Goal: Task Accomplishment & Management: Manage account settings

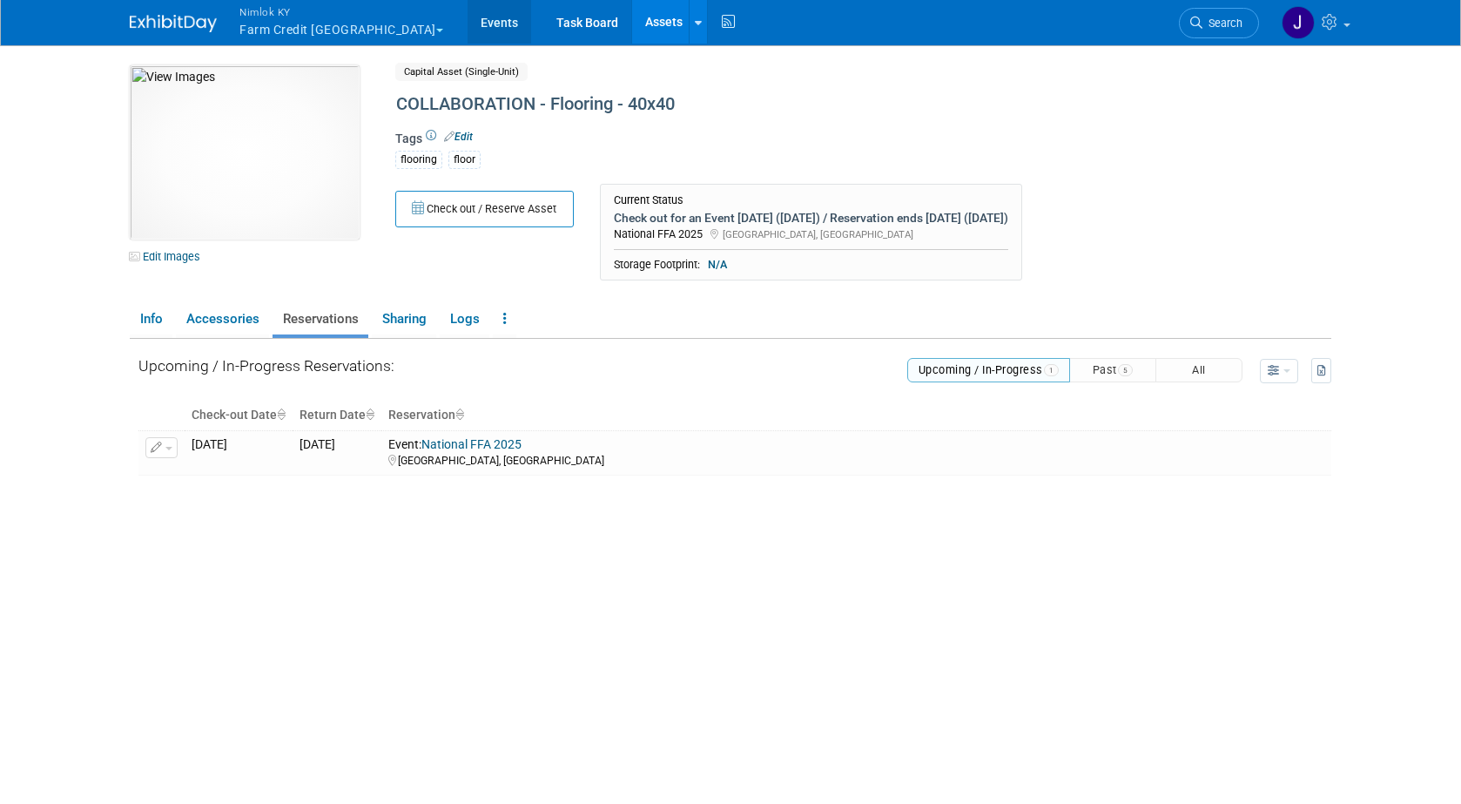
click at [468, 18] on link "Events" at bounding box center [500, 22] width 64 height 44
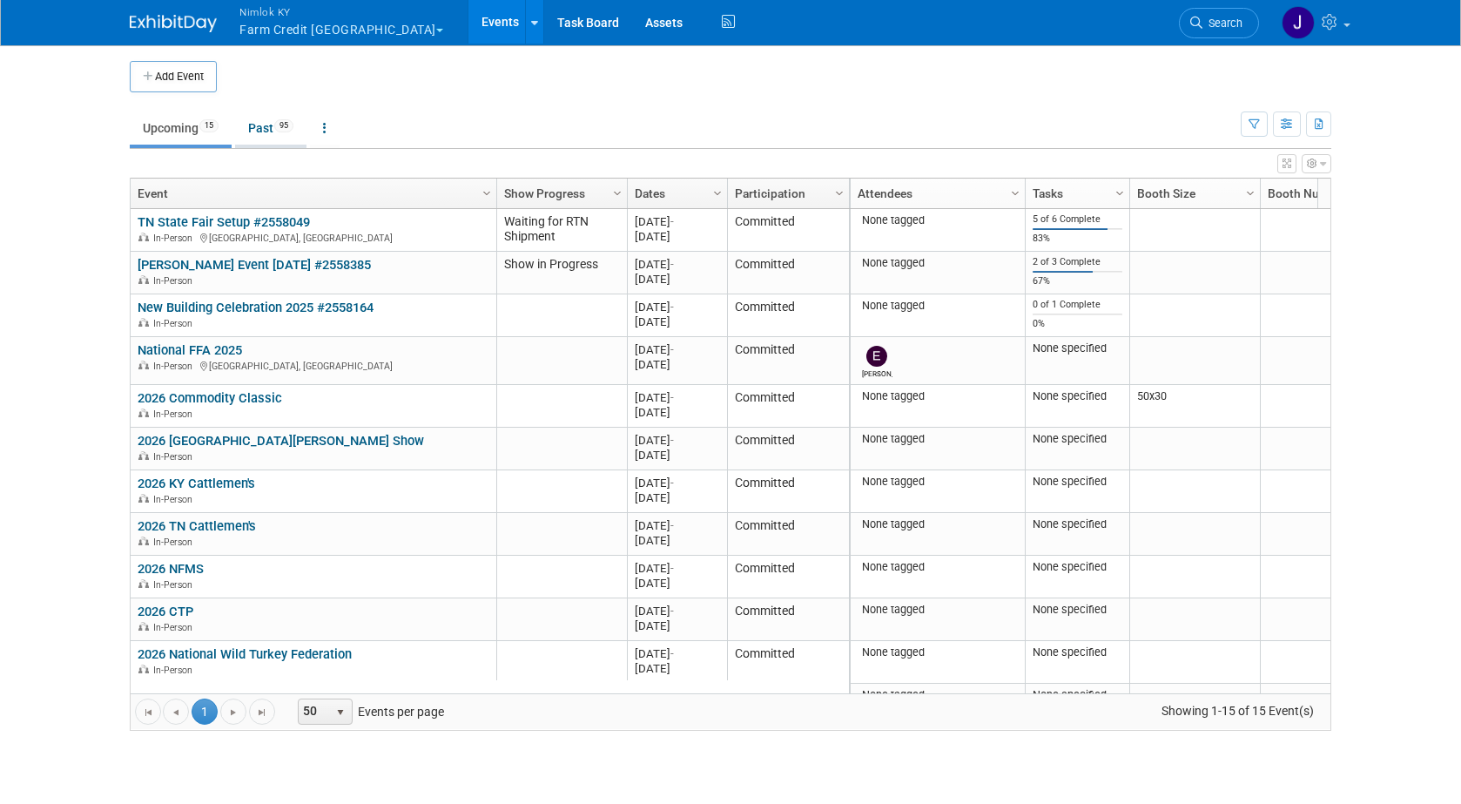
click at [277, 122] on link "Past 95" at bounding box center [270, 127] width 71 height 33
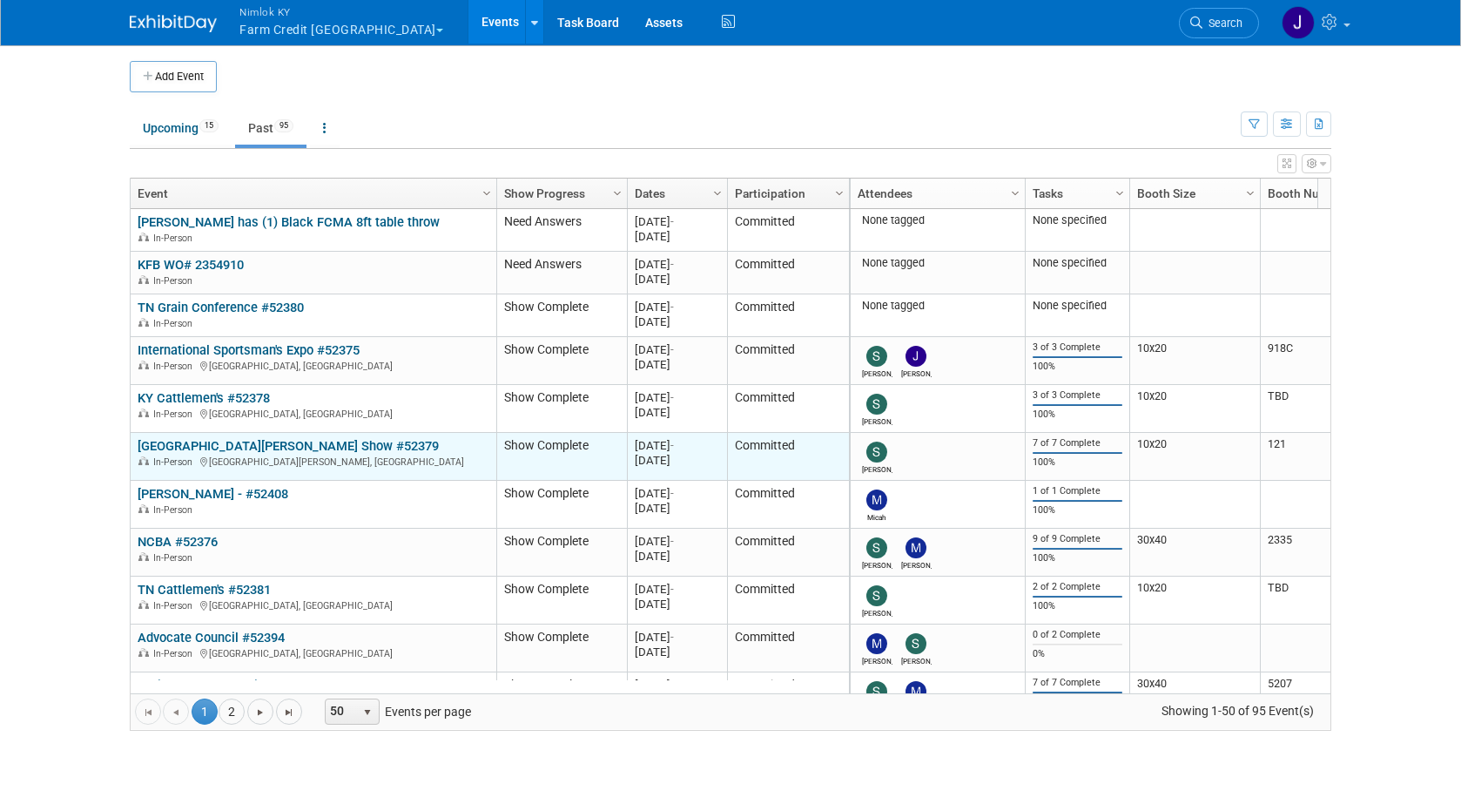
scroll to position [104, 0]
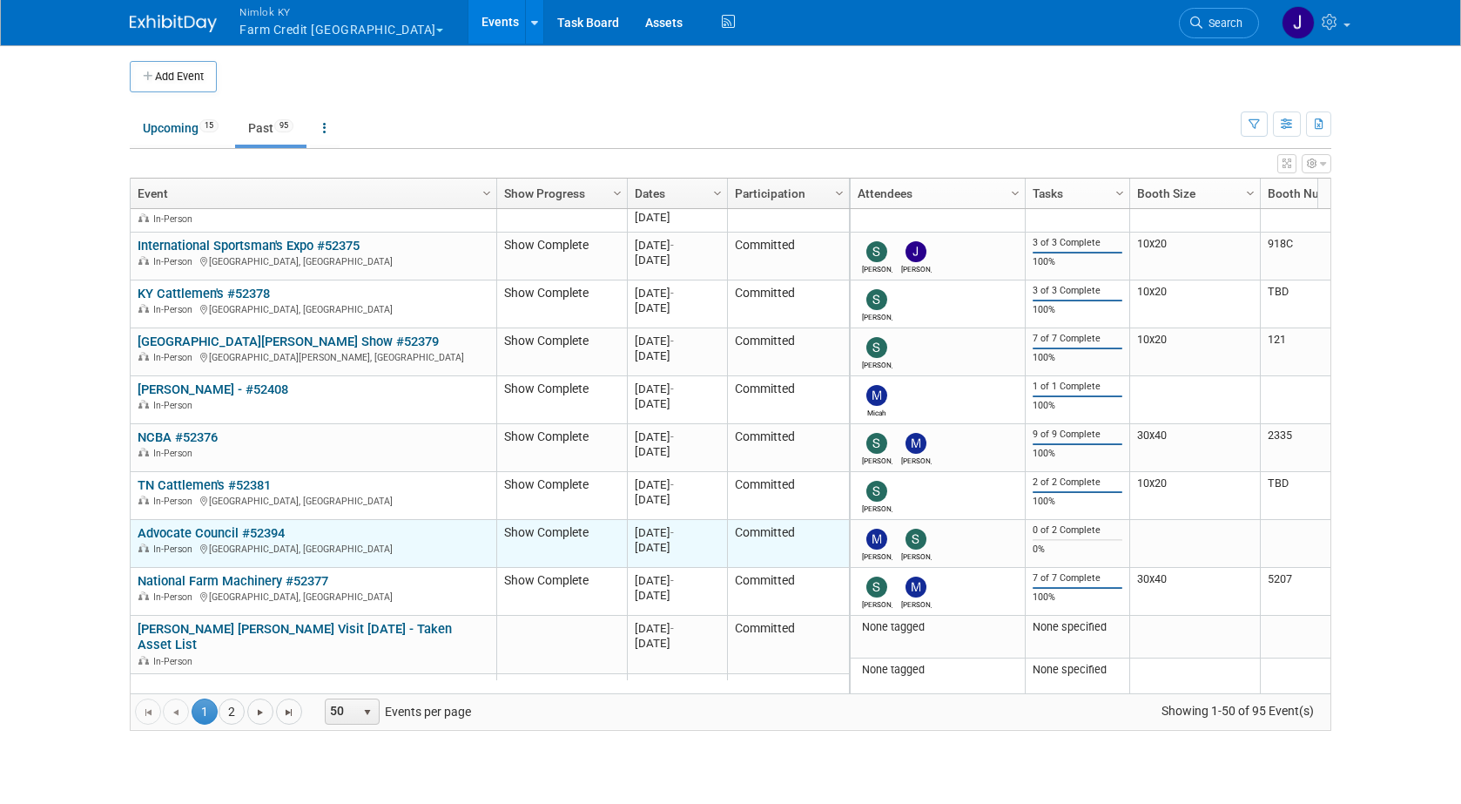
click at [231, 520] on td "Advocate Council #52394 Advocate Council #52394 In-Person Louisville, KY" at bounding box center [314, 544] width 366 height 48
click at [223, 535] on link "Advocate Council #52394" at bounding box center [211, 533] width 147 height 16
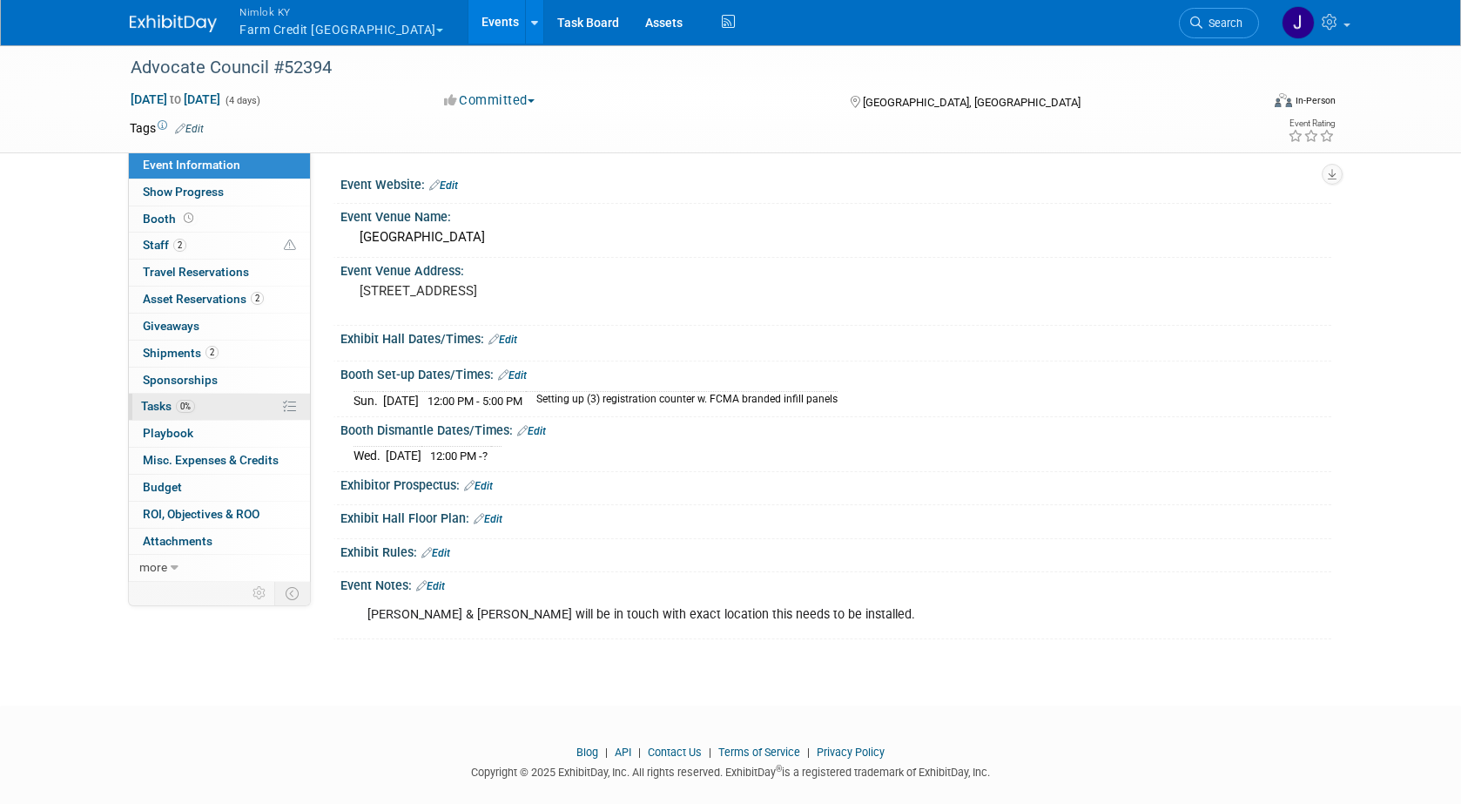
click at [209, 404] on link "0% Tasks 0%" at bounding box center [219, 407] width 181 height 26
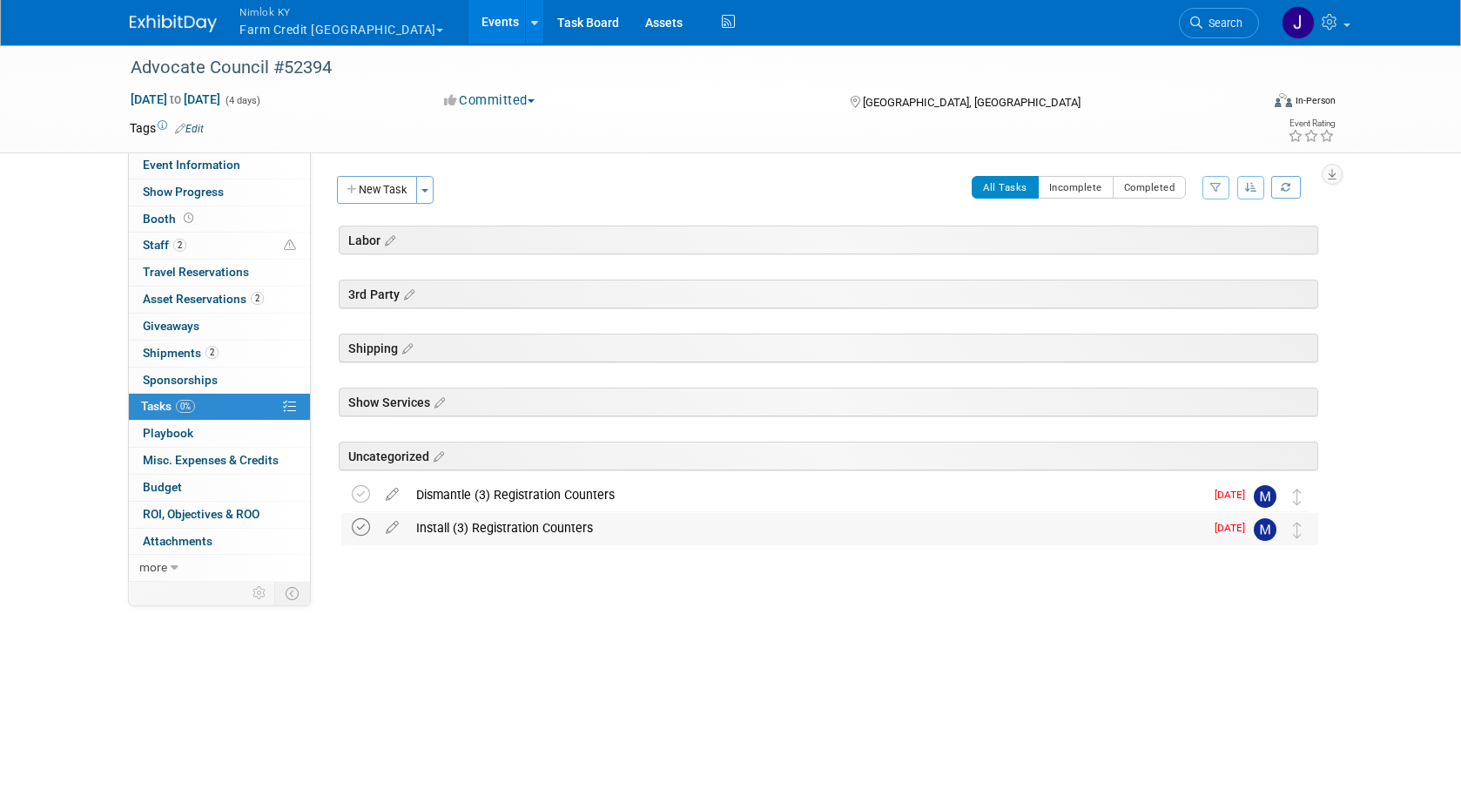
click at [360, 525] on icon at bounding box center [361, 527] width 18 height 18
click at [364, 495] on icon at bounding box center [361, 494] width 18 height 18
click at [468, 17] on link "Events" at bounding box center [500, 22] width 64 height 44
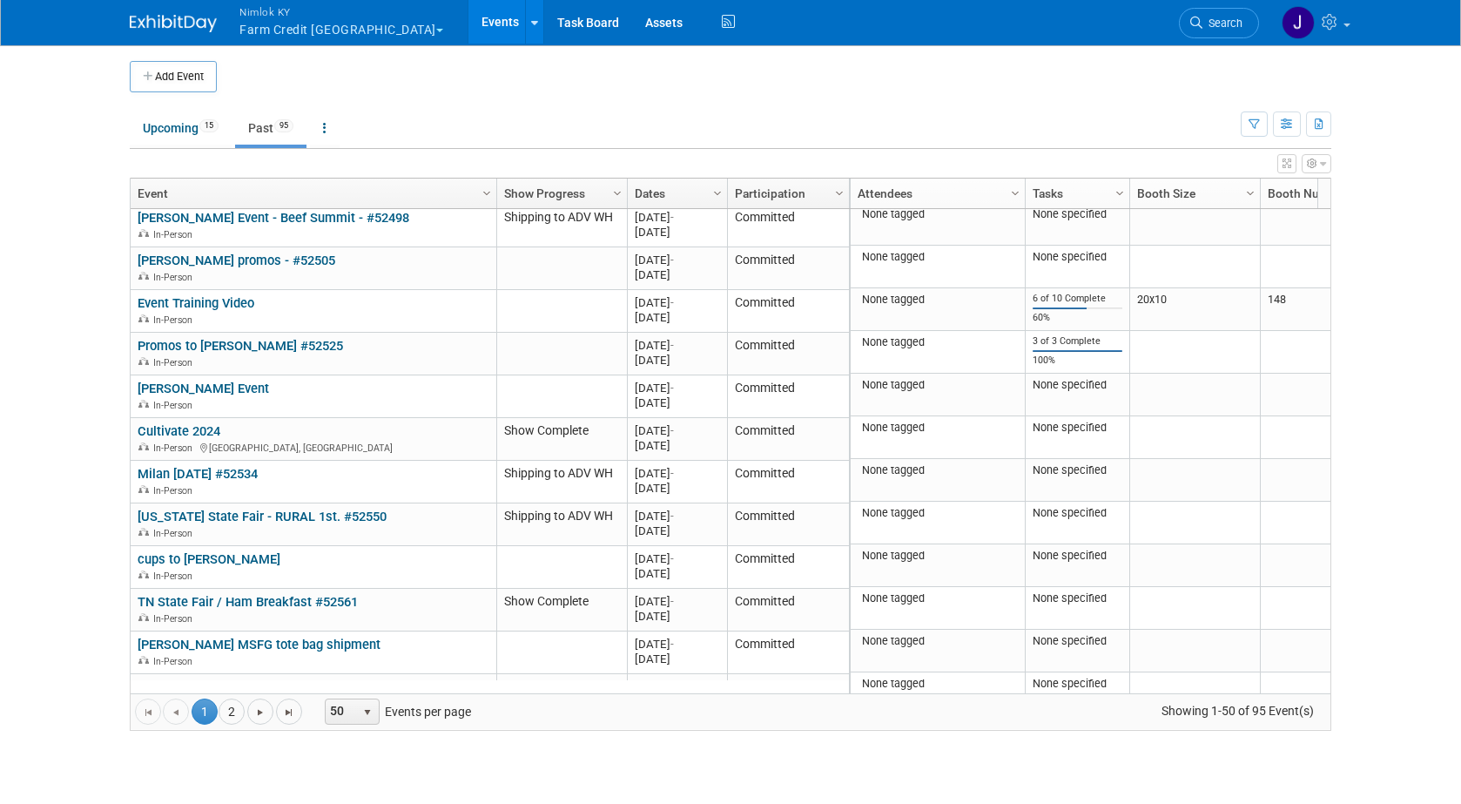
scroll to position [1254, 0]
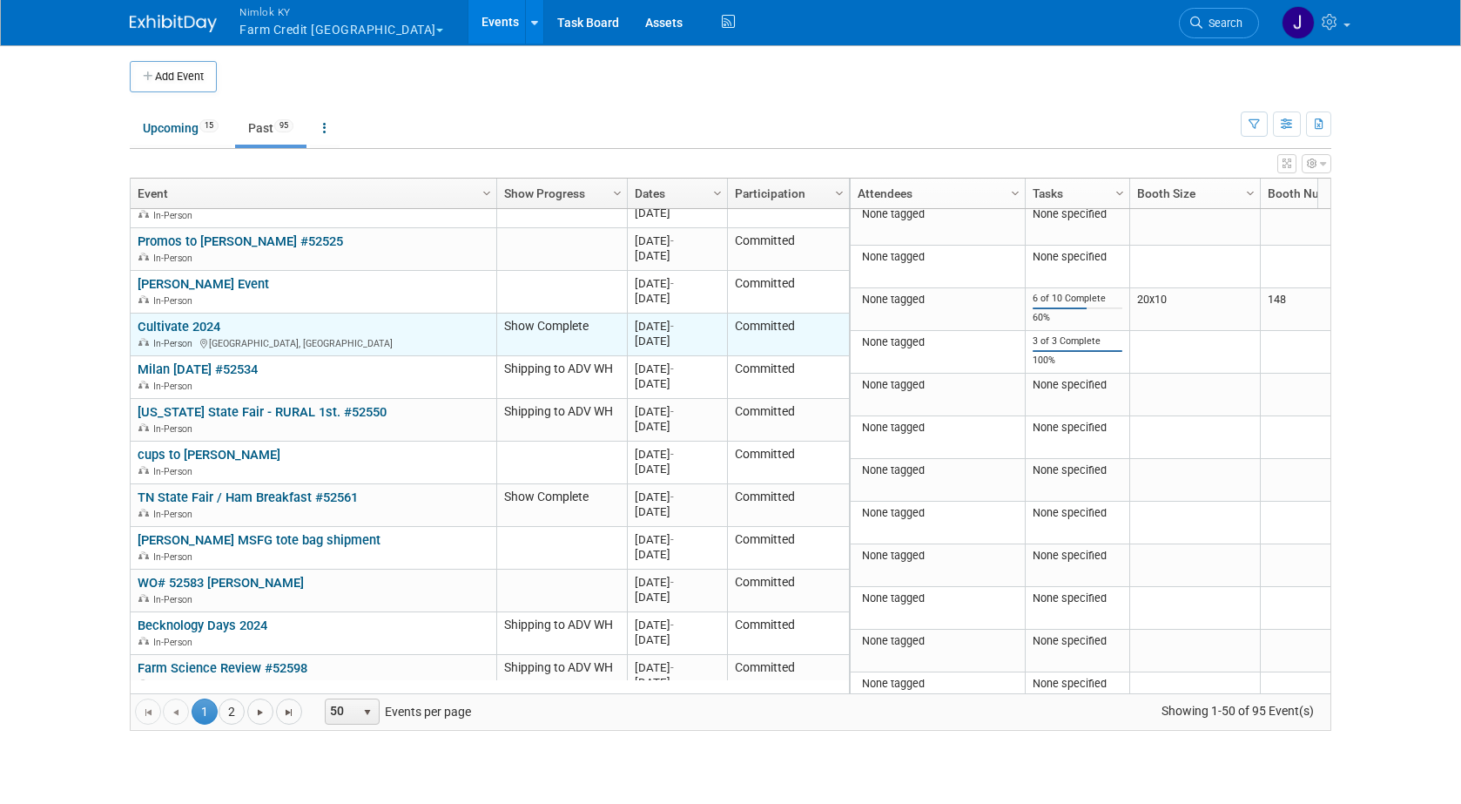
click at [210, 319] on link "Cultivate 2024" at bounding box center [179, 327] width 83 height 16
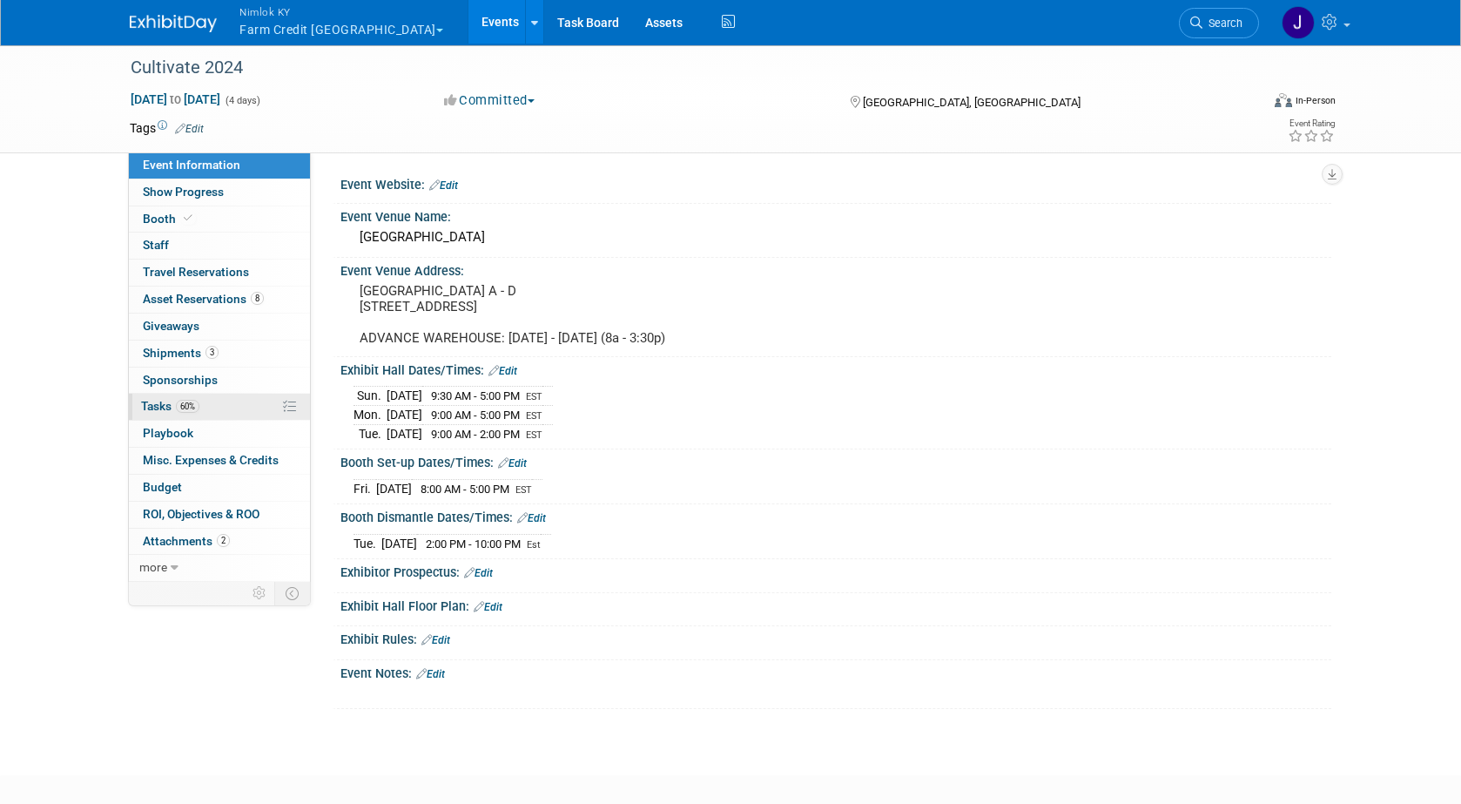
click at [229, 409] on link "60% Tasks 60%" at bounding box center [219, 407] width 181 height 26
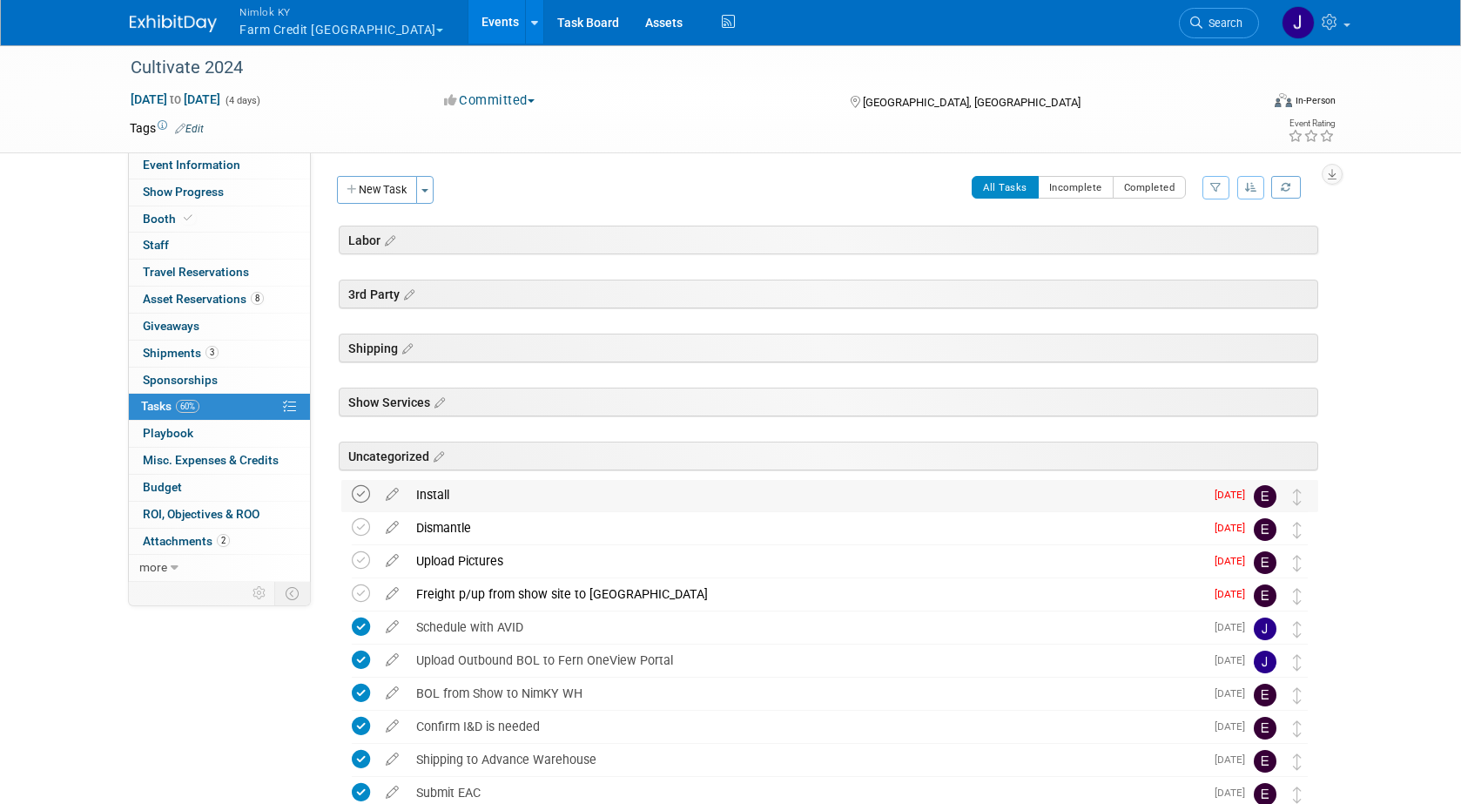
click at [363, 488] on icon at bounding box center [361, 494] width 18 height 18
click at [359, 525] on icon at bounding box center [361, 527] width 18 height 18
click at [364, 562] on icon at bounding box center [361, 560] width 18 height 18
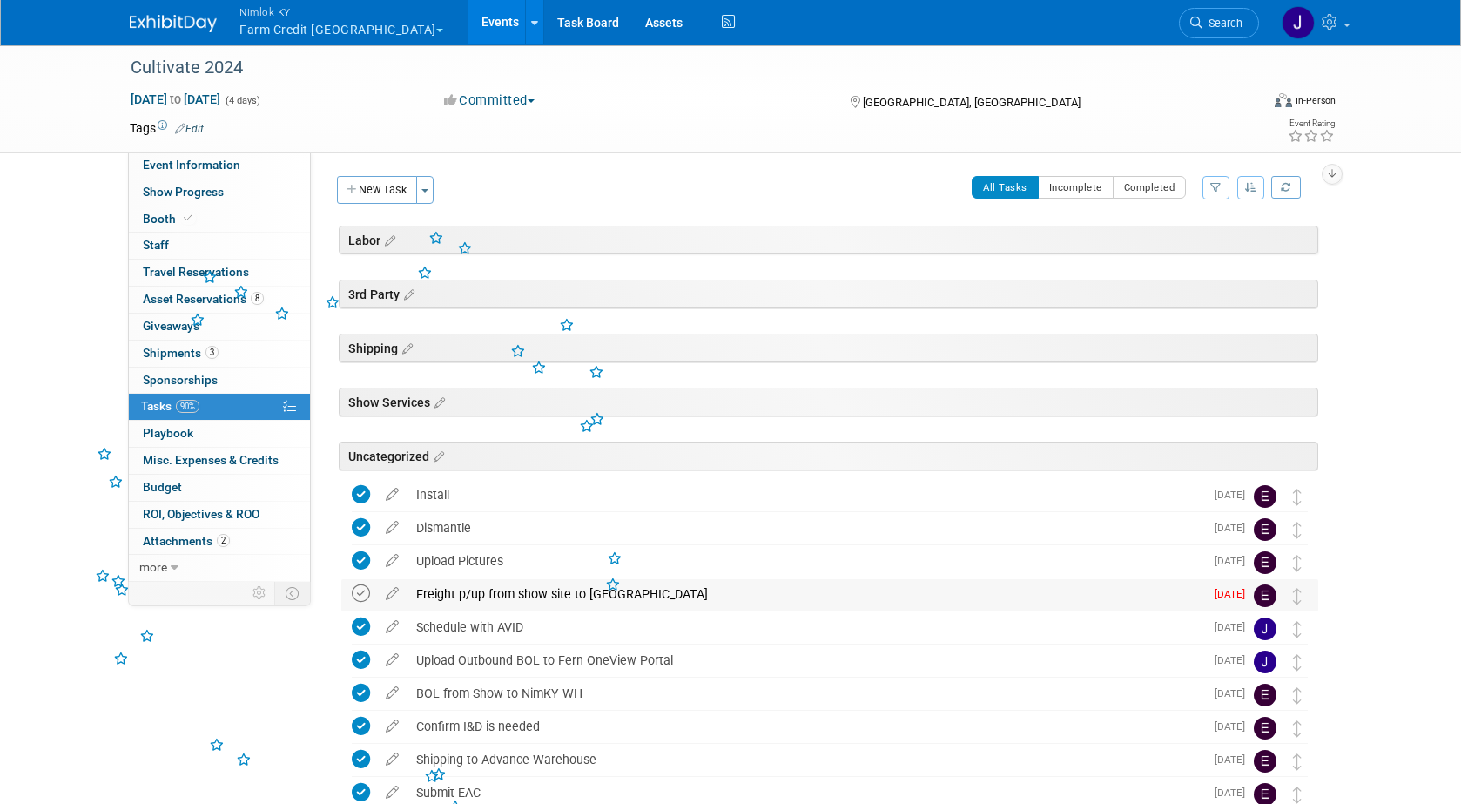
click at [362, 590] on icon at bounding box center [361, 593] width 18 height 18
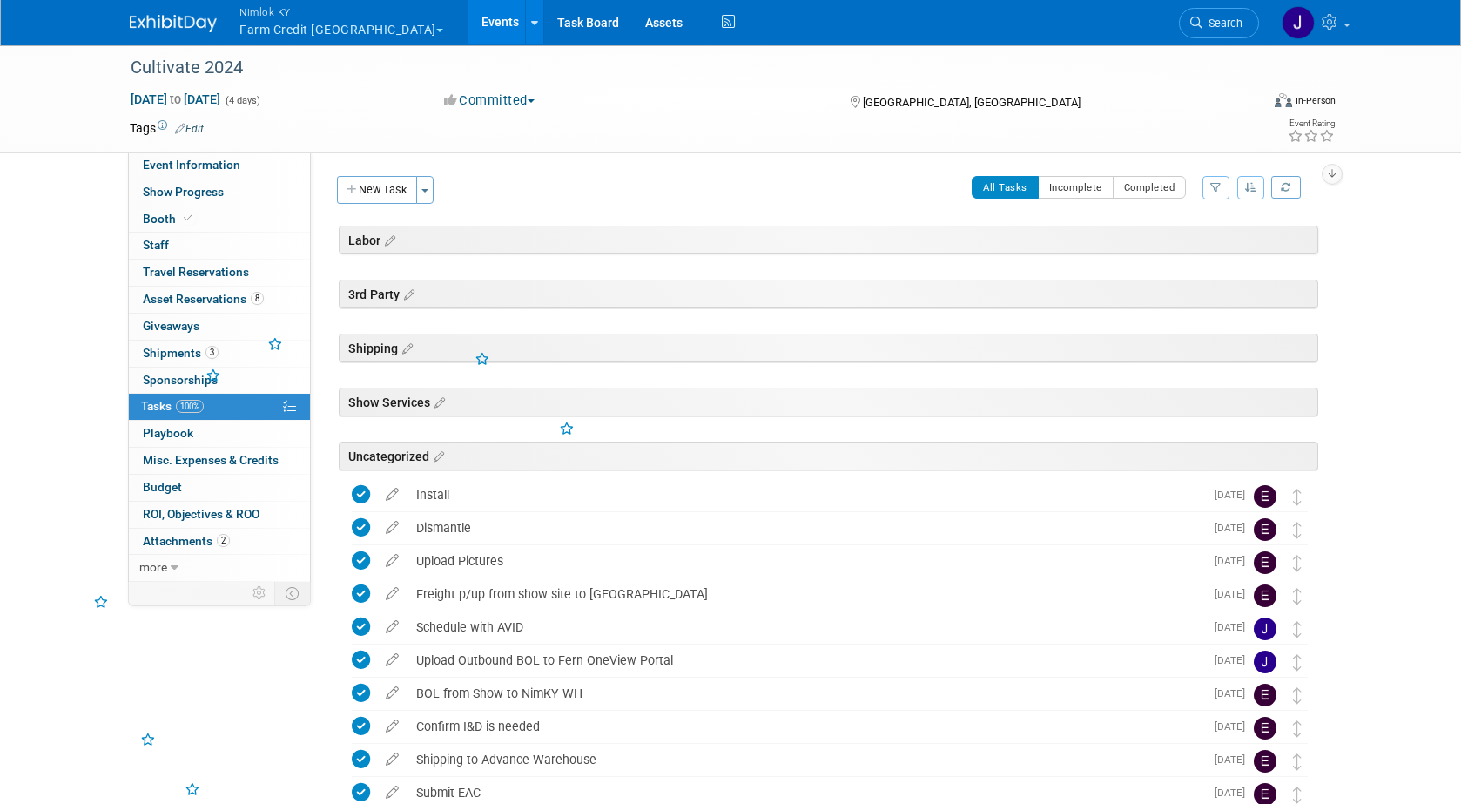
click at [468, 21] on link "Events" at bounding box center [500, 22] width 64 height 44
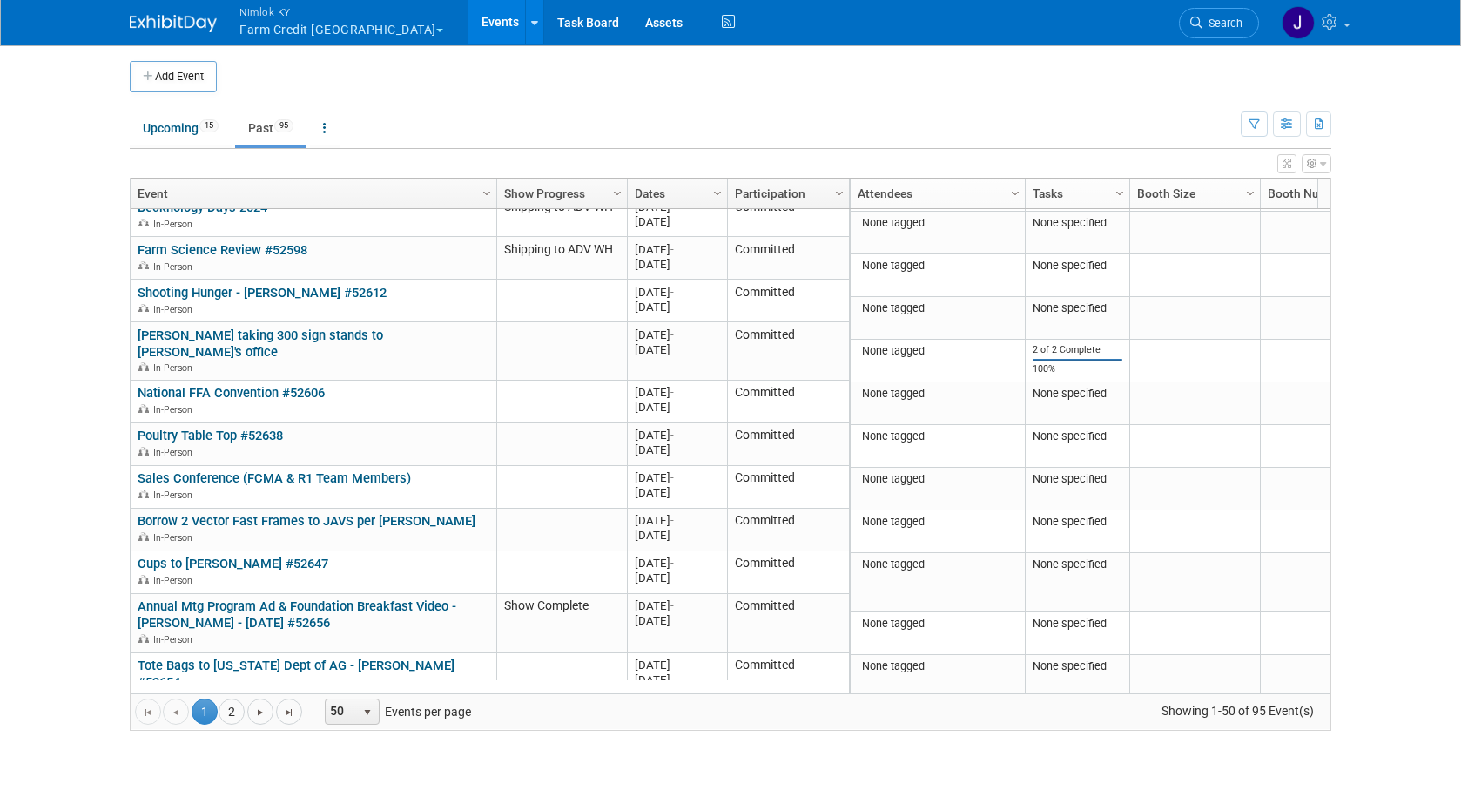
scroll to position [1774, 0]
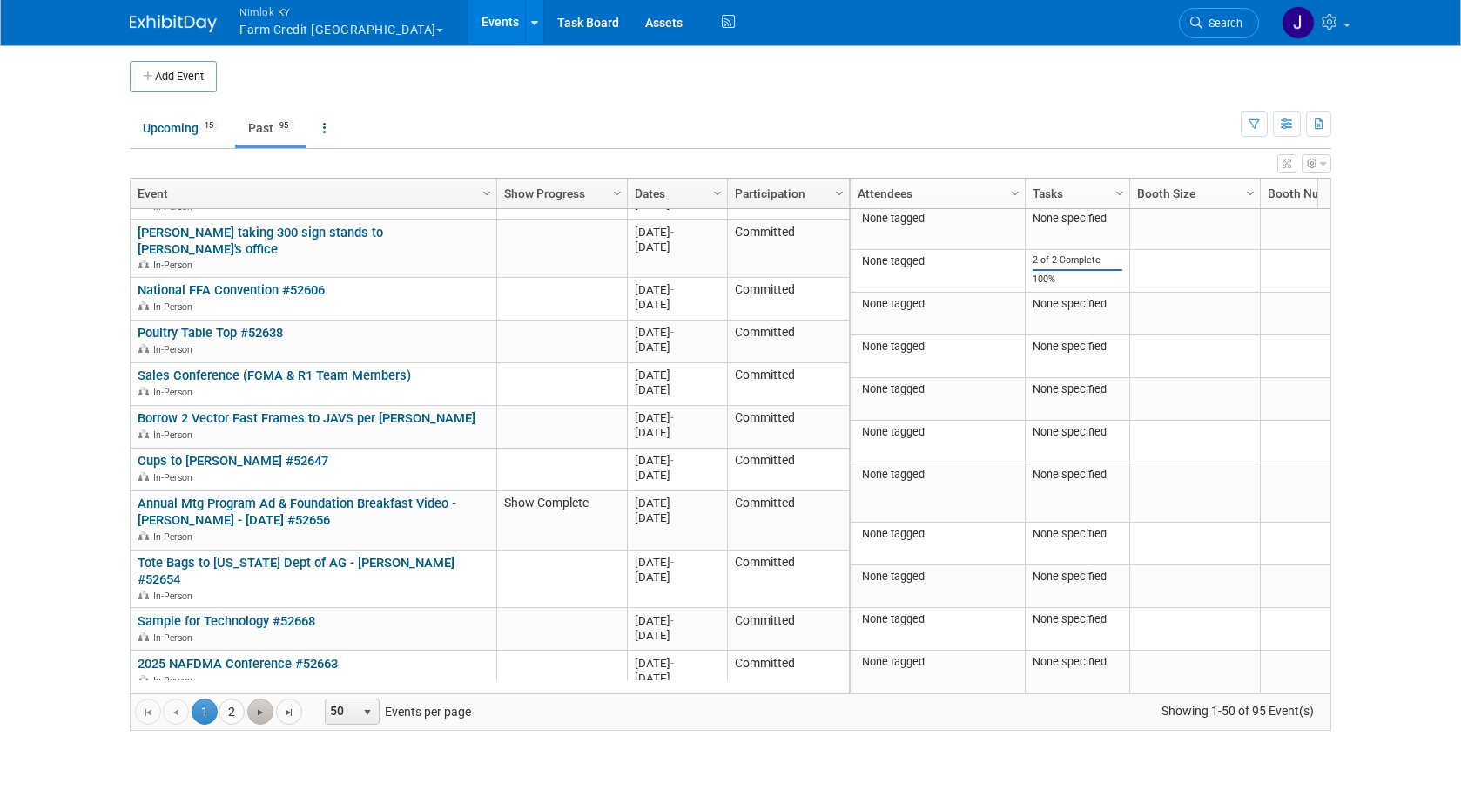
click at [267, 717] on link "Go to the next page" at bounding box center [260, 711] width 26 height 26
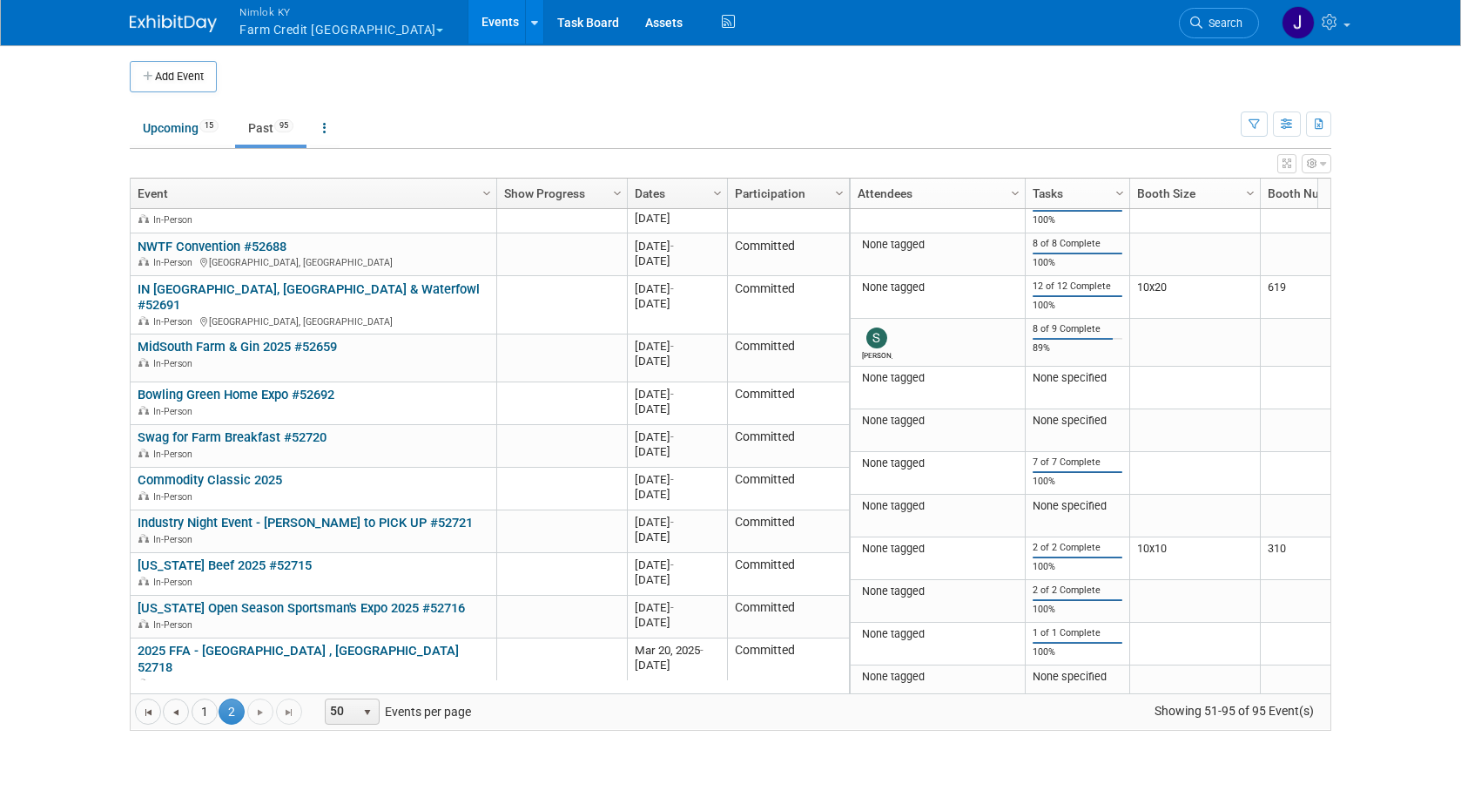
scroll to position [0, 0]
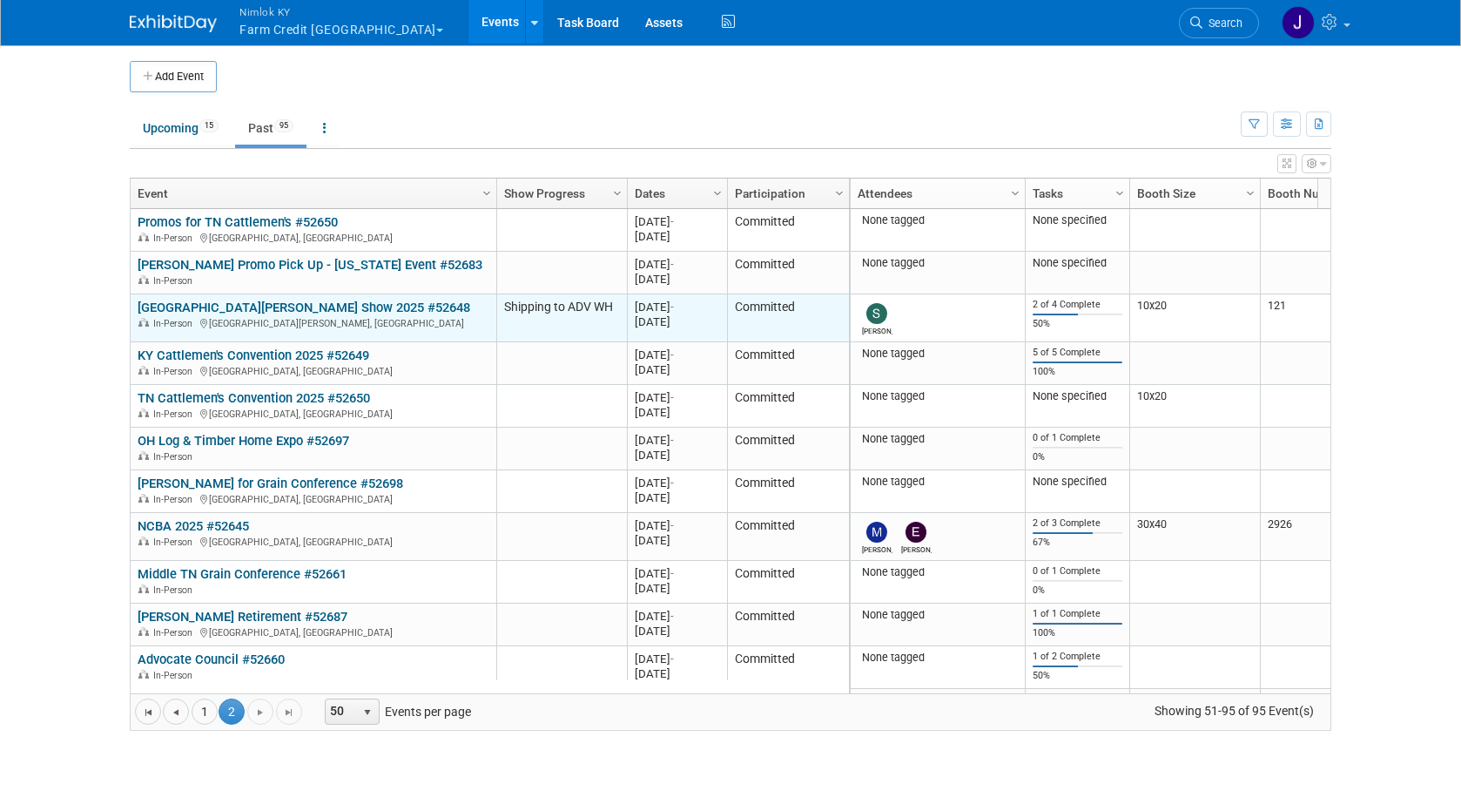
click at [303, 306] on link "[GEOGRAPHIC_DATA][PERSON_NAME] Show 2025 #52648" at bounding box center [304, 307] width 333 height 16
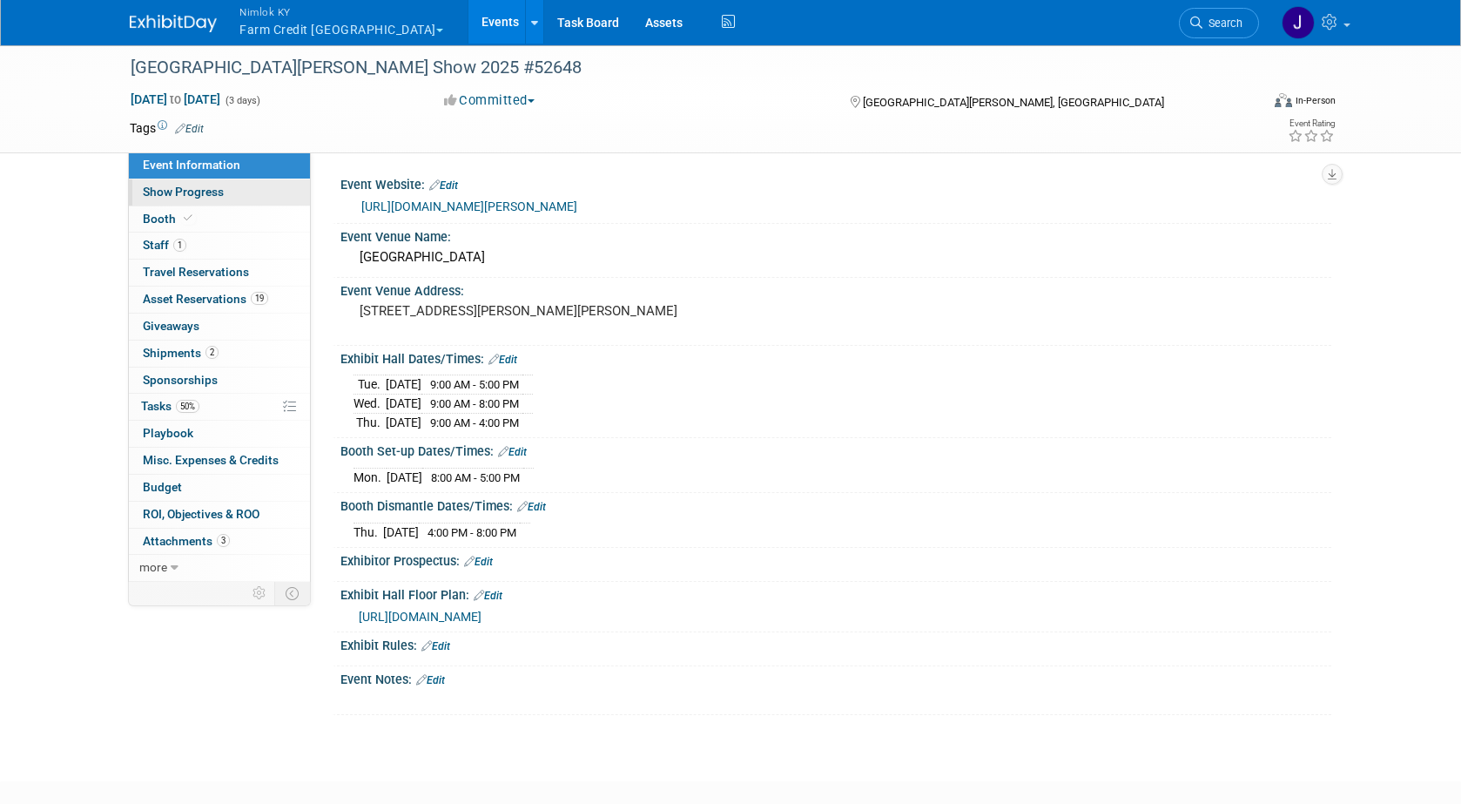
click at [259, 198] on link "Show Progress" at bounding box center [219, 192] width 181 height 26
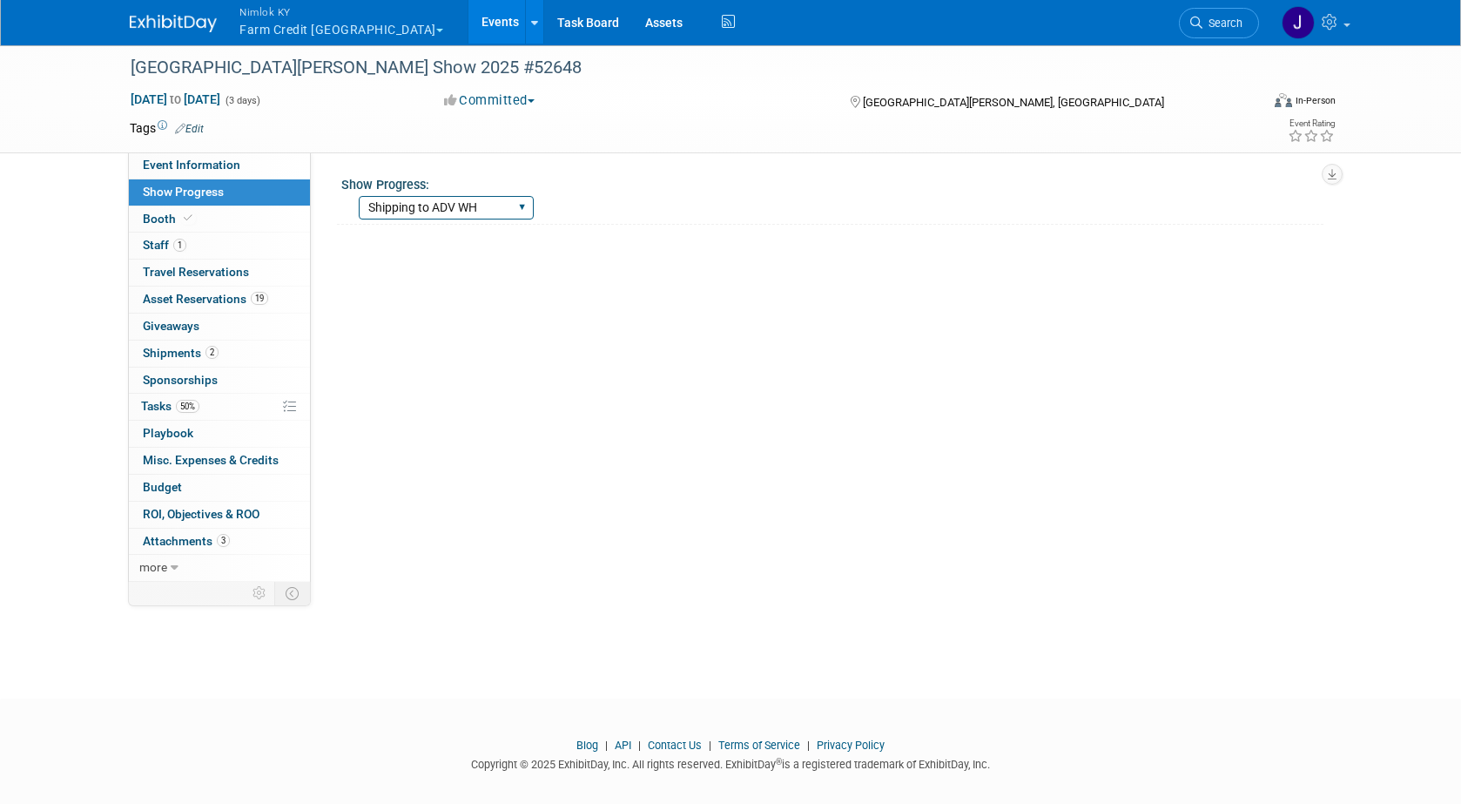
click at [421, 206] on select "Show Complete Working on Services WH pulling order Shipping to ADV WH Show in P…" at bounding box center [446, 208] width 175 height 24
select select "Show Complete"
click at [359, 196] on select "Show Complete Working on Services WH pulling order Shipping to ADV WH Show in P…" at bounding box center [446, 208] width 175 height 24
click at [232, 407] on link "50% Tasks 50%" at bounding box center [219, 407] width 181 height 26
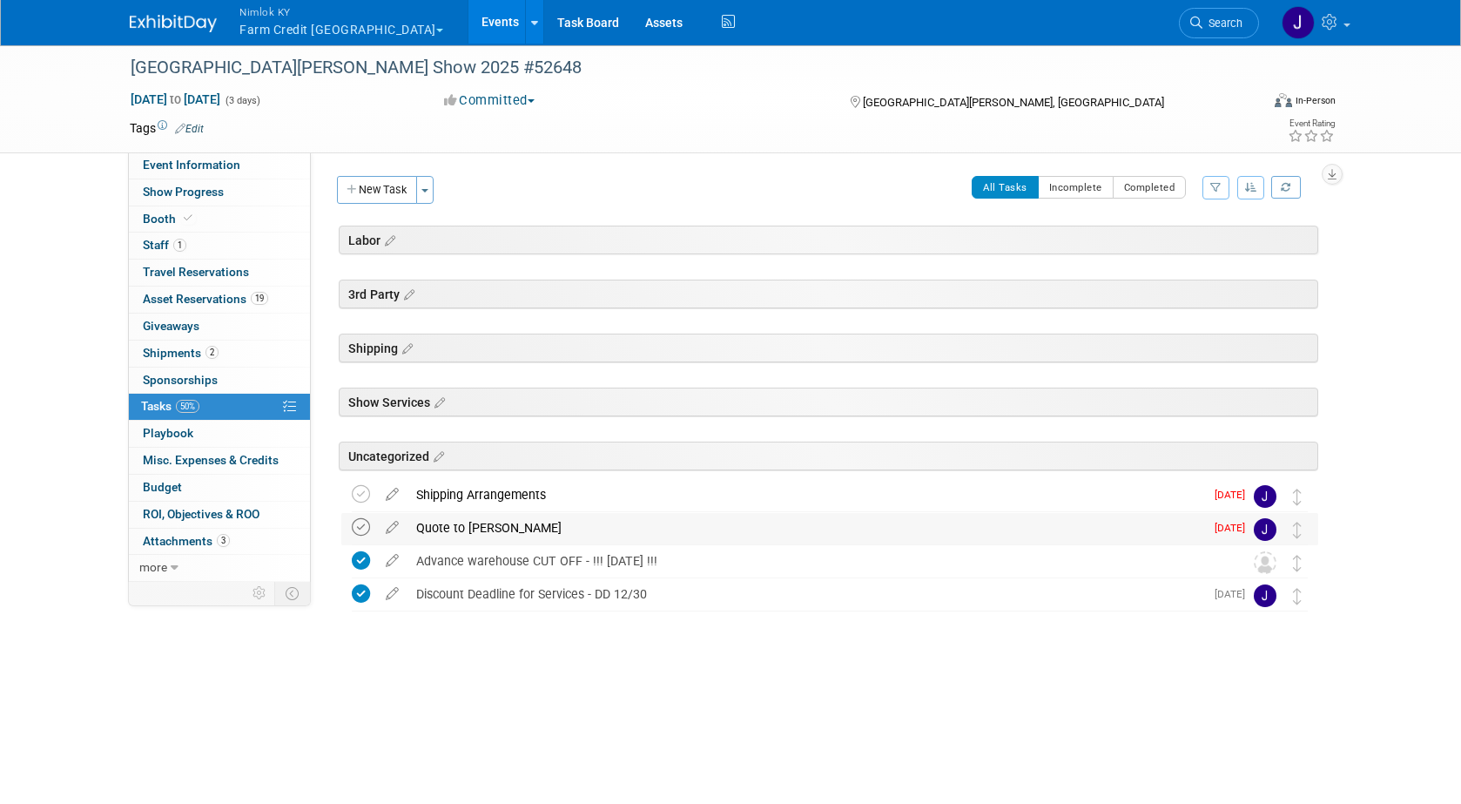
click at [353, 519] on icon at bounding box center [361, 527] width 18 height 18
click at [363, 489] on icon at bounding box center [361, 494] width 18 height 18
click at [468, 21] on link "Events" at bounding box center [500, 22] width 64 height 44
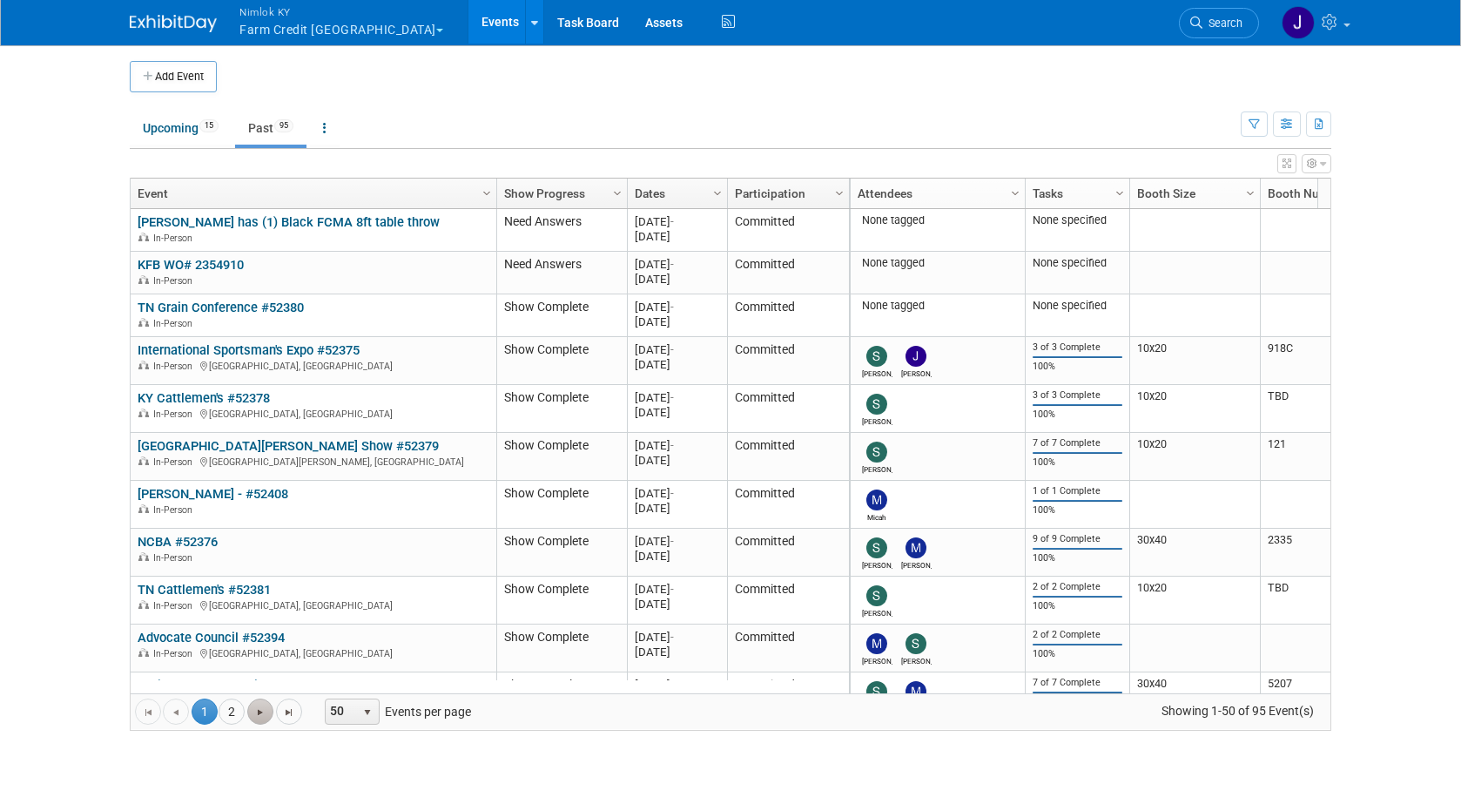
click at [260, 711] on span "Go to the next page" at bounding box center [260, 712] width 14 height 14
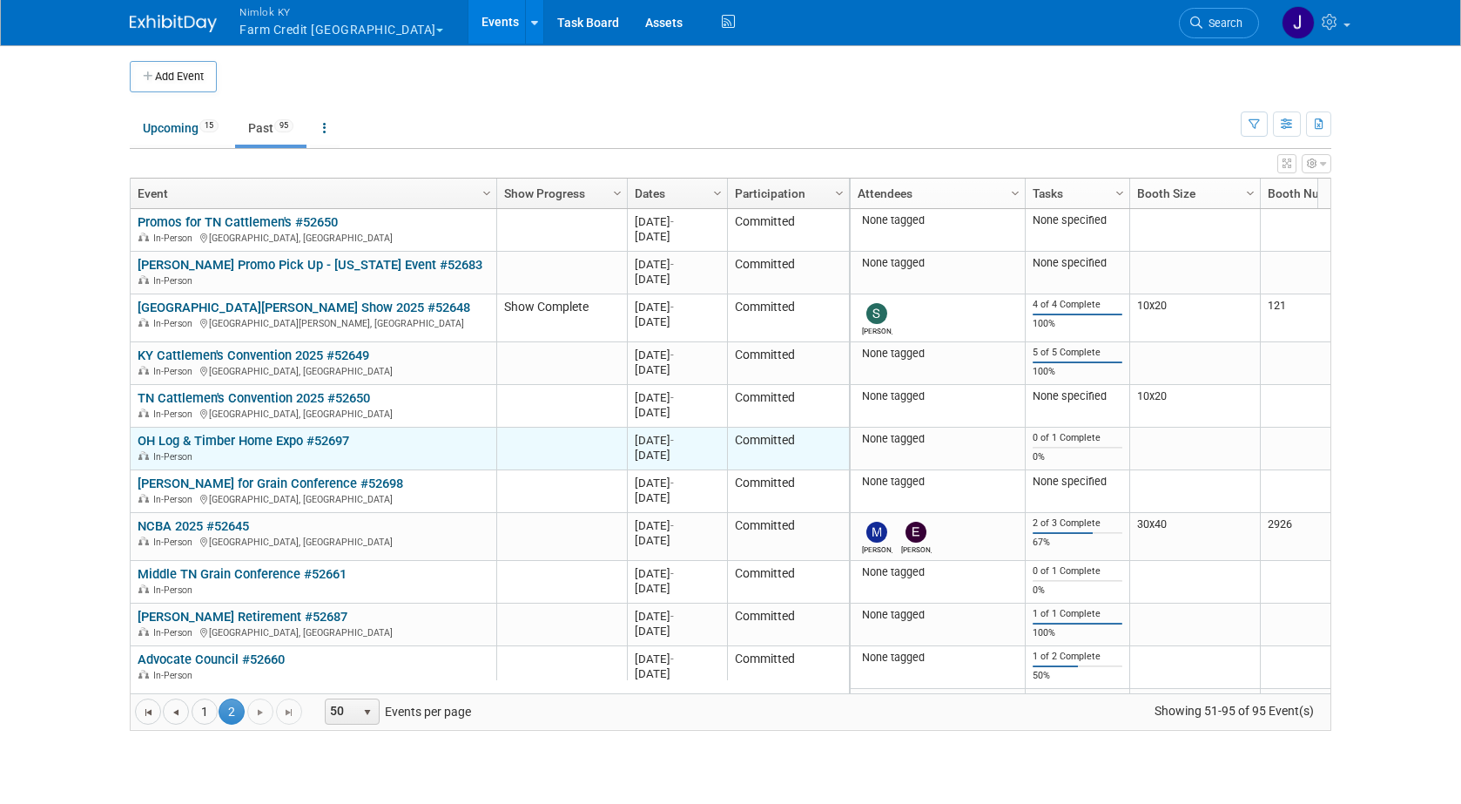
click at [304, 447] on link "OH Log & Timber Home Expo #52697" at bounding box center [244, 441] width 212 height 16
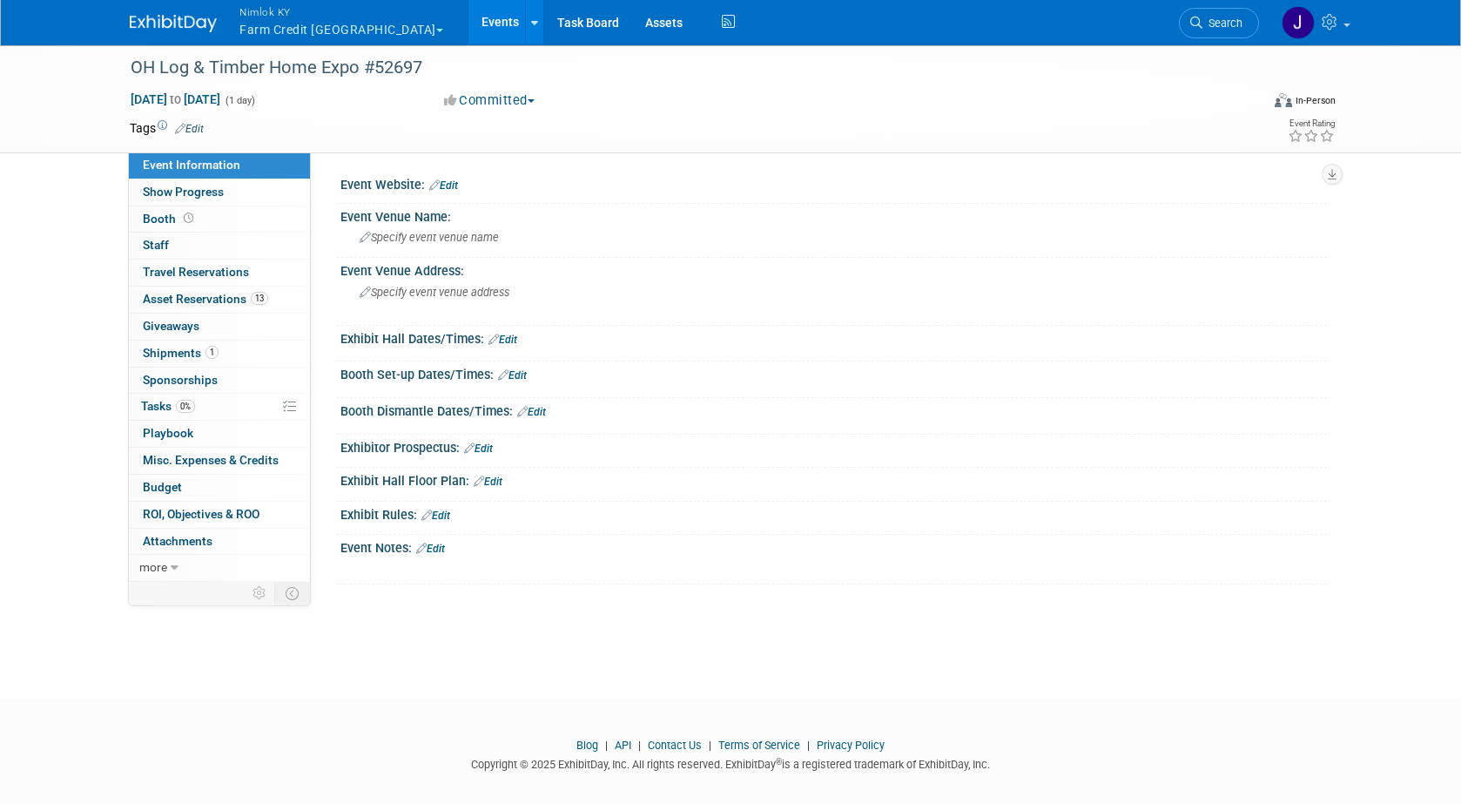
click at [306, 443] on link "0 Playbook 0" at bounding box center [219, 434] width 181 height 26
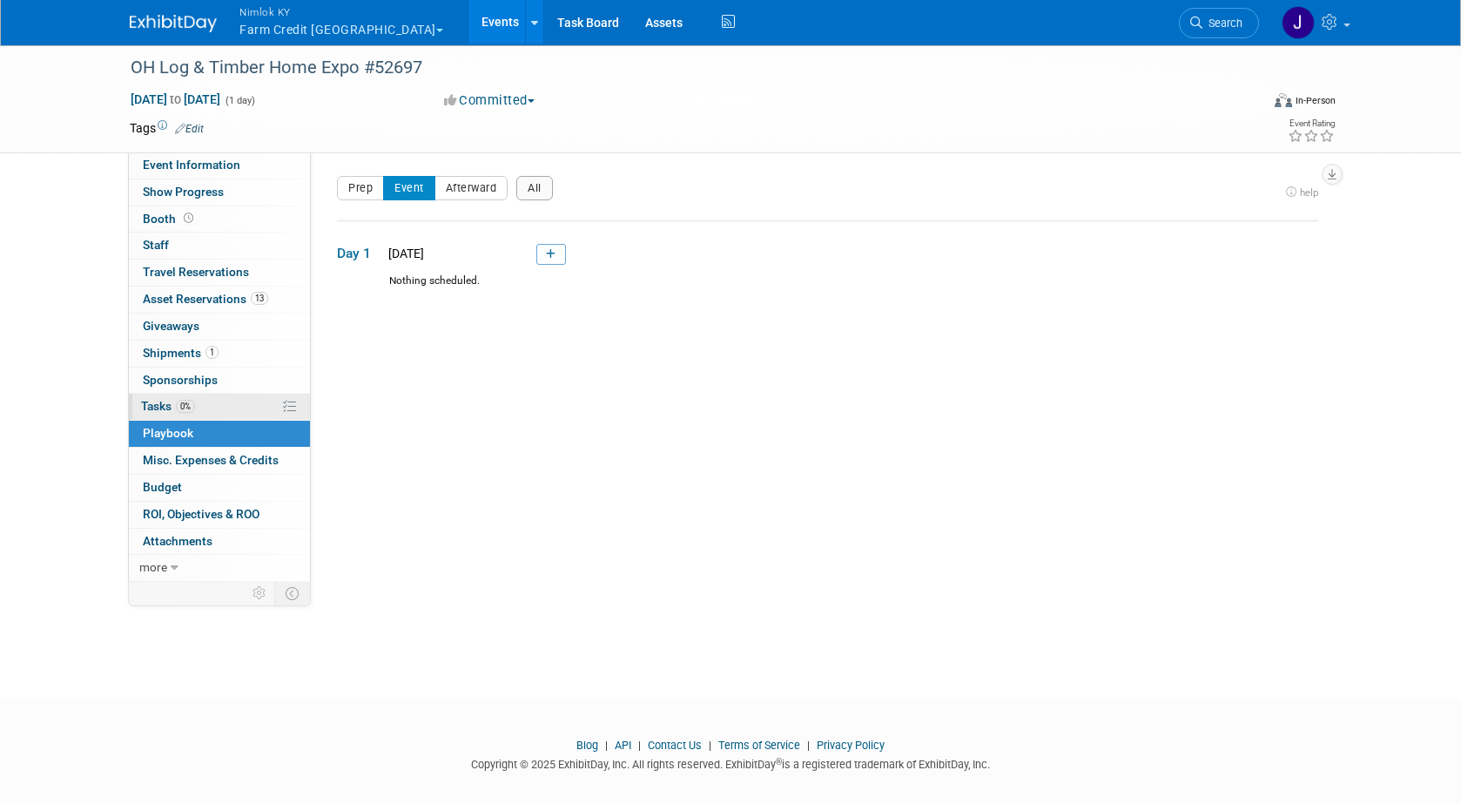
click at [253, 404] on link "0% Tasks 0%" at bounding box center [219, 407] width 181 height 26
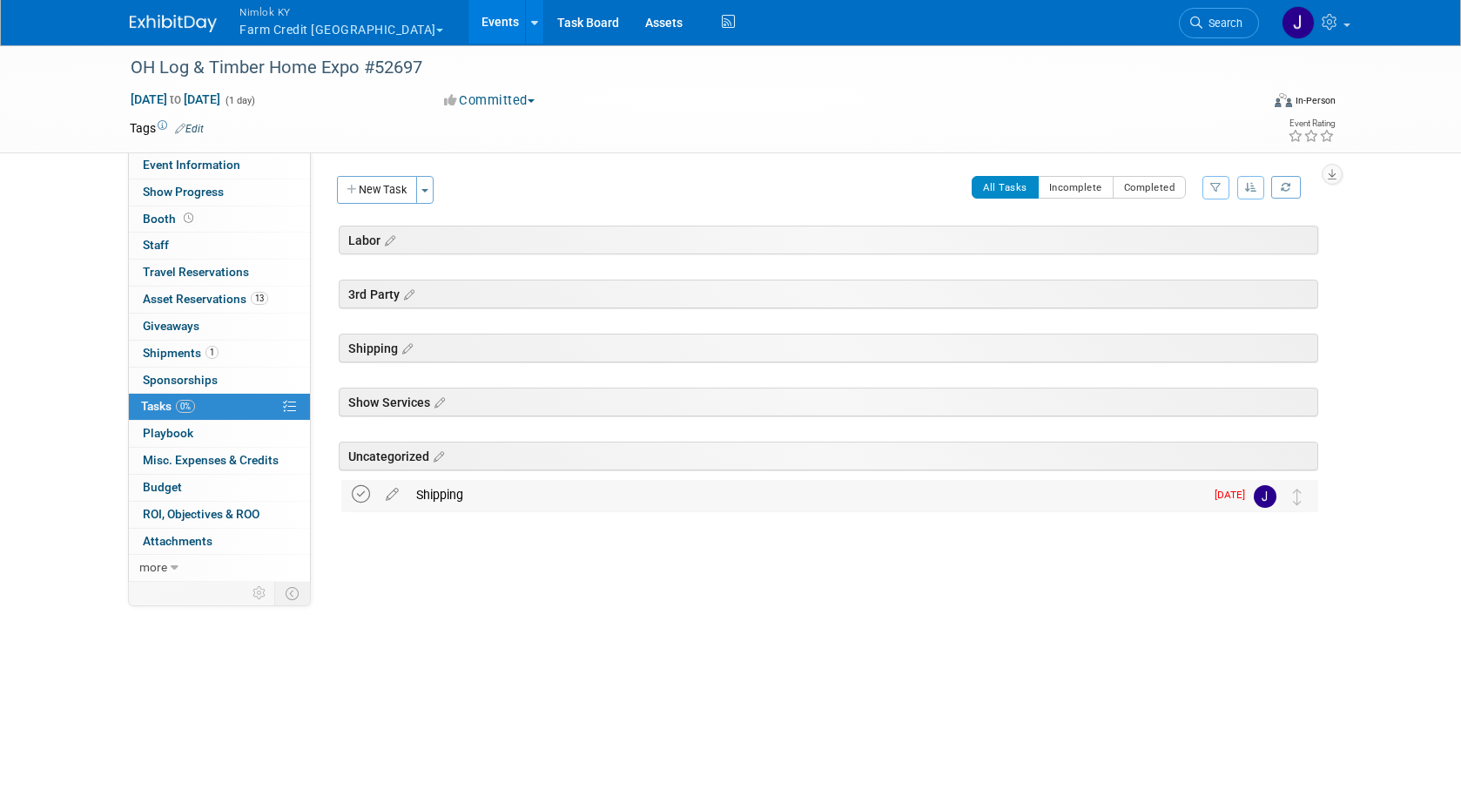
click at [358, 496] on icon at bounding box center [361, 494] width 18 height 18
click at [468, 32] on link "Events" at bounding box center [500, 22] width 64 height 44
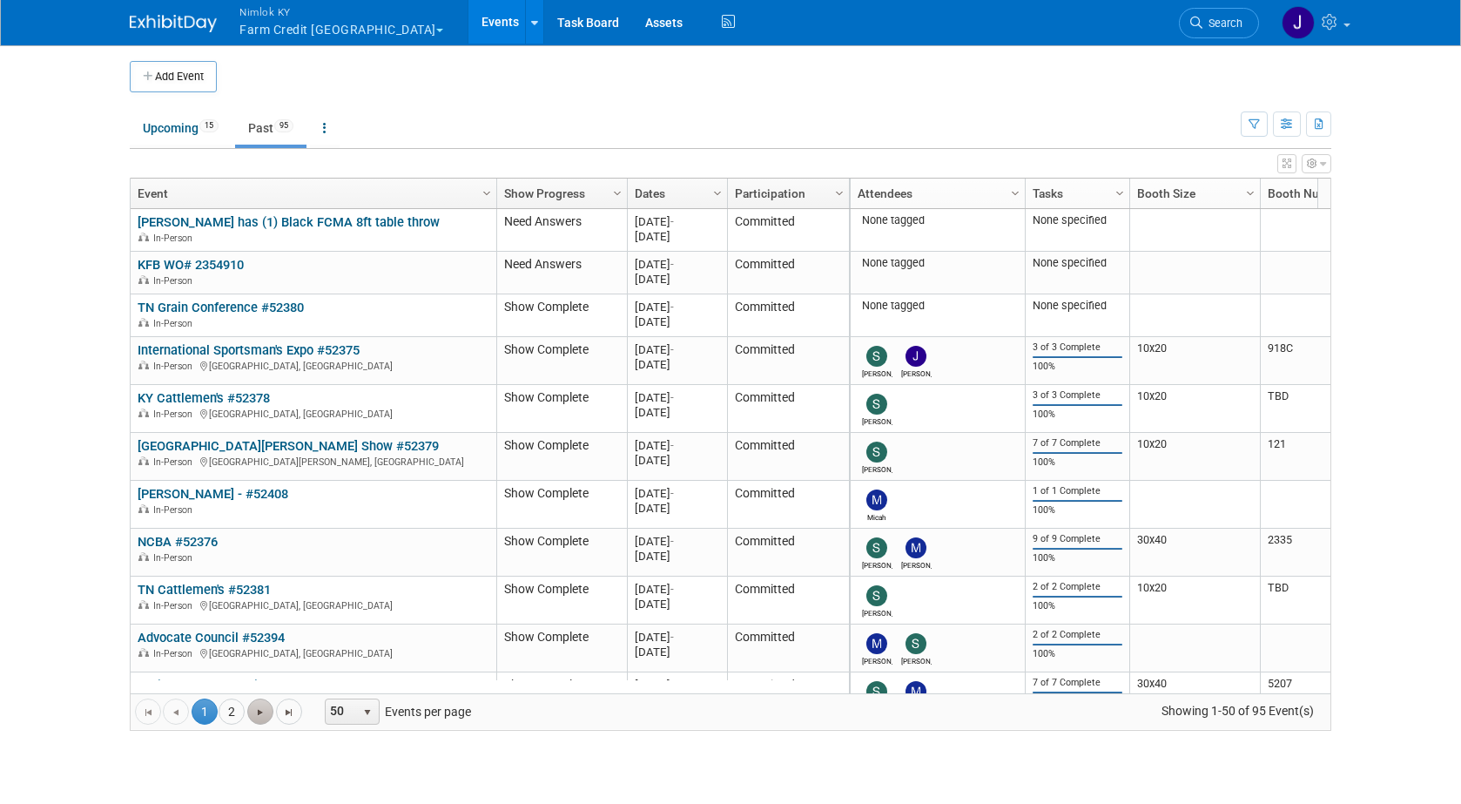
click at [262, 713] on span "Go to the next page" at bounding box center [260, 712] width 14 height 14
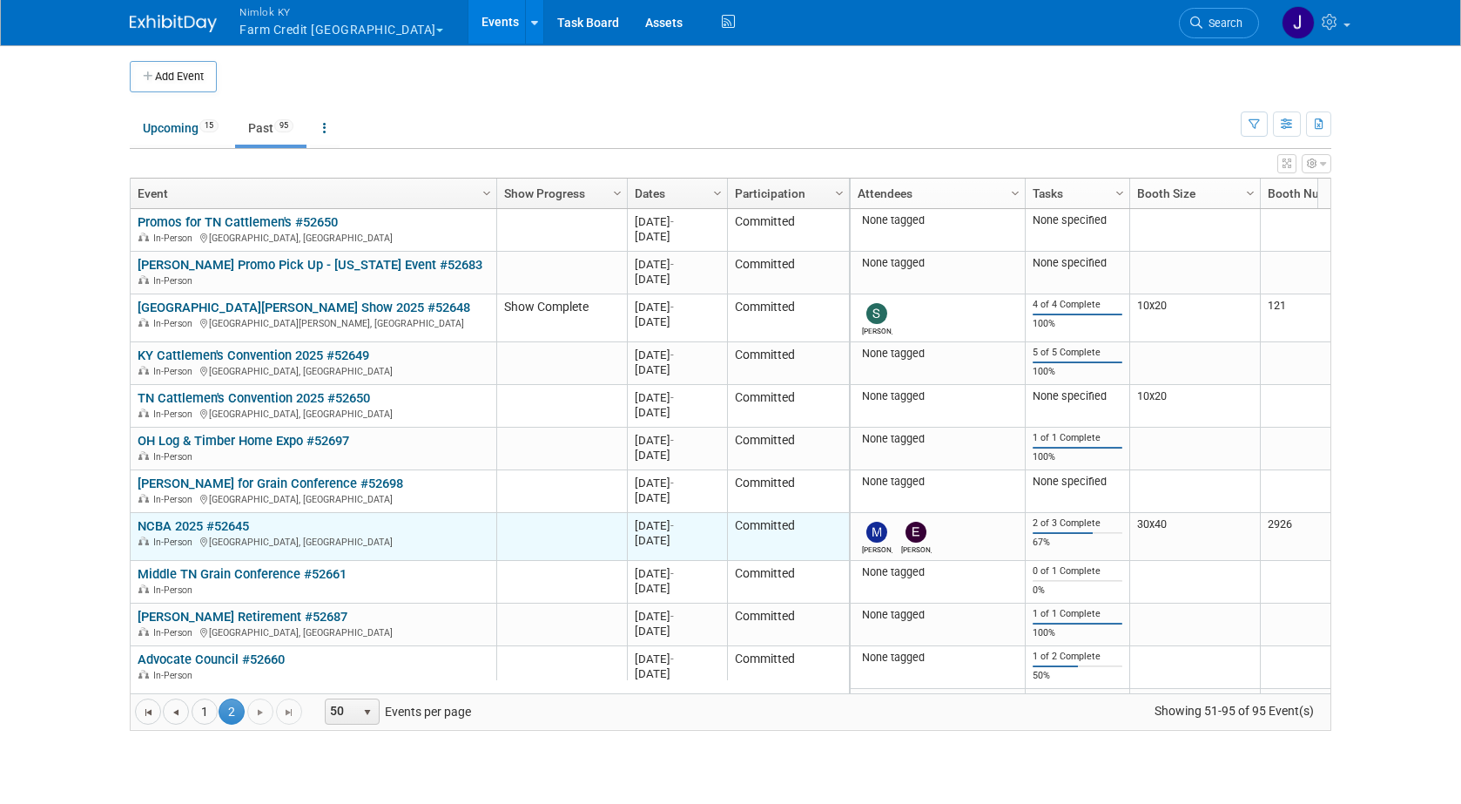
click at [245, 533] on link "NCBA 2025 #52645" at bounding box center [193, 526] width 111 height 16
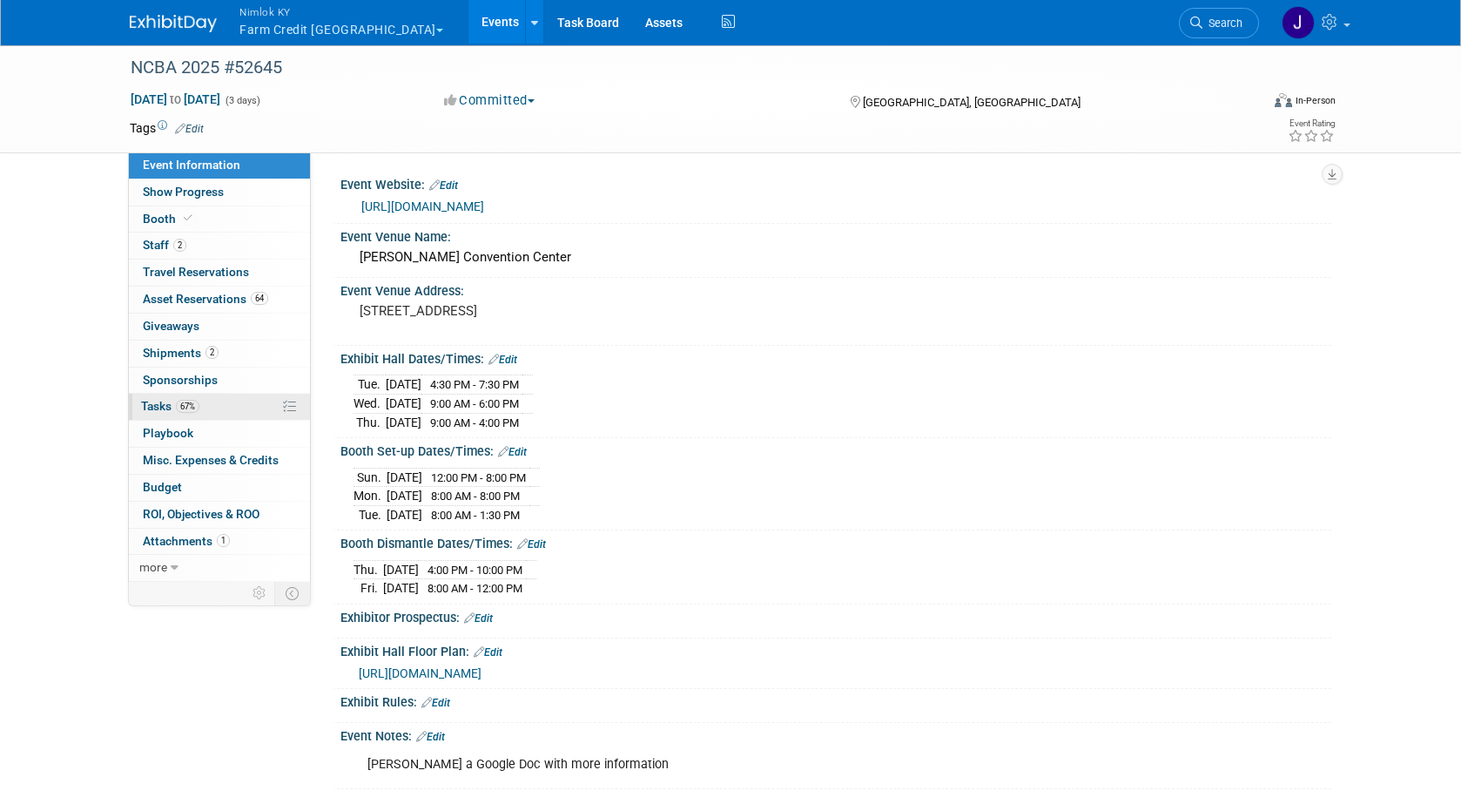
click at [230, 407] on link "67% Tasks 67%" at bounding box center [219, 407] width 181 height 26
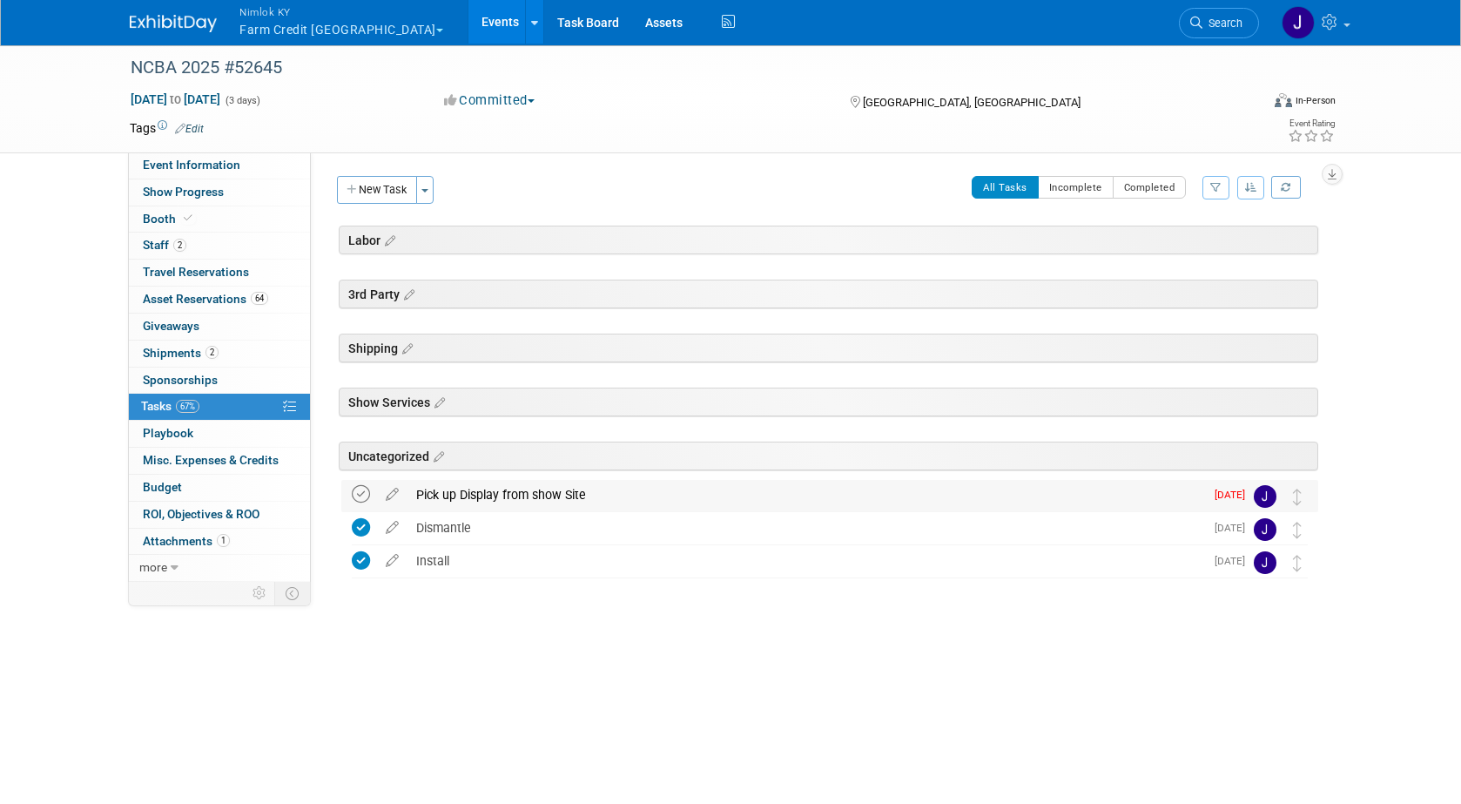
click at [361, 496] on icon at bounding box center [361, 494] width 18 height 18
click at [468, 17] on link "Events" at bounding box center [500, 22] width 64 height 44
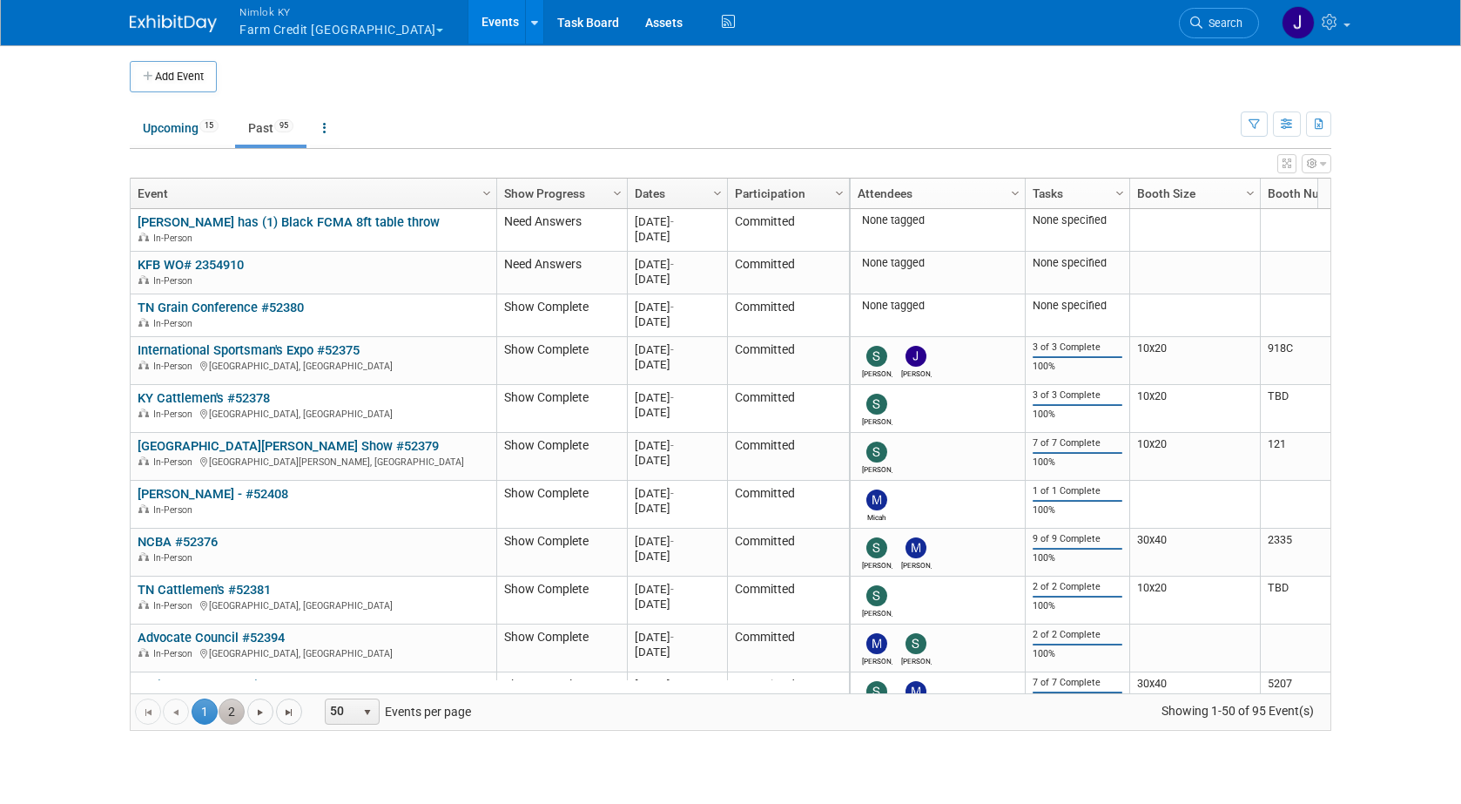
click at [237, 716] on link "2" at bounding box center [232, 711] width 26 height 26
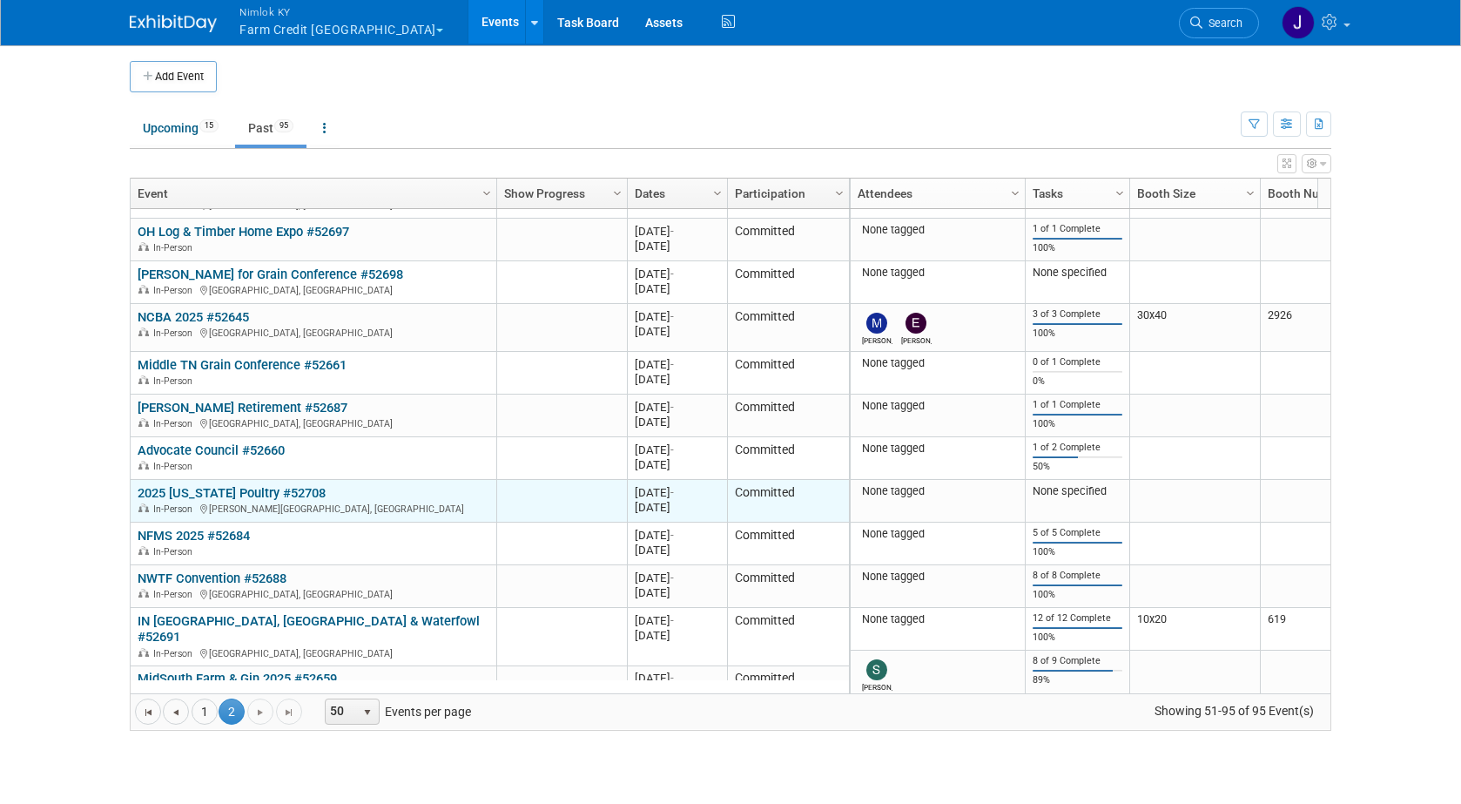
scroll to position [313, 0]
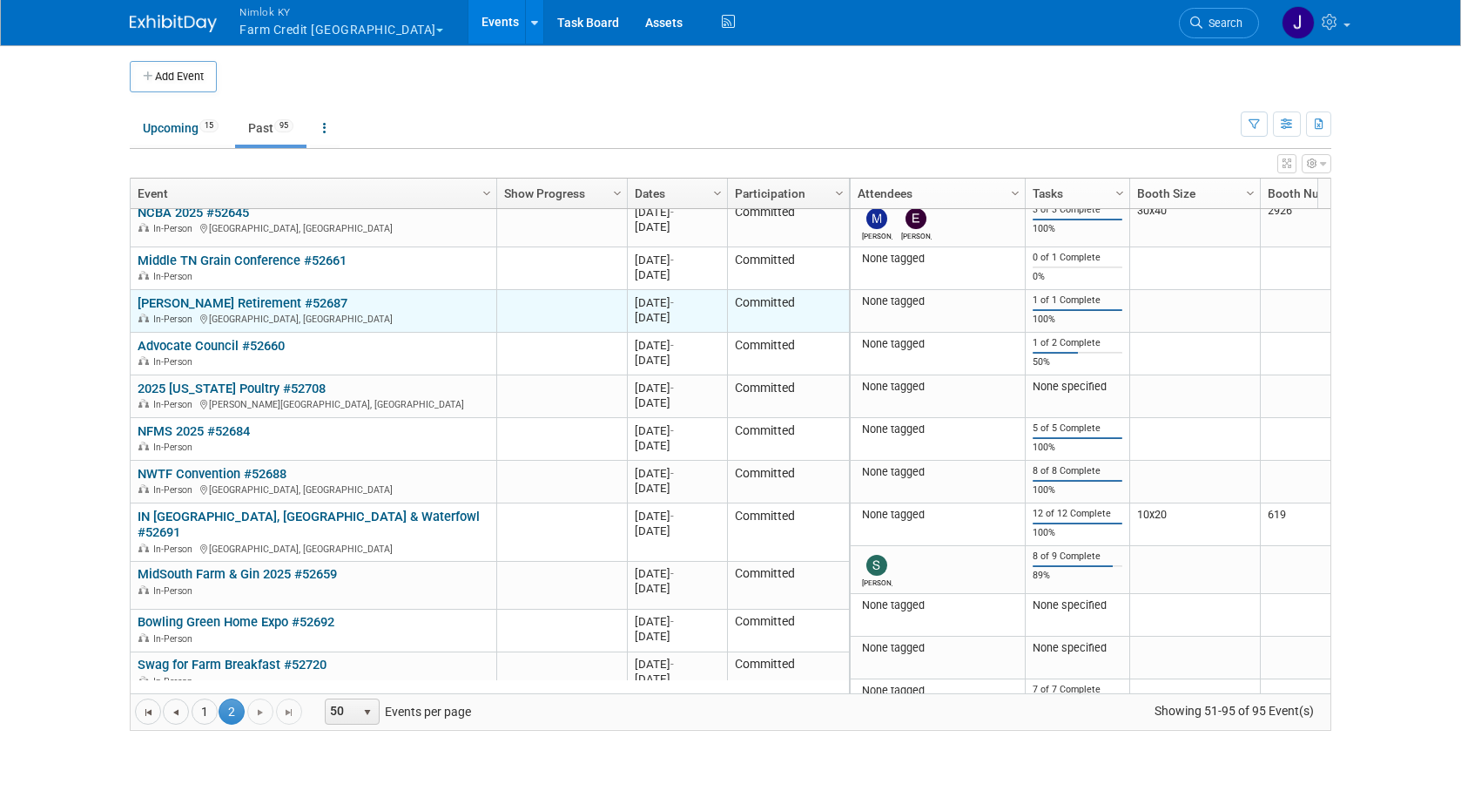
click at [258, 309] on link "[PERSON_NAME] Retirement #52687" at bounding box center [243, 303] width 210 height 16
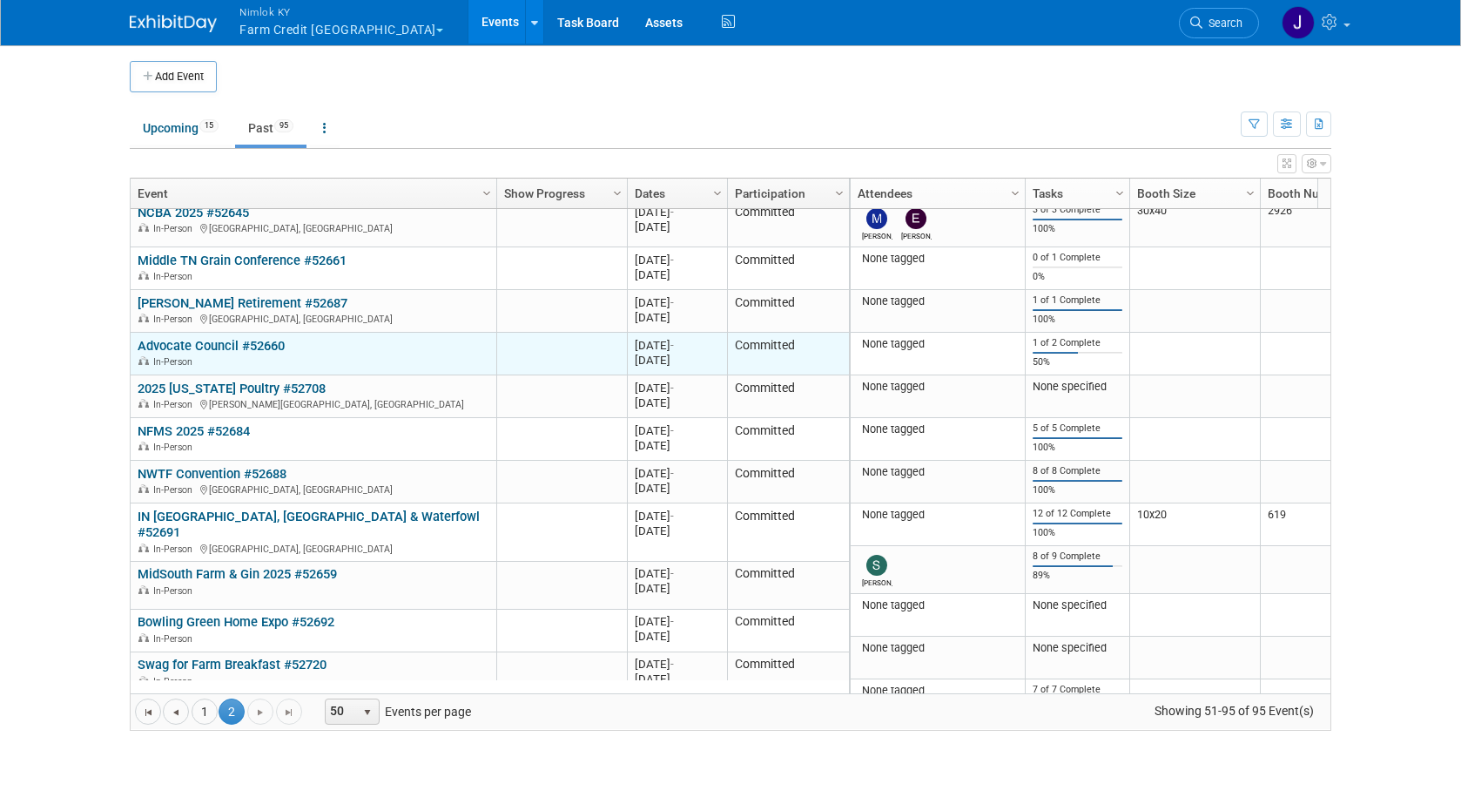
click at [271, 350] on link "Advocate Council #52660" at bounding box center [211, 346] width 147 height 16
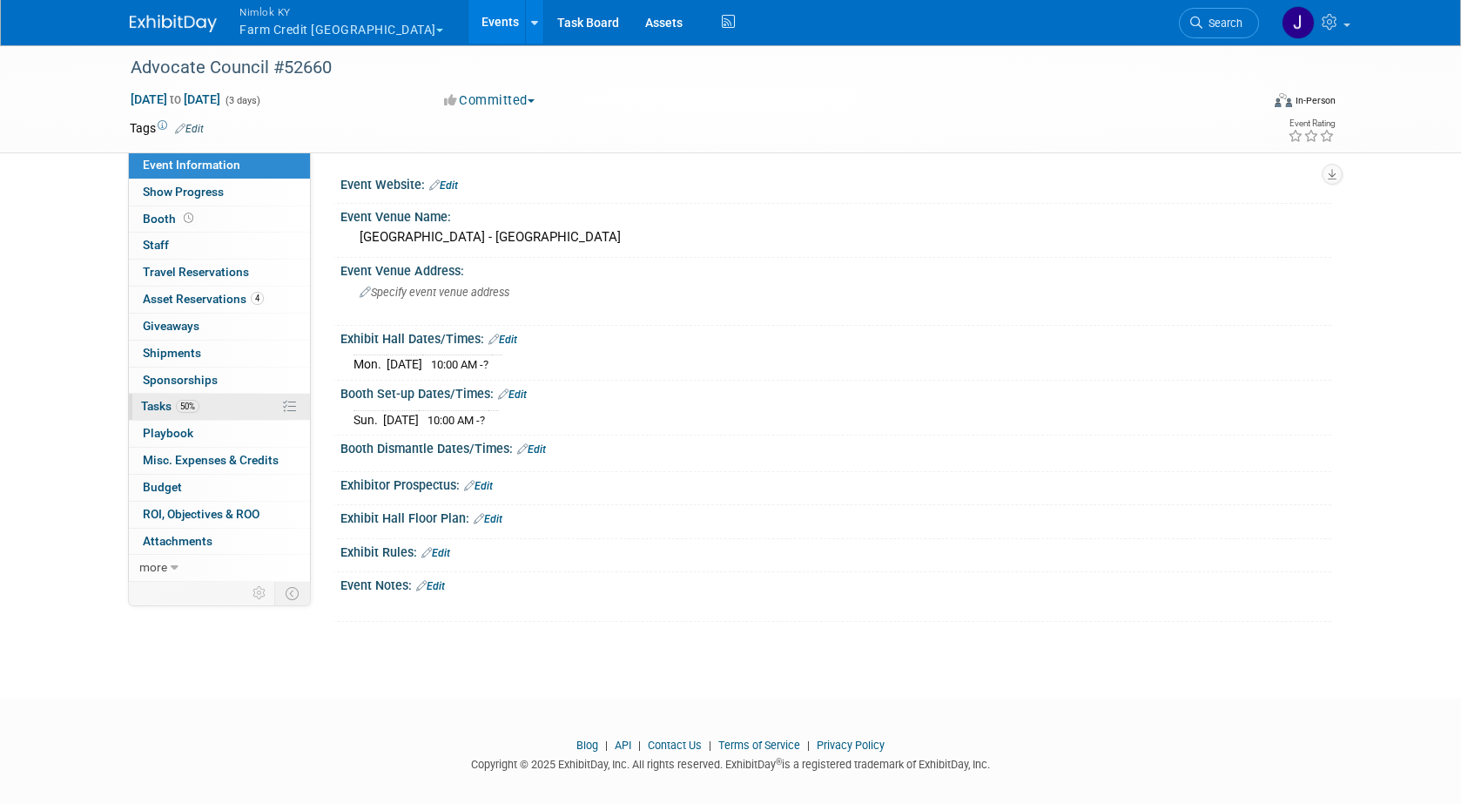
click at [229, 399] on link "50% Tasks 50%" at bounding box center [219, 407] width 181 height 26
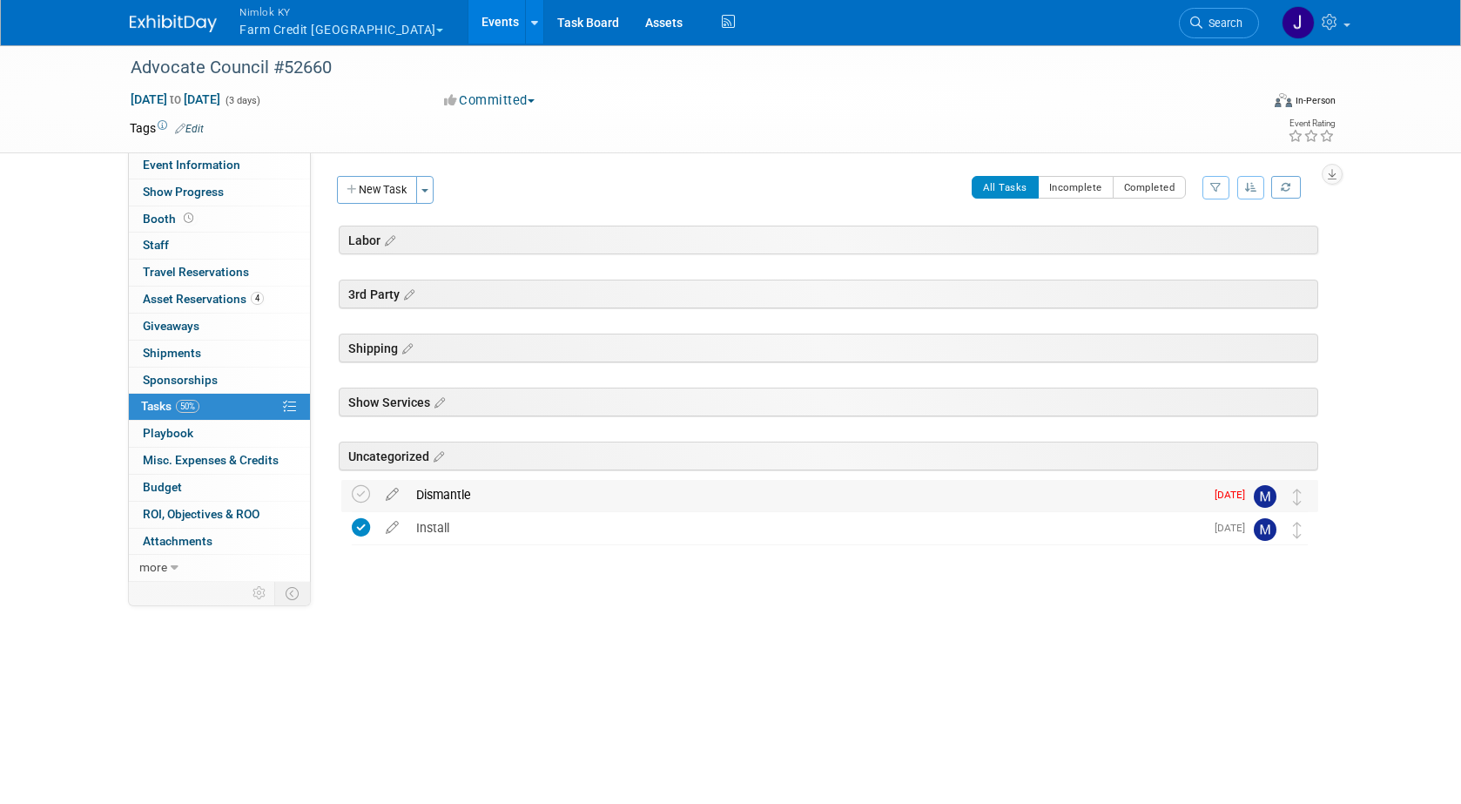
click at [372, 494] on td at bounding box center [364, 495] width 25 height 31
click at [365, 495] on icon at bounding box center [361, 494] width 18 height 18
click at [468, 18] on link "Events" at bounding box center [500, 22] width 64 height 44
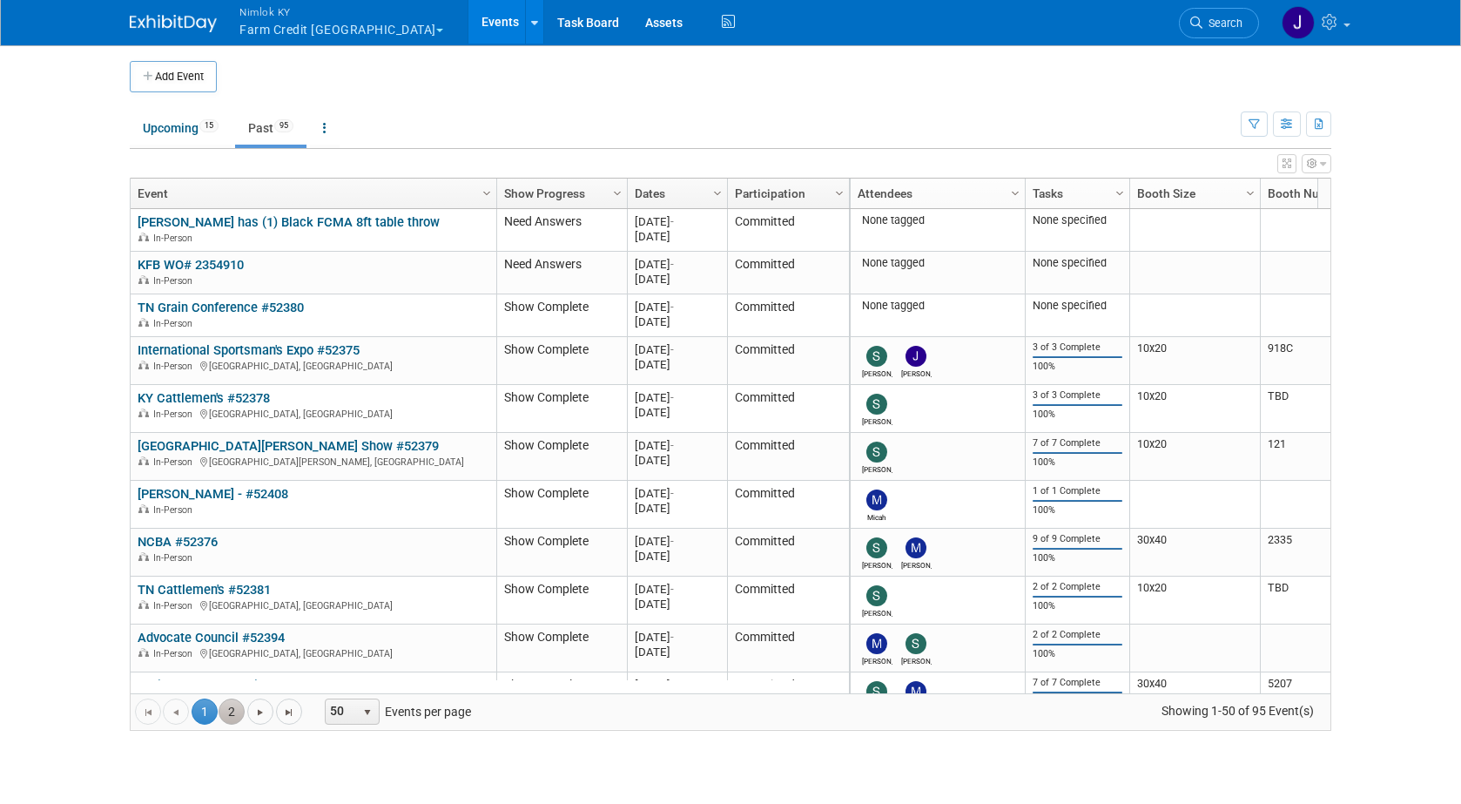
click at [239, 713] on link "2" at bounding box center [232, 711] width 26 height 26
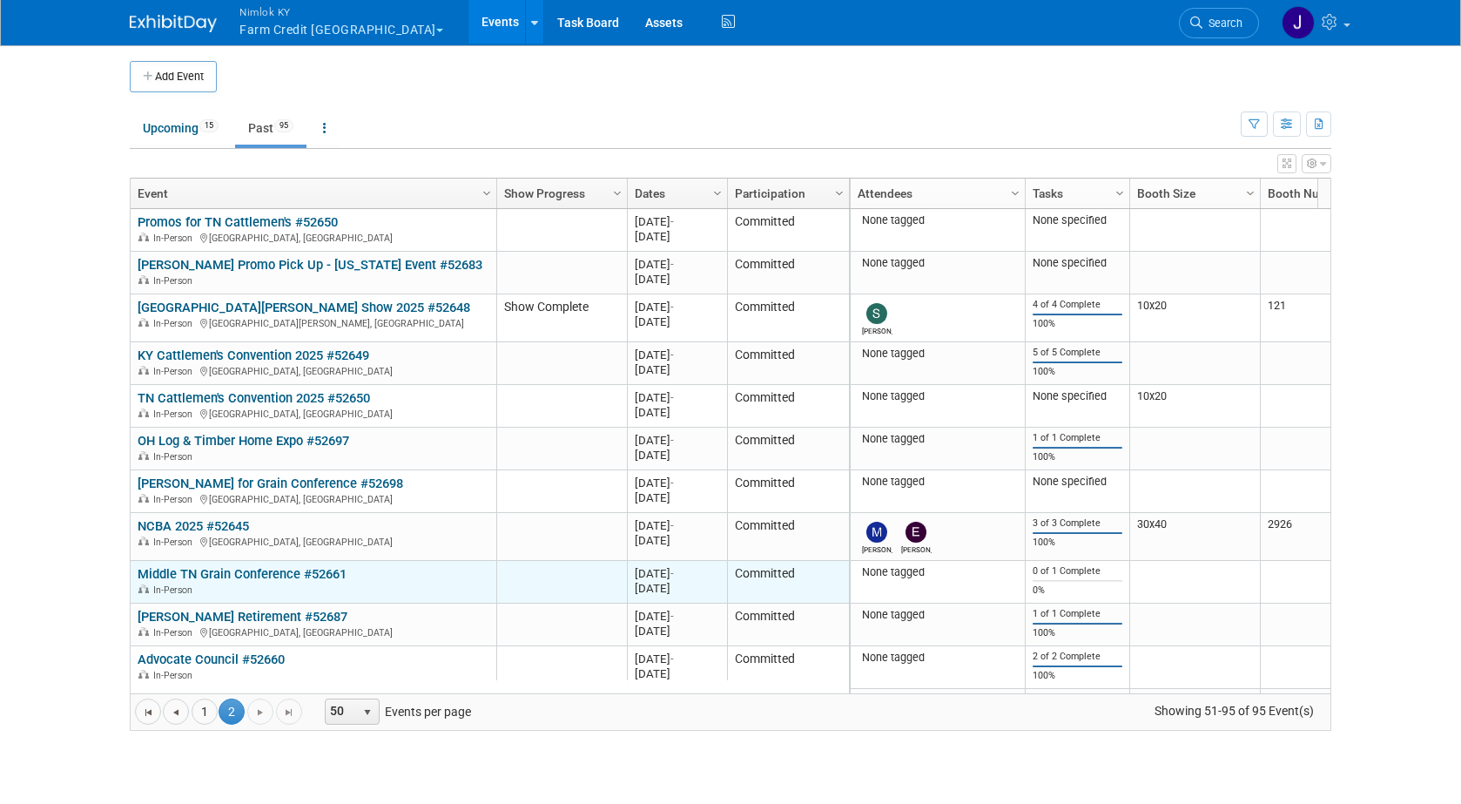
click at [326, 573] on link "Middle TN Grain Conference #52661" at bounding box center [242, 574] width 209 height 16
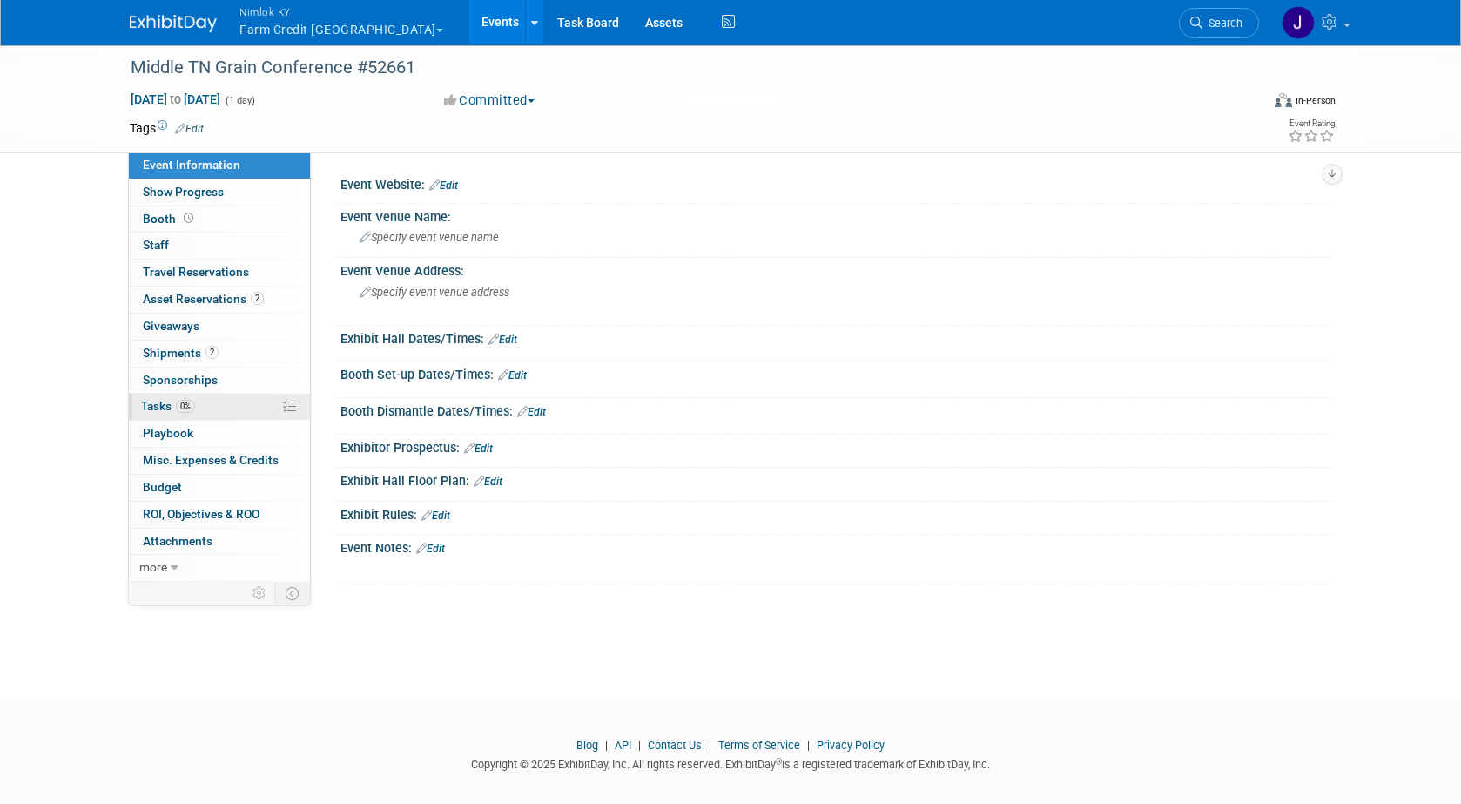
click at [224, 407] on link "0% Tasks 0%" at bounding box center [219, 407] width 181 height 26
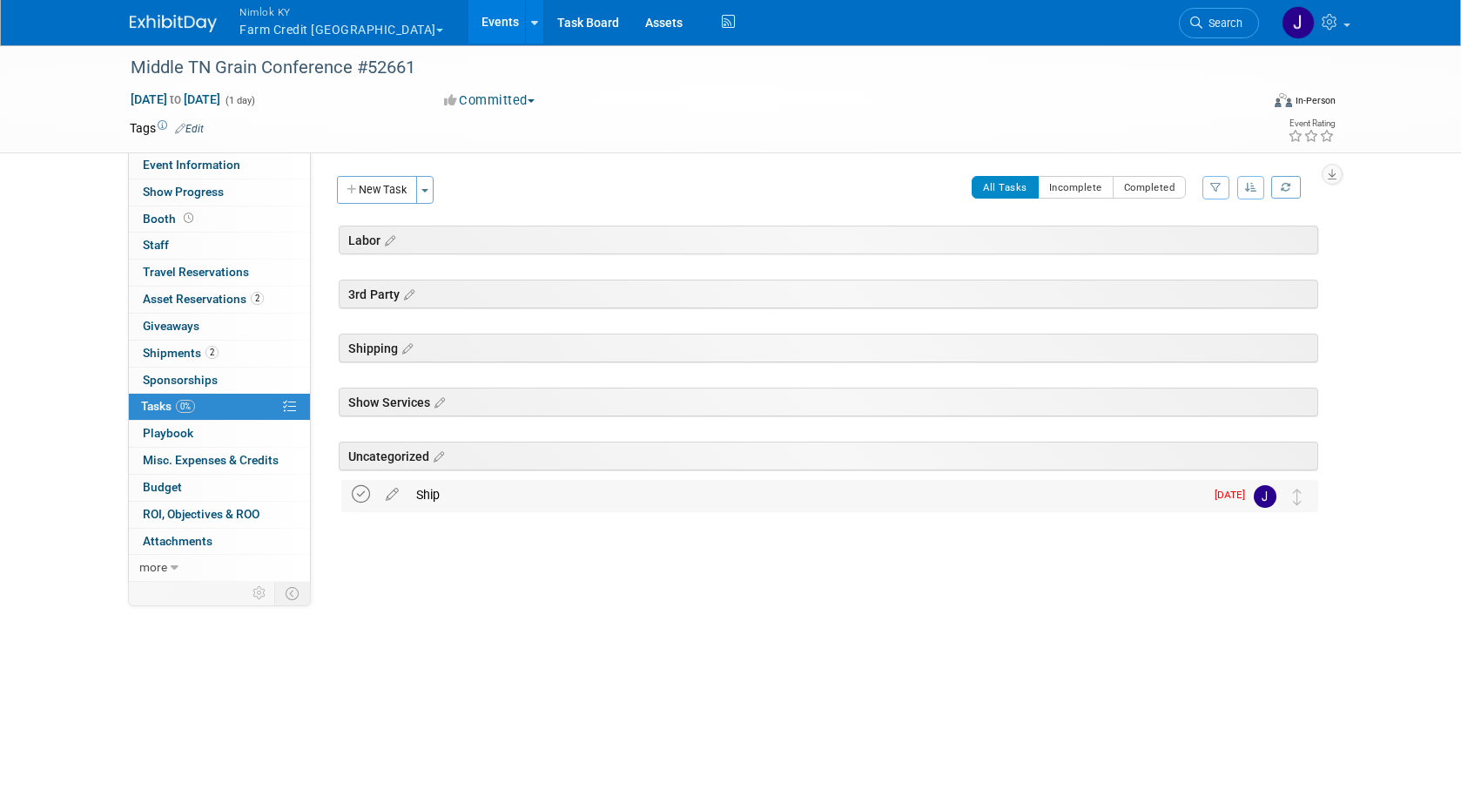
click at [356, 490] on icon at bounding box center [361, 494] width 18 height 18
click at [468, 19] on link "Events" at bounding box center [500, 22] width 64 height 44
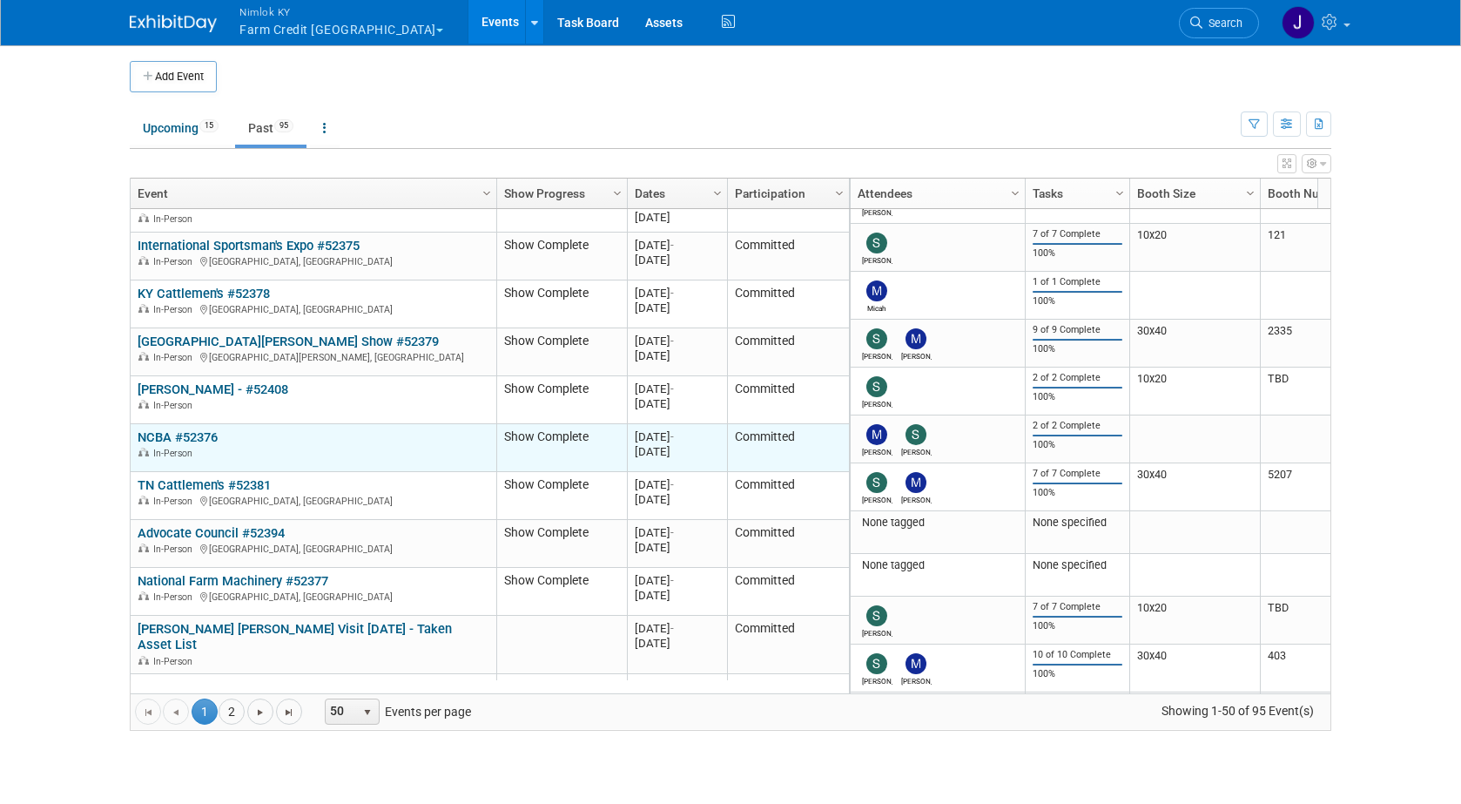
scroll to position [209, 0]
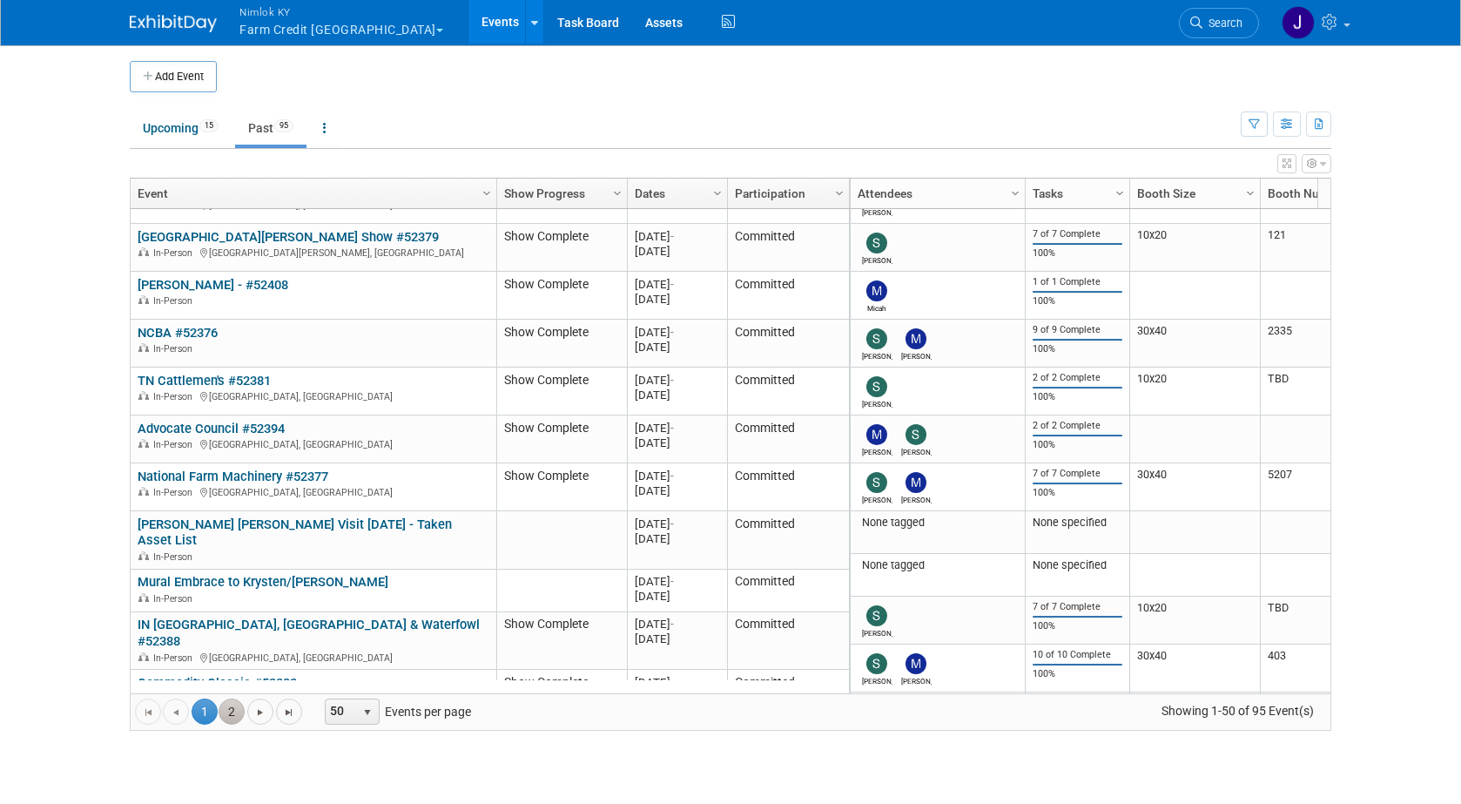
click at [225, 712] on link "2" at bounding box center [232, 711] width 26 height 26
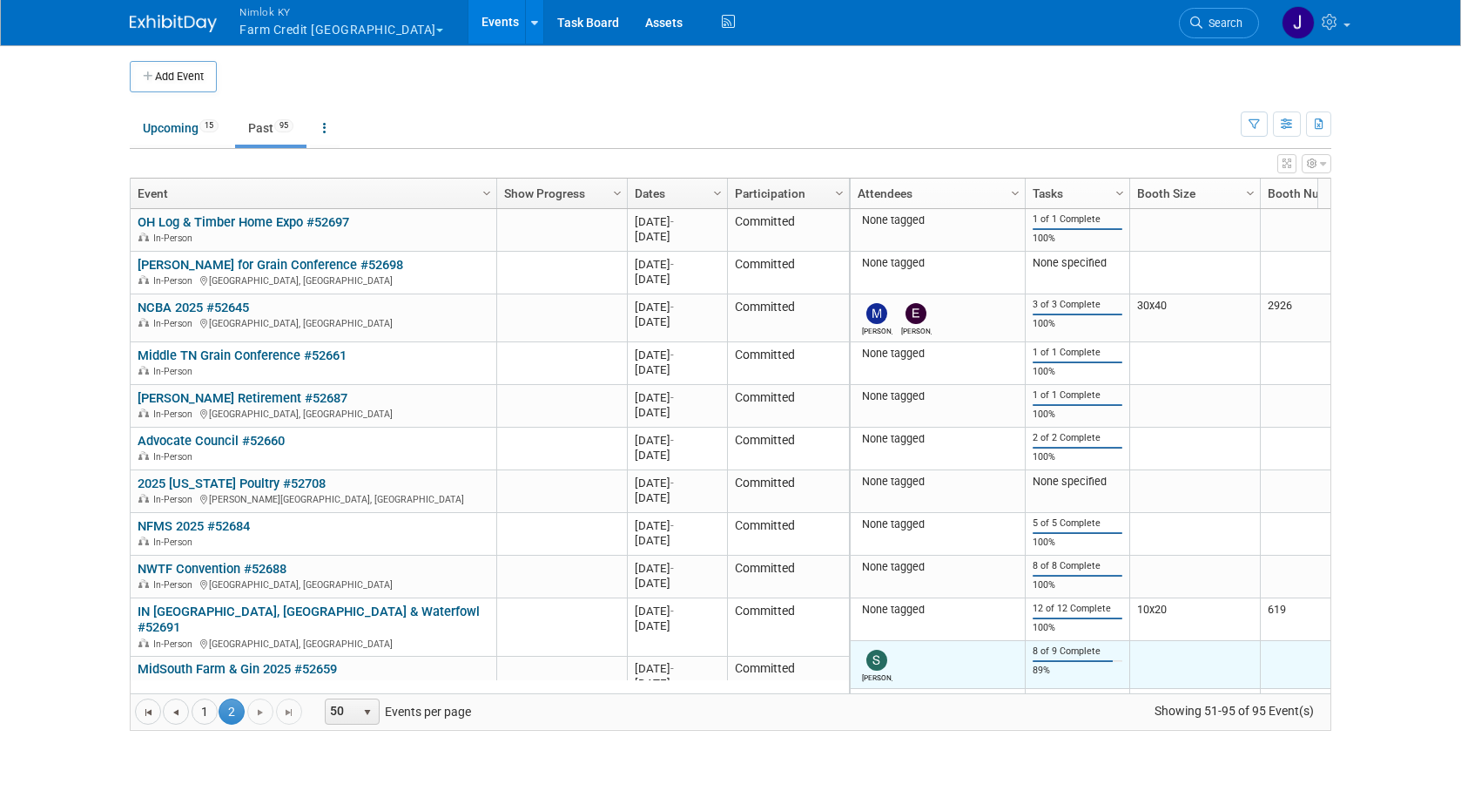
scroll to position [219, 0]
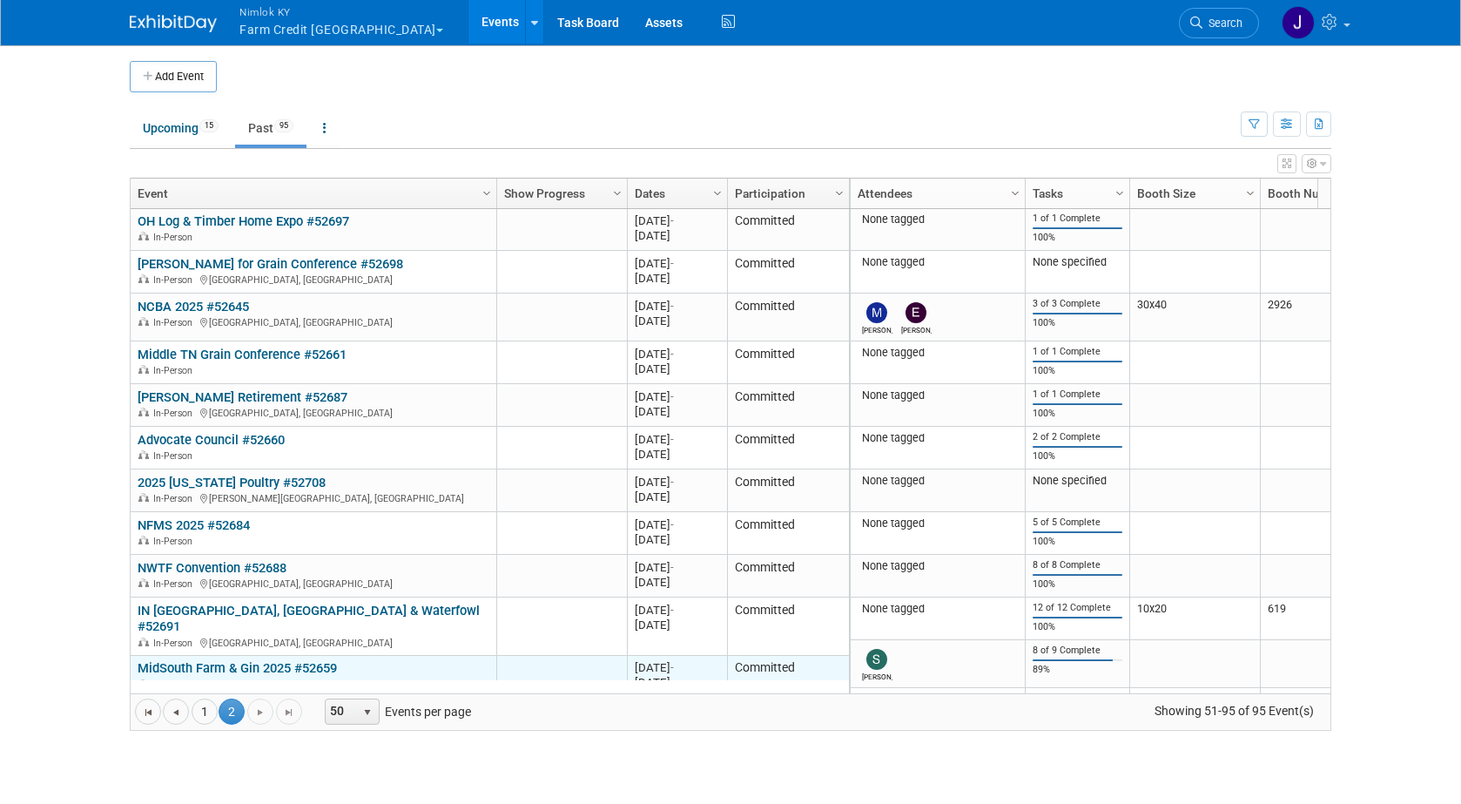
click at [327, 660] on link "MidSouth Farm & Gin 2025 #52659" at bounding box center [237, 668] width 199 height 16
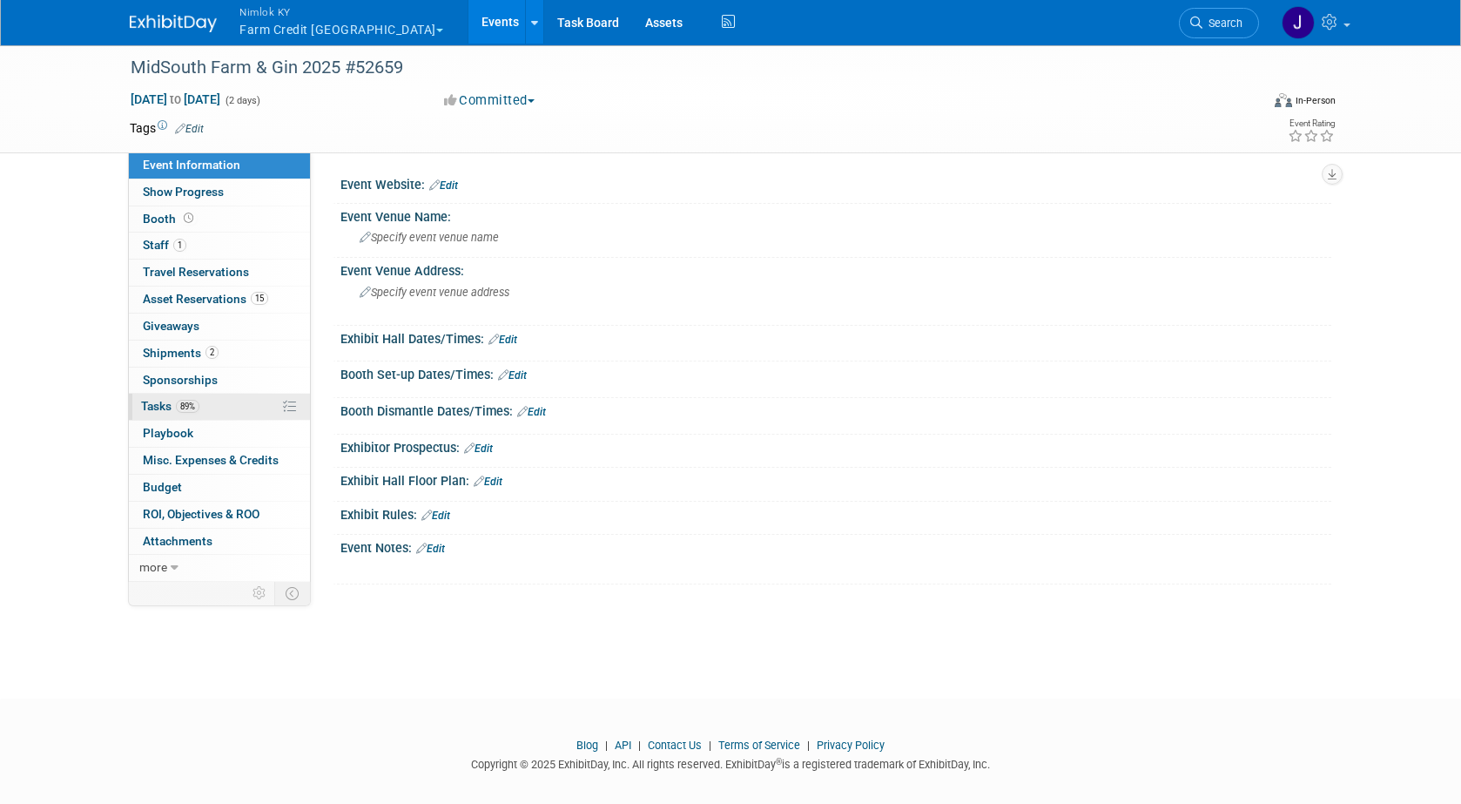
click at [250, 411] on link "89% Tasks 89%" at bounding box center [219, 407] width 181 height 26
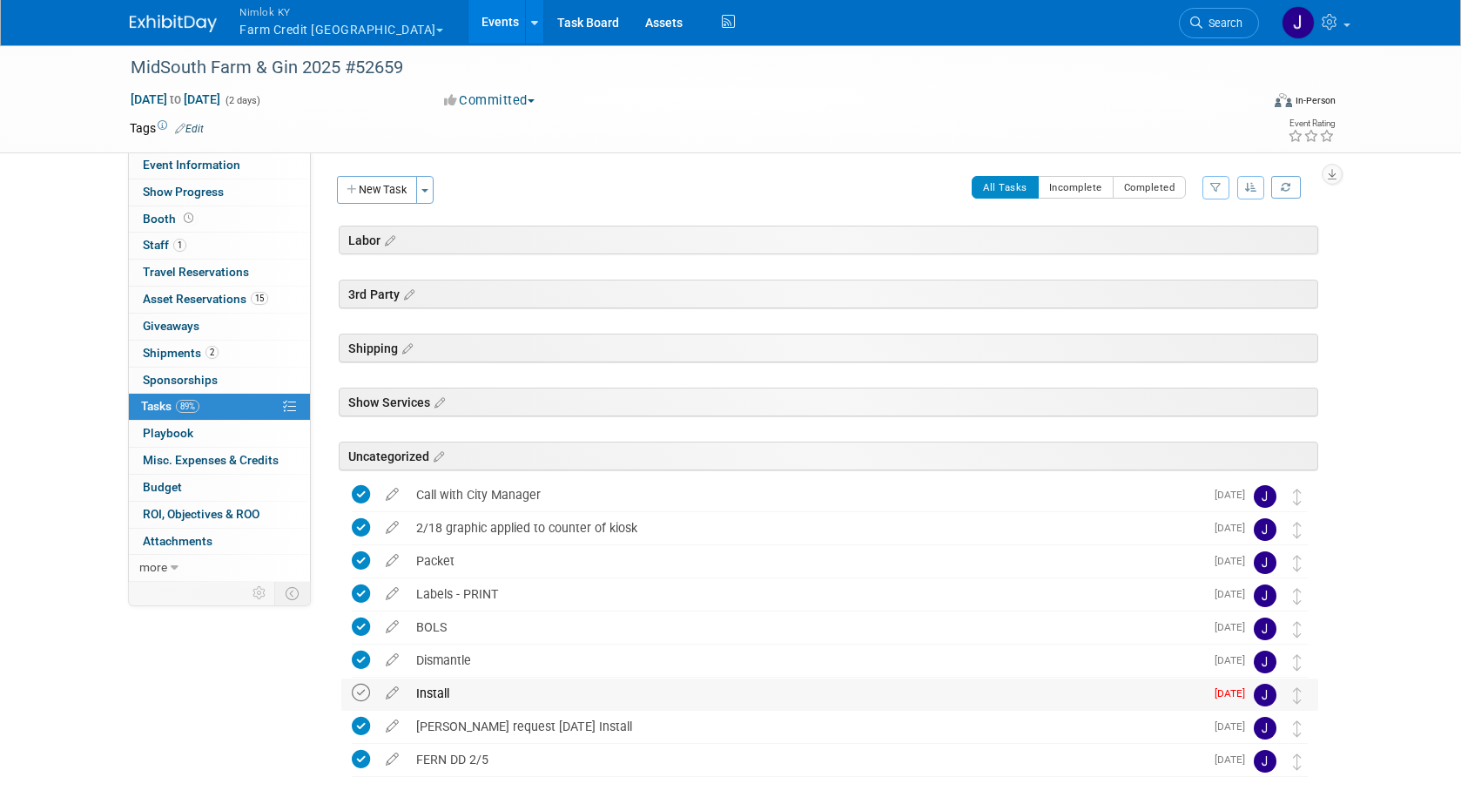
click at [363, 697] on icon at bounding box center [361, 692] width 18 height 18
click at [468, 17] on link "Events" at bounding box center [500, 22] width 64 height 44
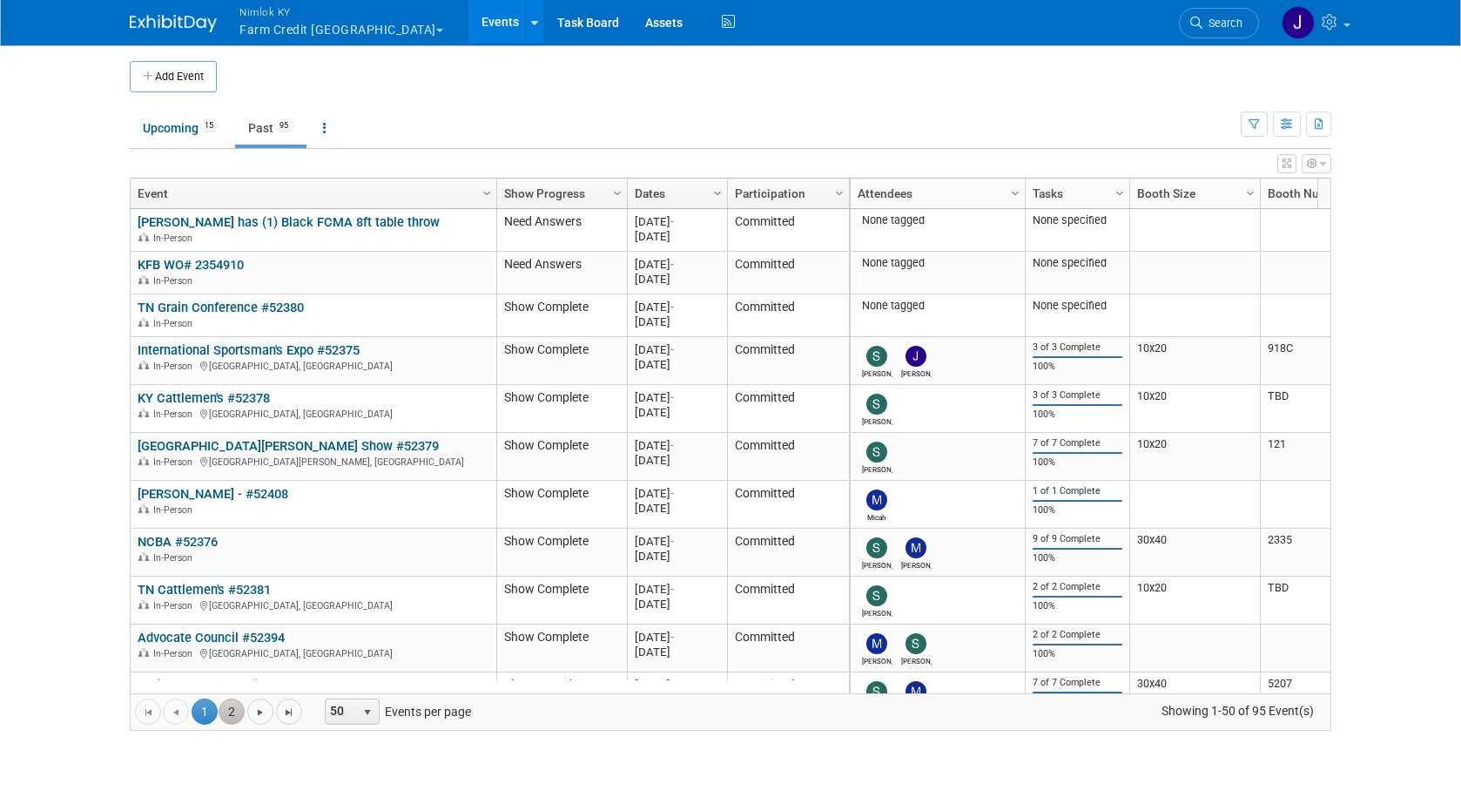
click at [232, 708] on link "2" at bounding box center [232, 711] width 26 height 26
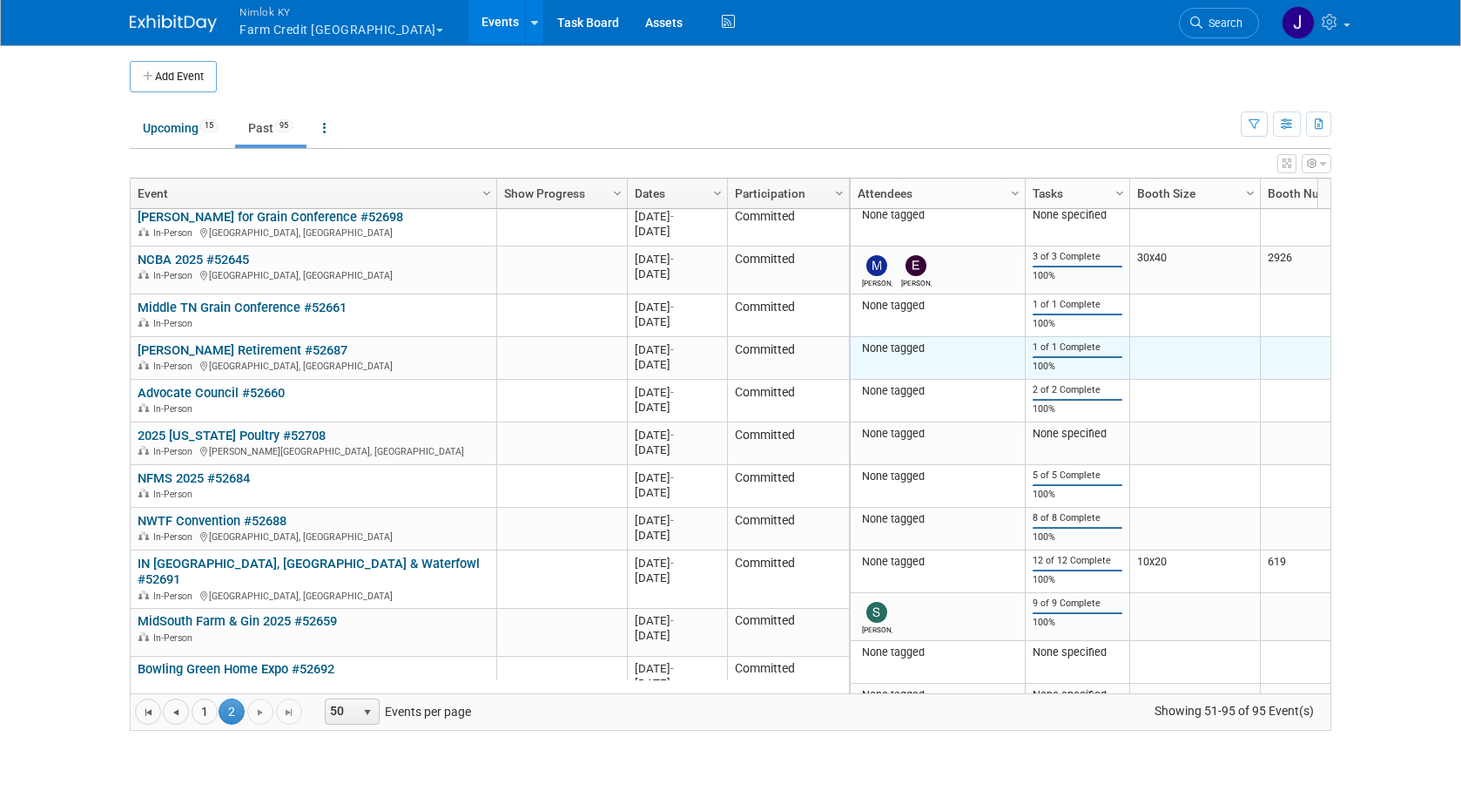
scroll to position [286, 0]
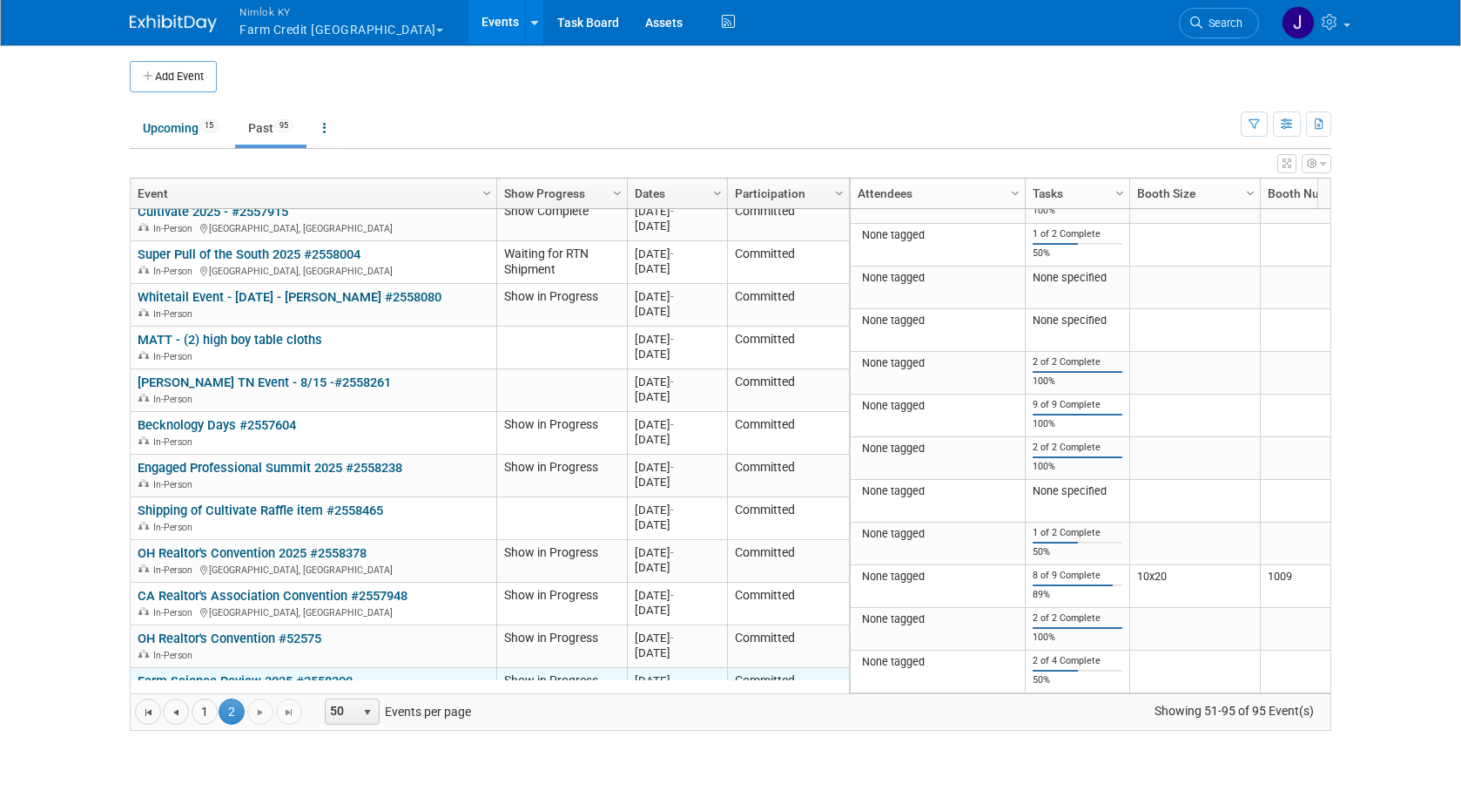
click at [301, 673] on link "Farm Science Review 2025 #2558300" at bounding box center [245, 681] width 215 height 16
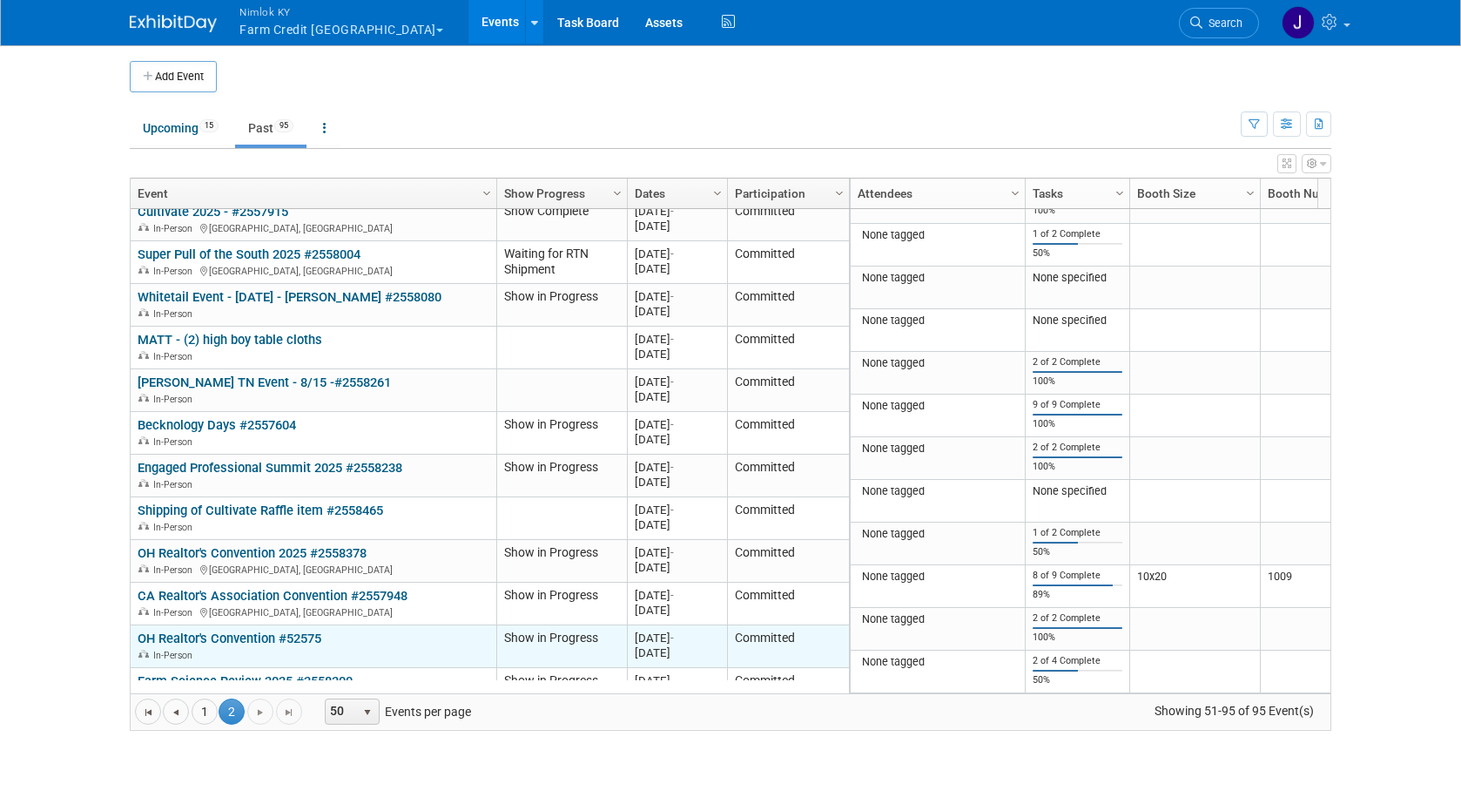
click at [312, 630] on link "OH Realtor's Convention #52575" at bounding box center [230, 638] width 184 height 16
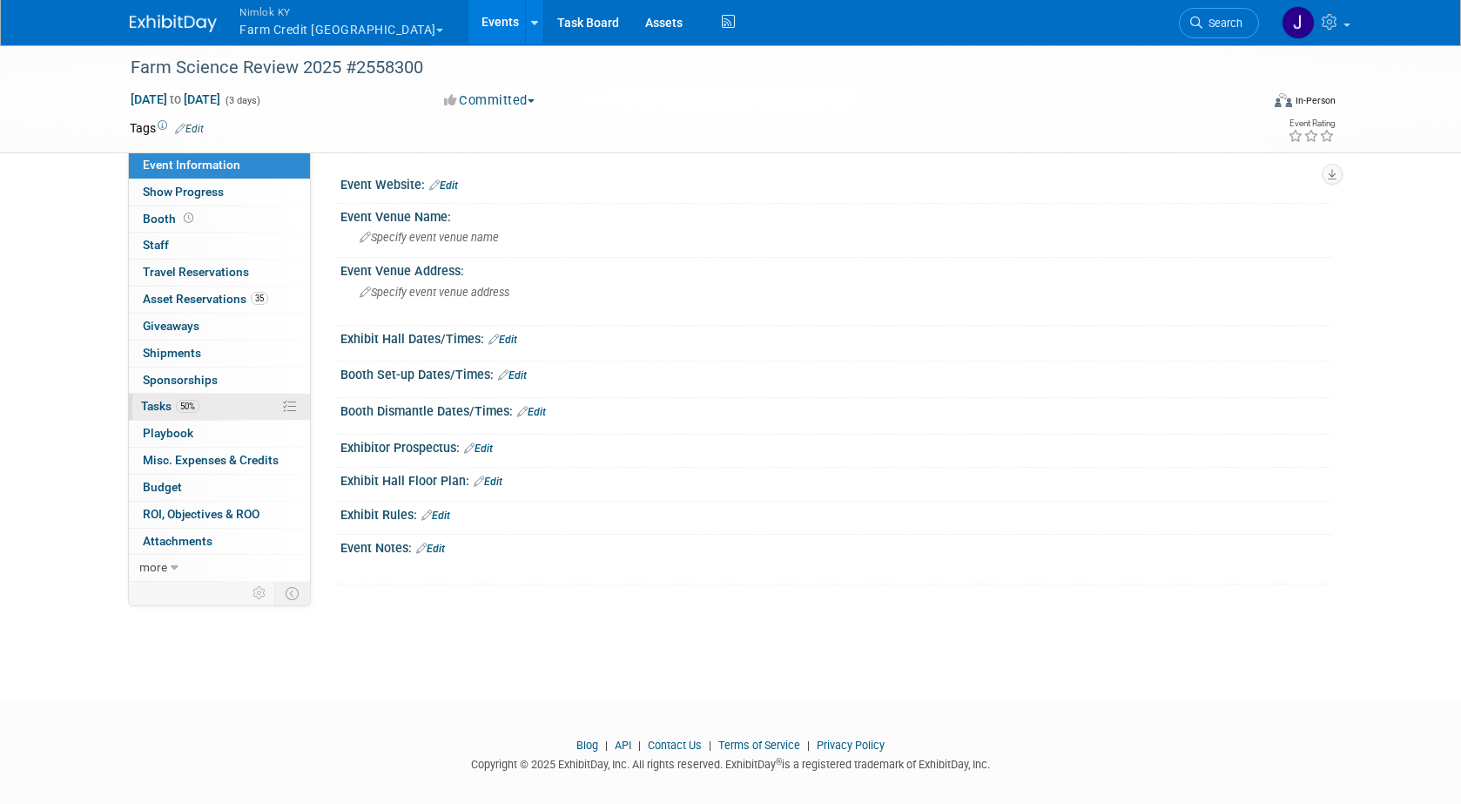
click at [201, 407] on link "50% Tasks 50%" at bounding box center [219, 407] width 181 height 26
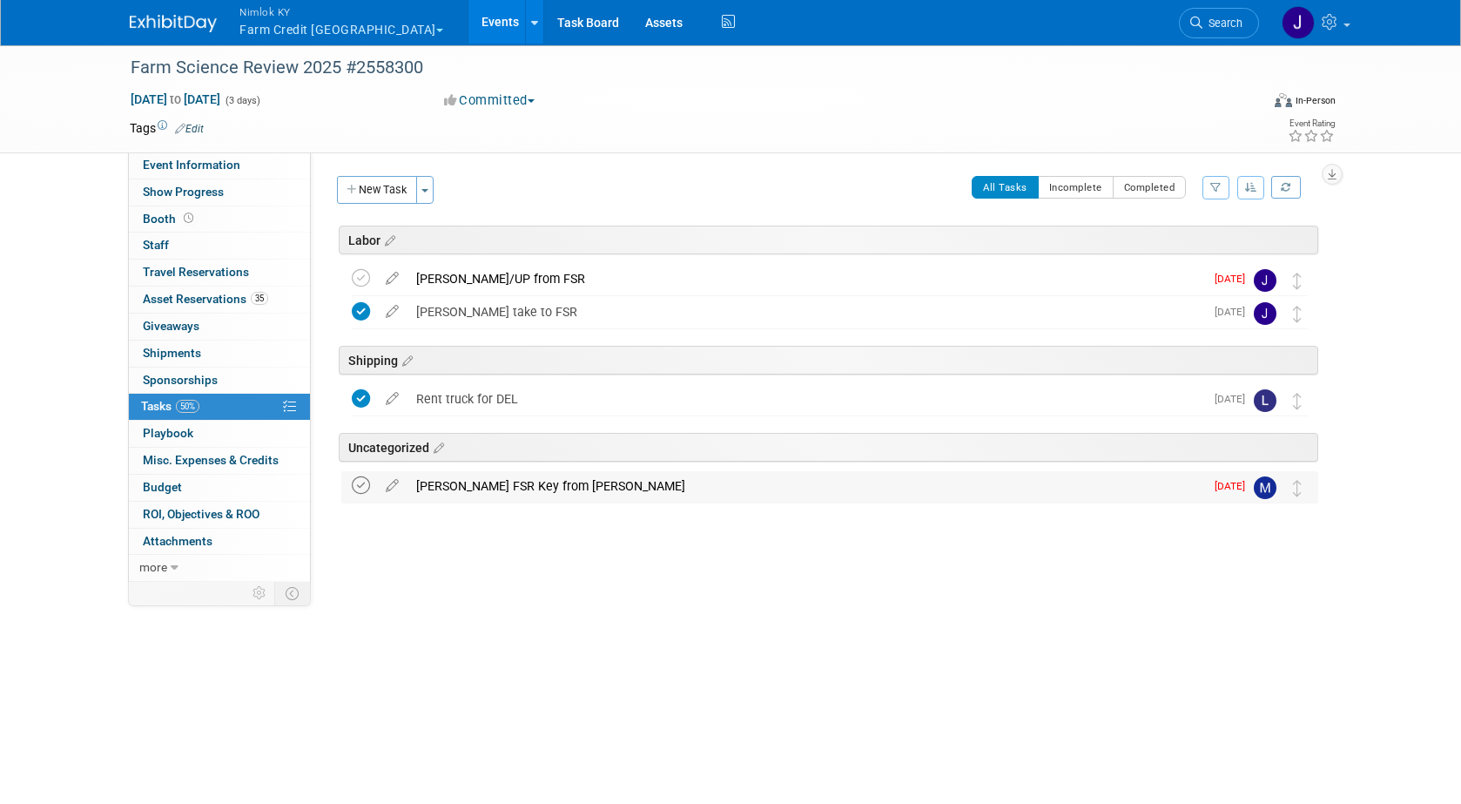
click at [358, 487] on icon at bounding box center [361, 485] width 18 height 18
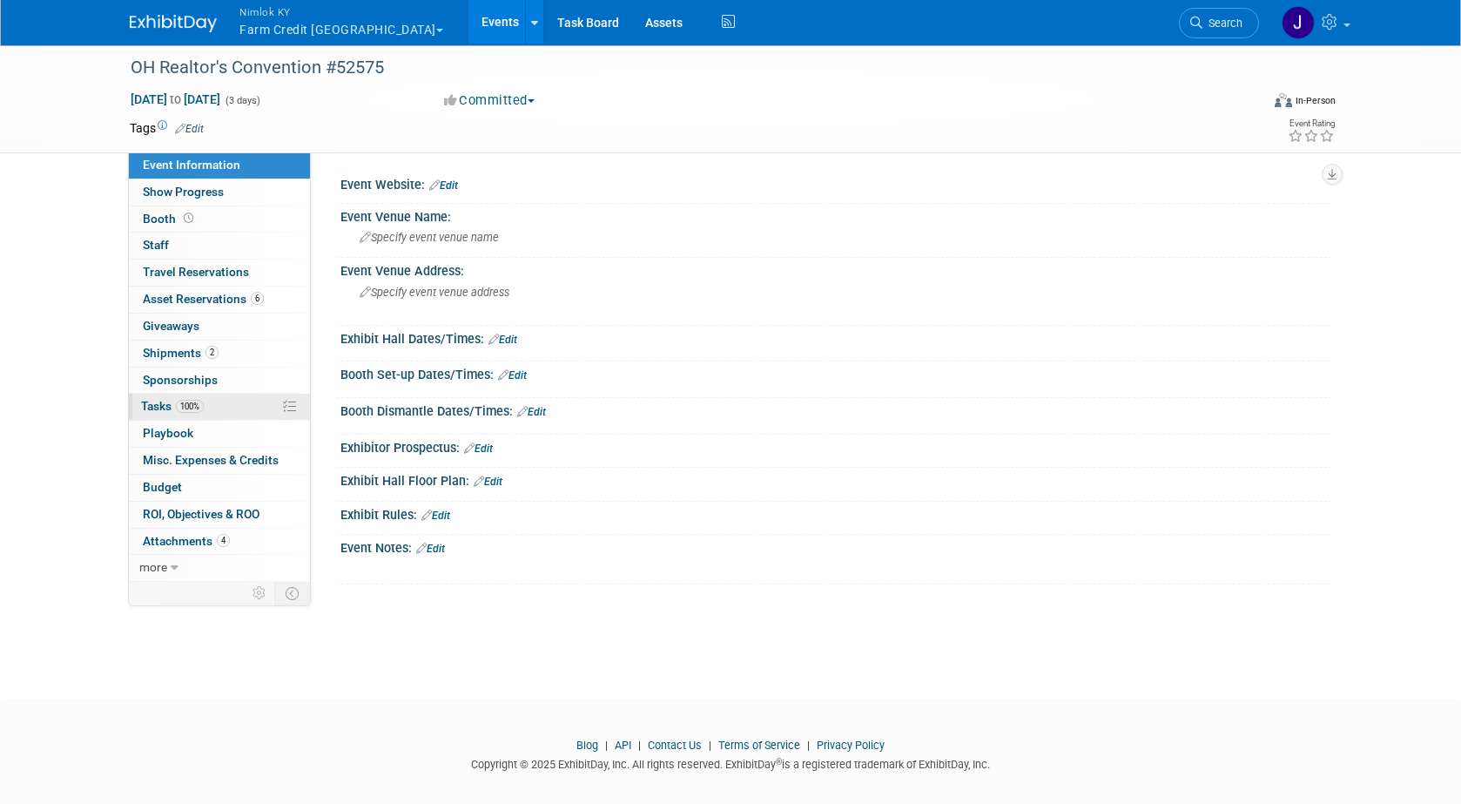
click at [214, 407] on link "100% Tasks 100%" at bounding box center [219, 407] width 181 height 26
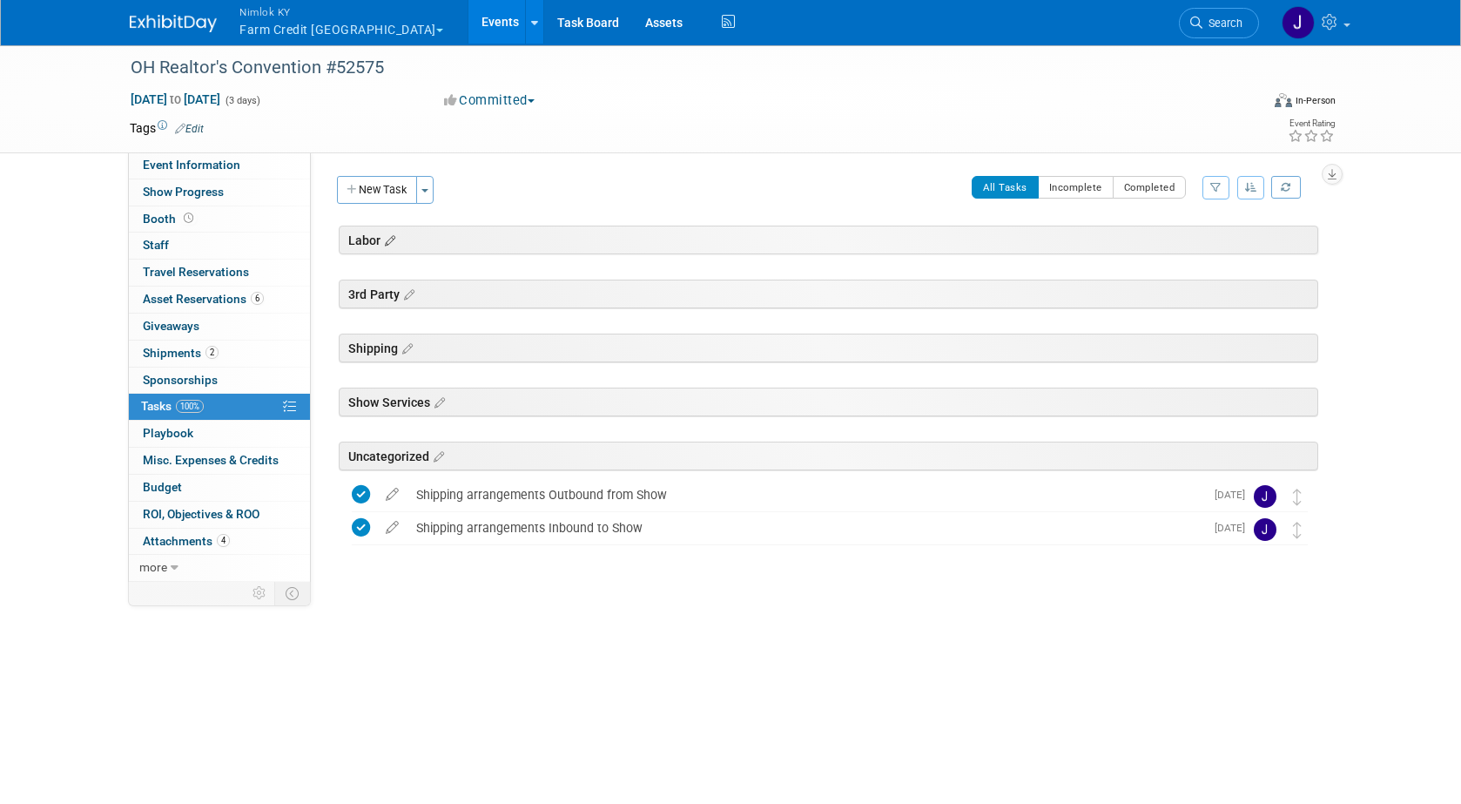
click at [391, 236] on icon at bounding box center [387, 241] width 15 height 16
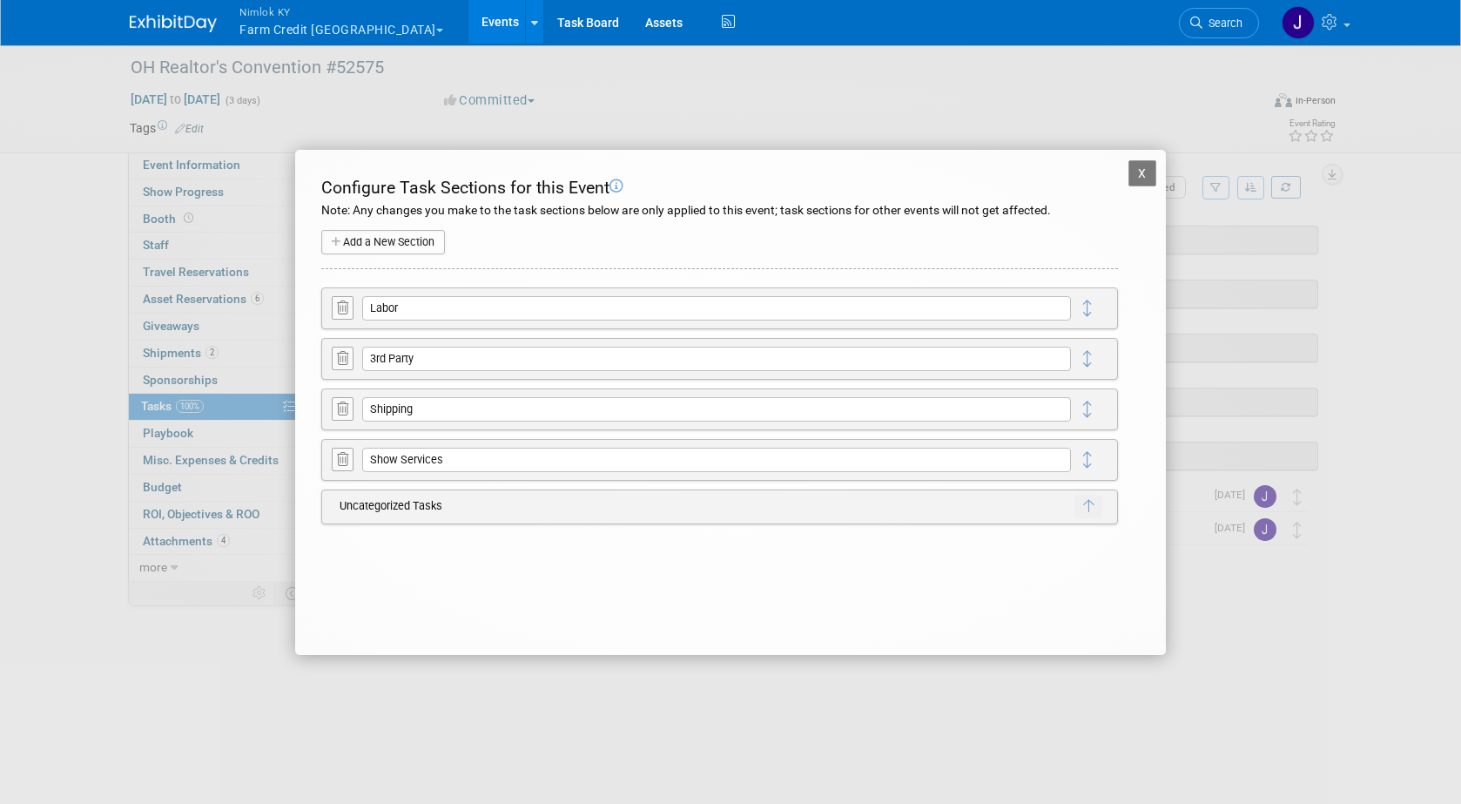
click at [346, 306] on icon at bounding box center [342, 307] width 11 height 13
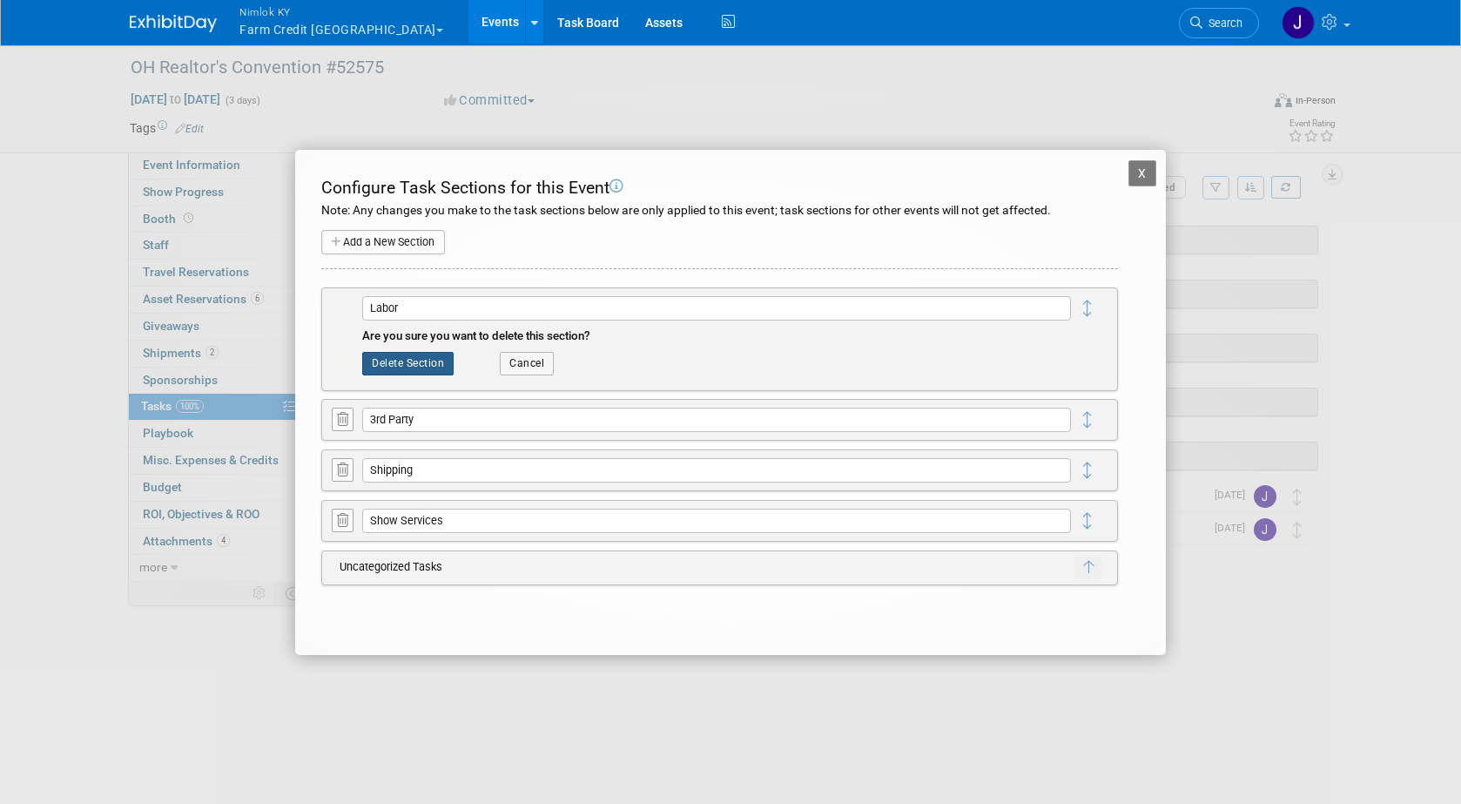
click at [396, 365] on button "Delete Section" at bounding box center [407, 363] width 91 height 23
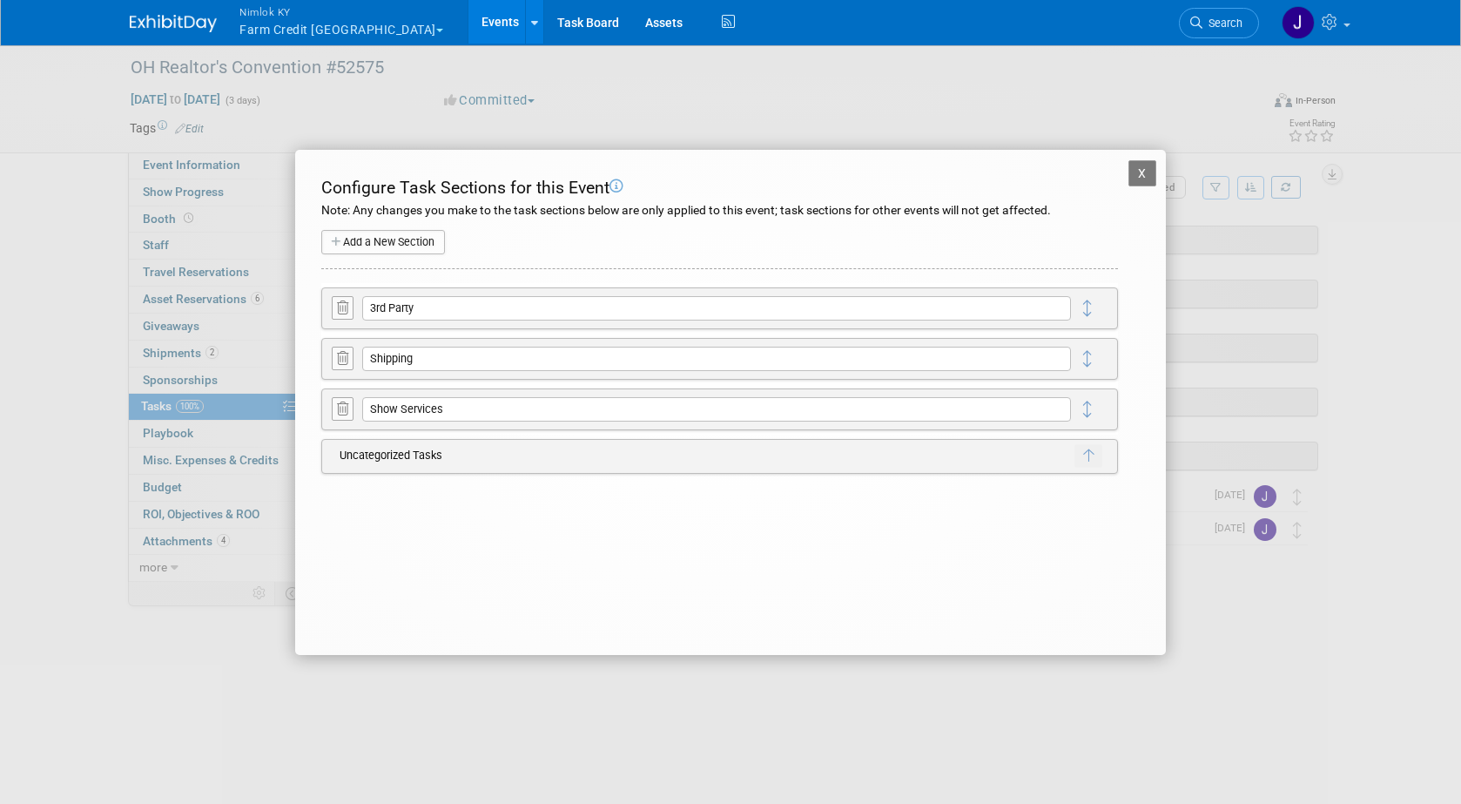
click at [344, 311] on icon at bounding box center [342, 307] width 11 height 13
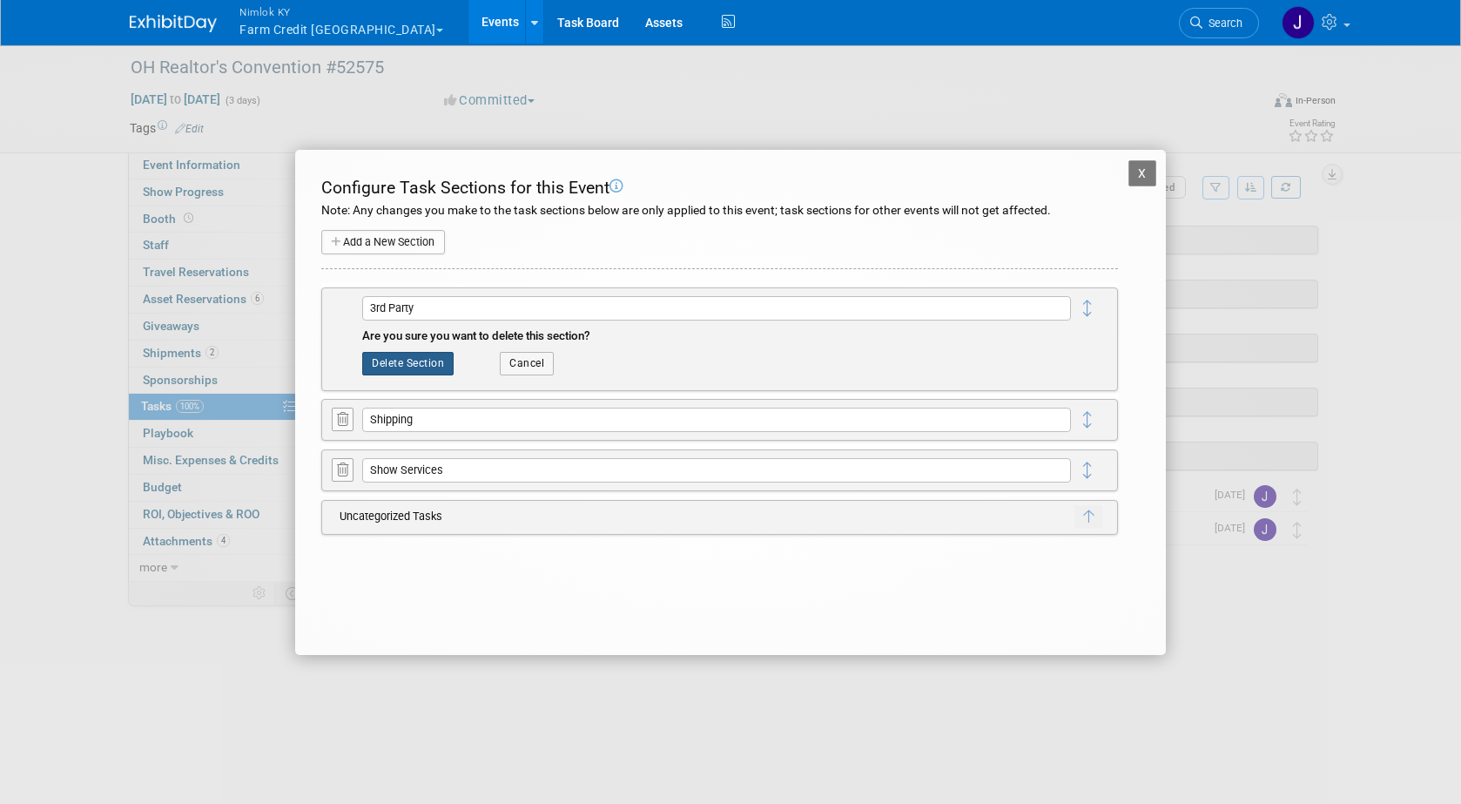
click at [407, 360] on button "Delete Section" at bounding box center [407, 363] width 91 height 23
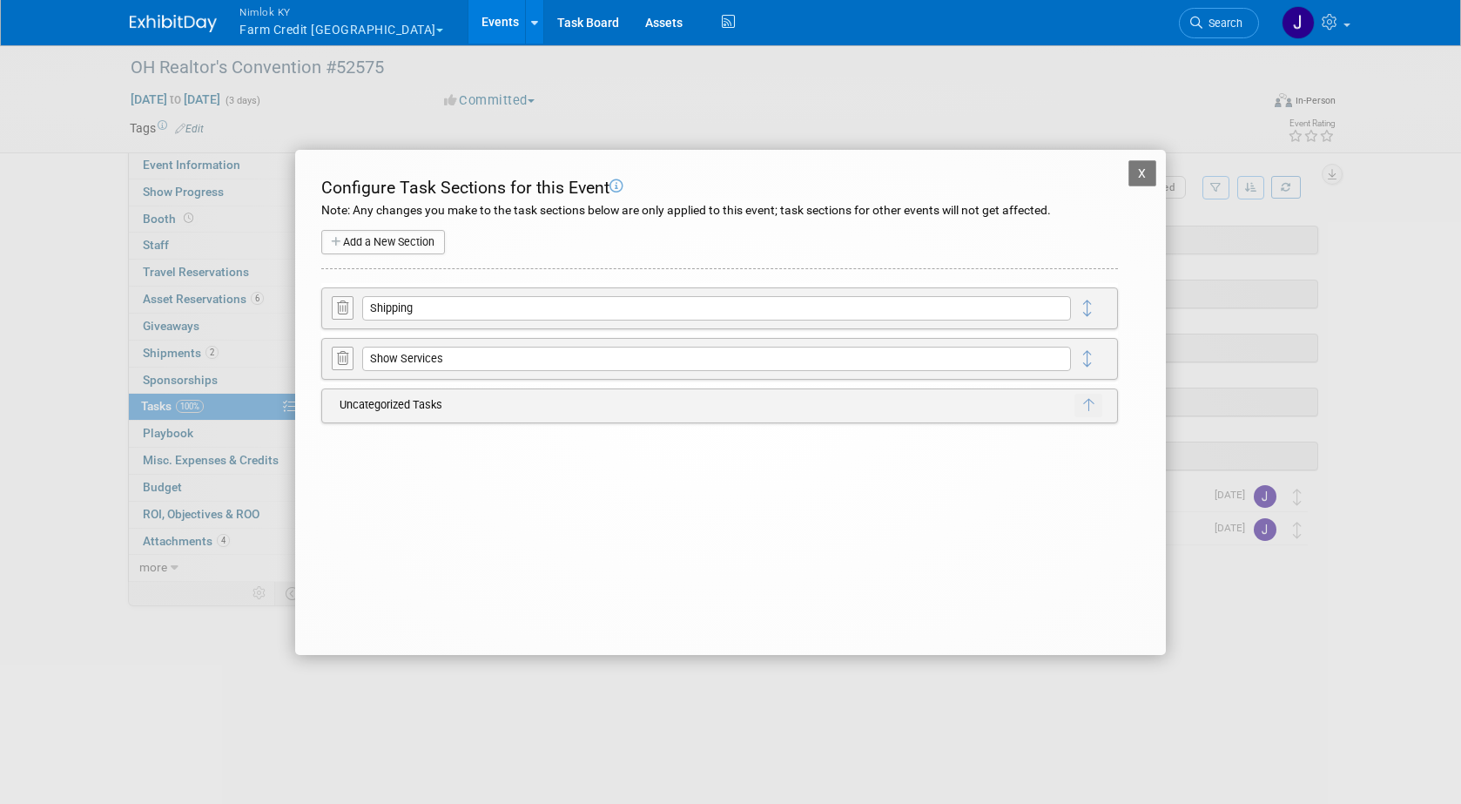
click at [346, 305] on icon at bounding box center [342, 307] width 11 height 13
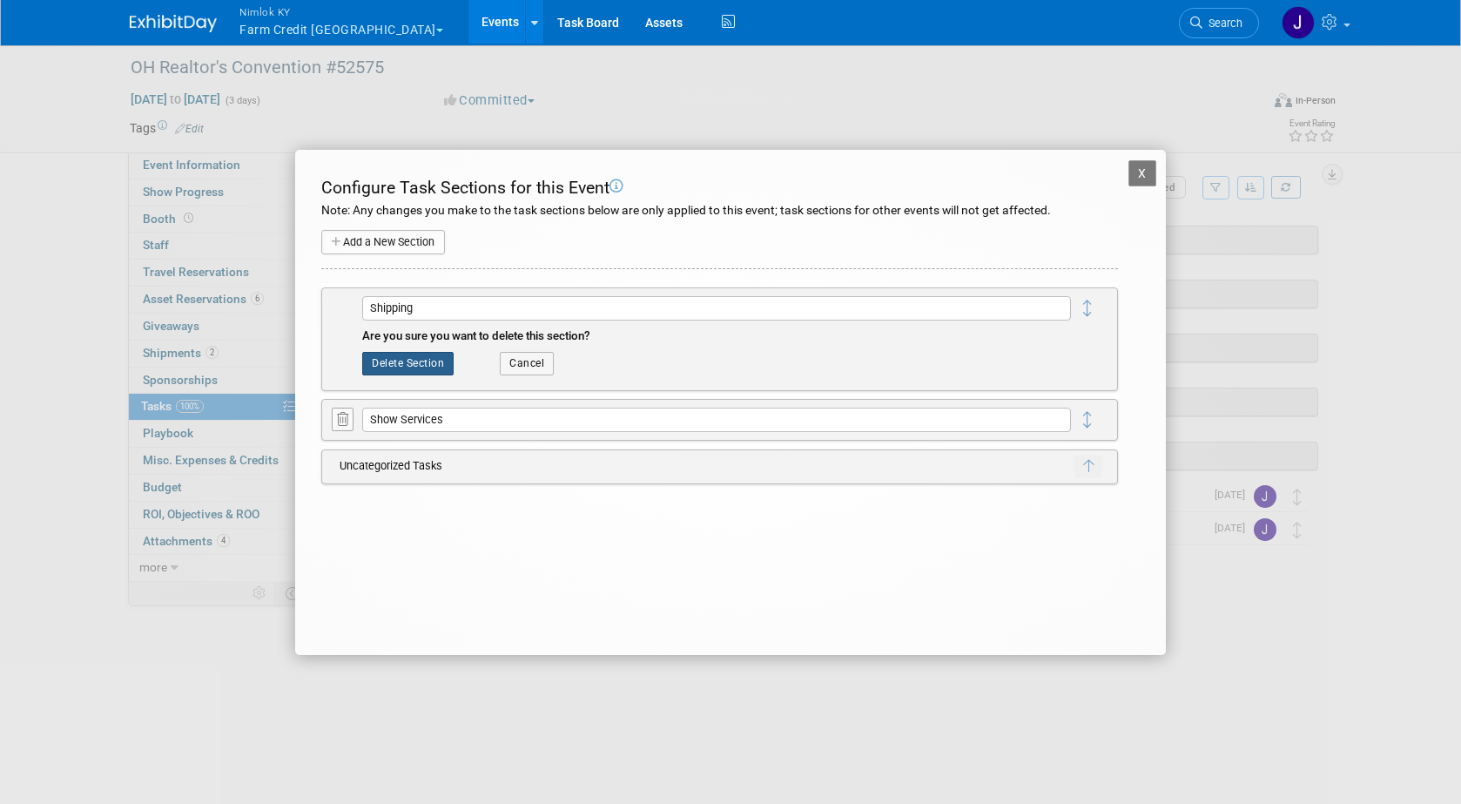
click at [430, 373] on button "Delete Section" at bounding box center [407, 363] width 91 height 23
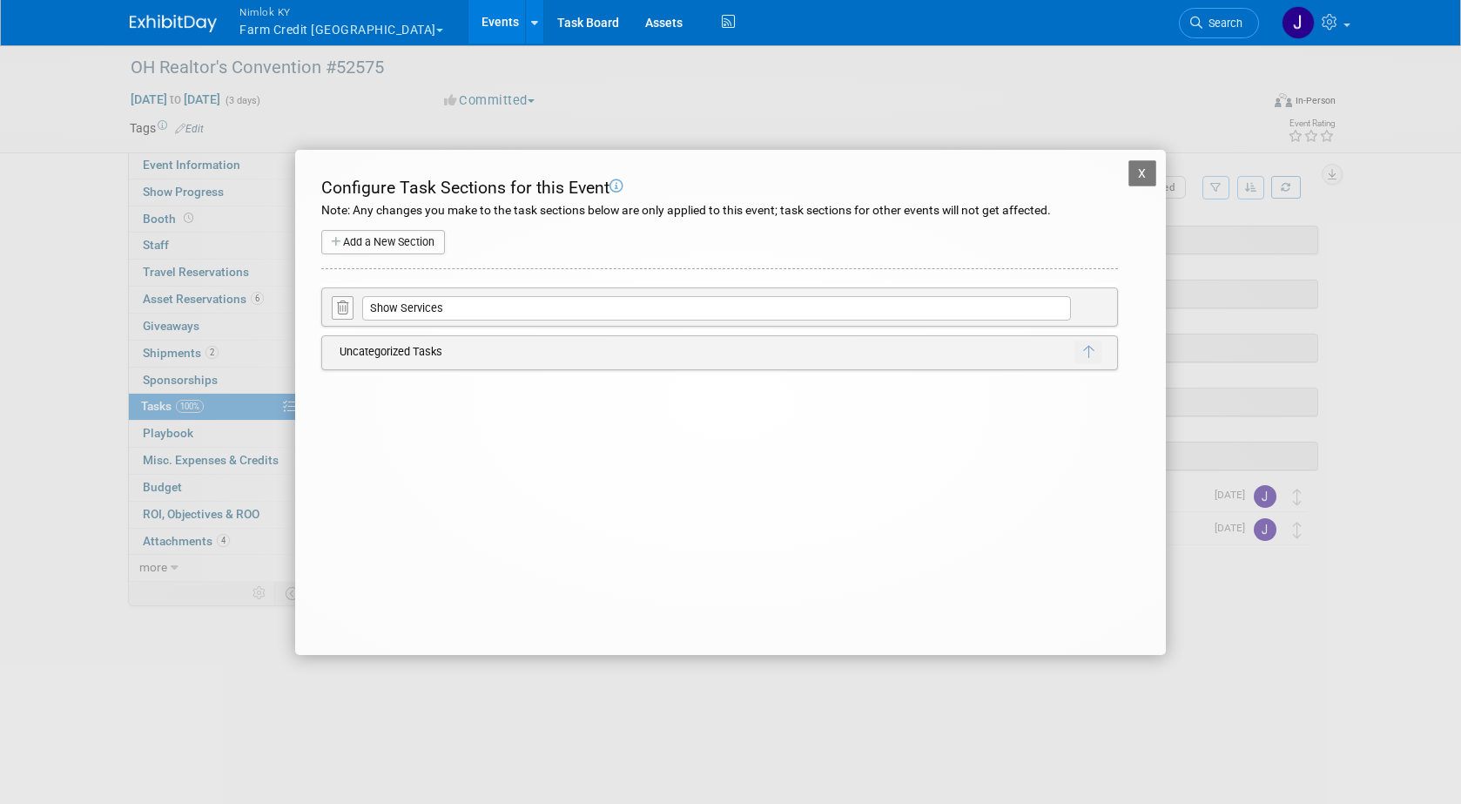
click at [340, 305] on icon at bounding box center [342, 307] width 11 height 13
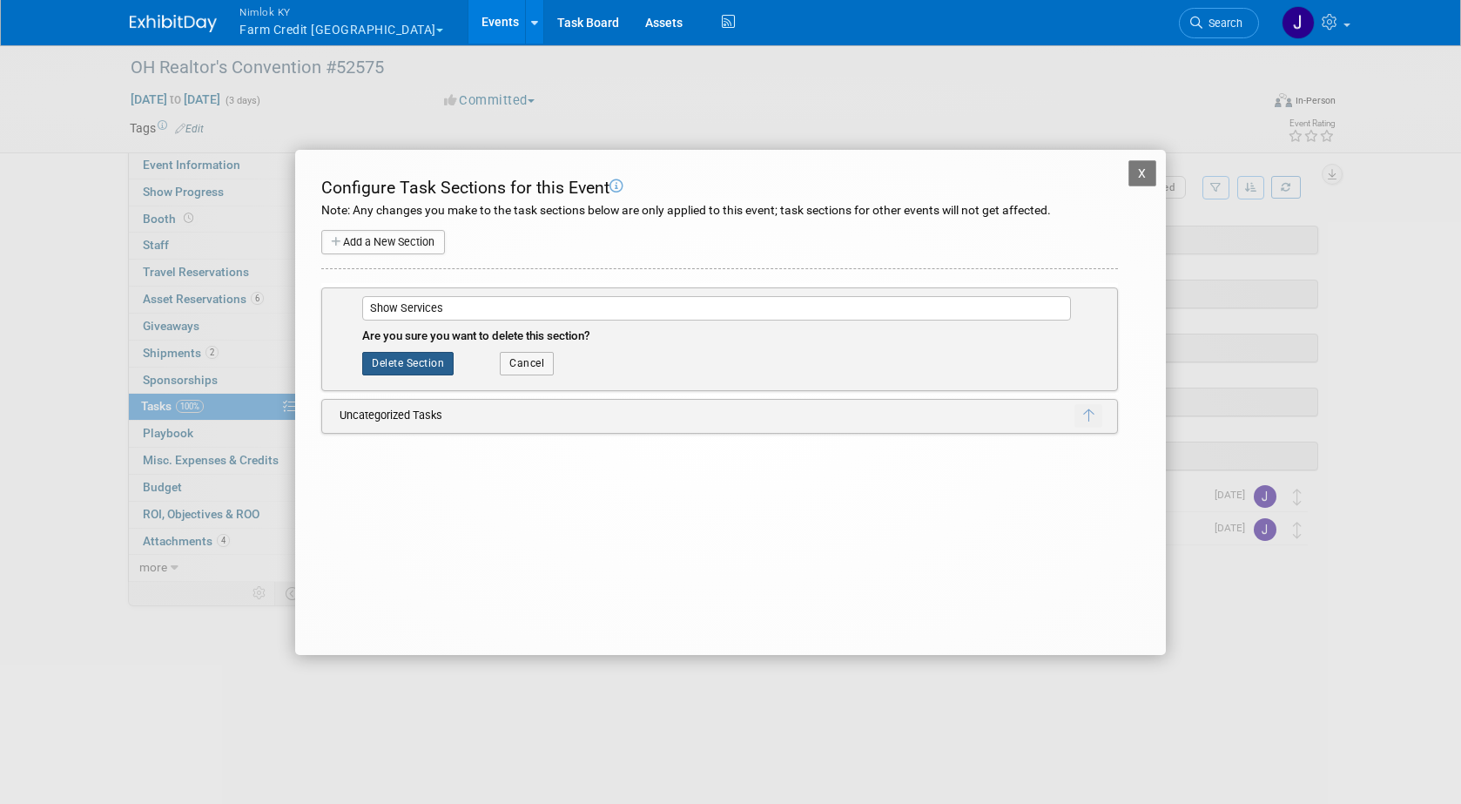
click at [417, 370] on button "Delete Section" at bounding box center [407, 363] width 91 height 23
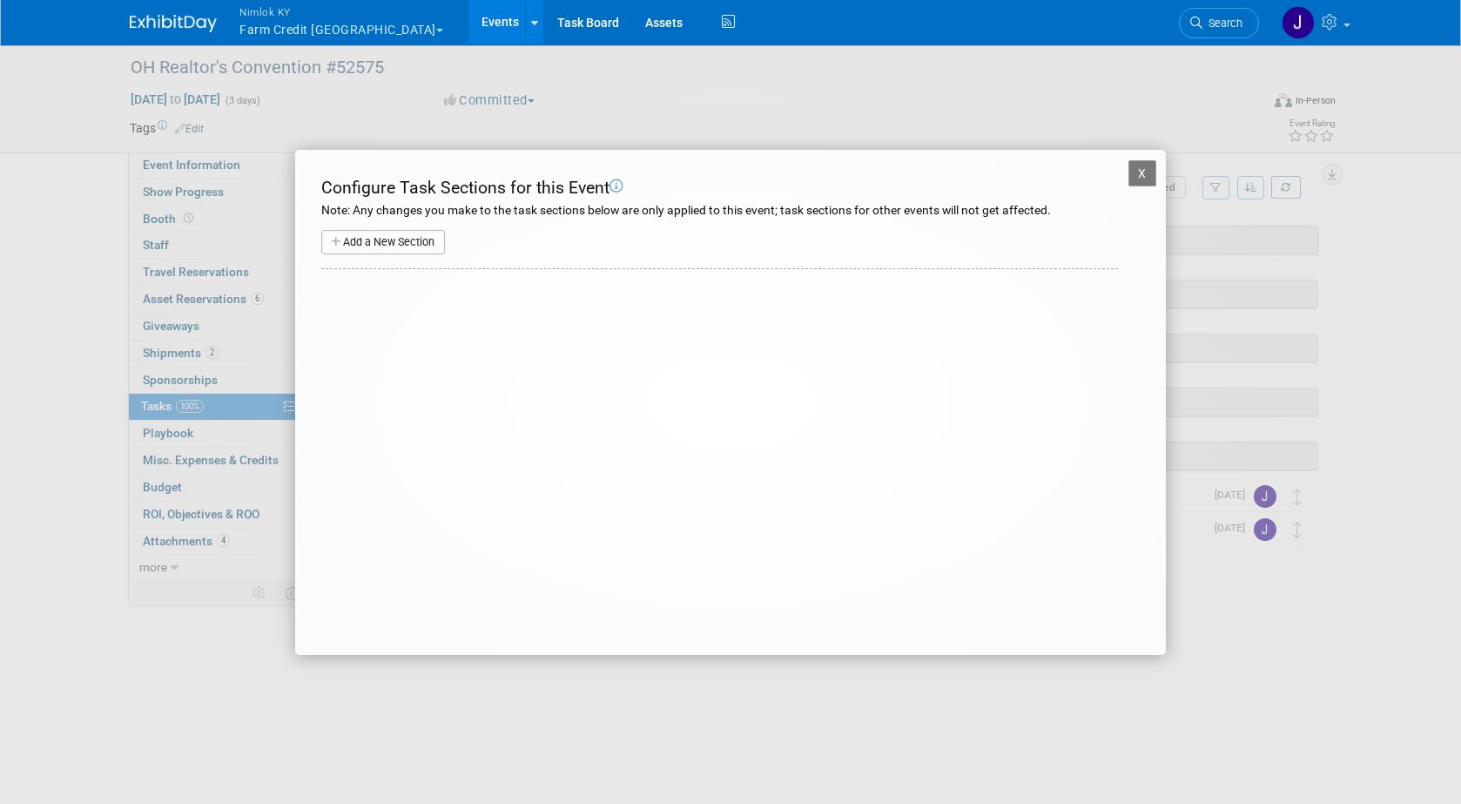
click at [1149, 172] on button "X" at bounding box center [1142, 173] width 28 height 26
